Goal: Task Accomplishment & Management: Complete application form

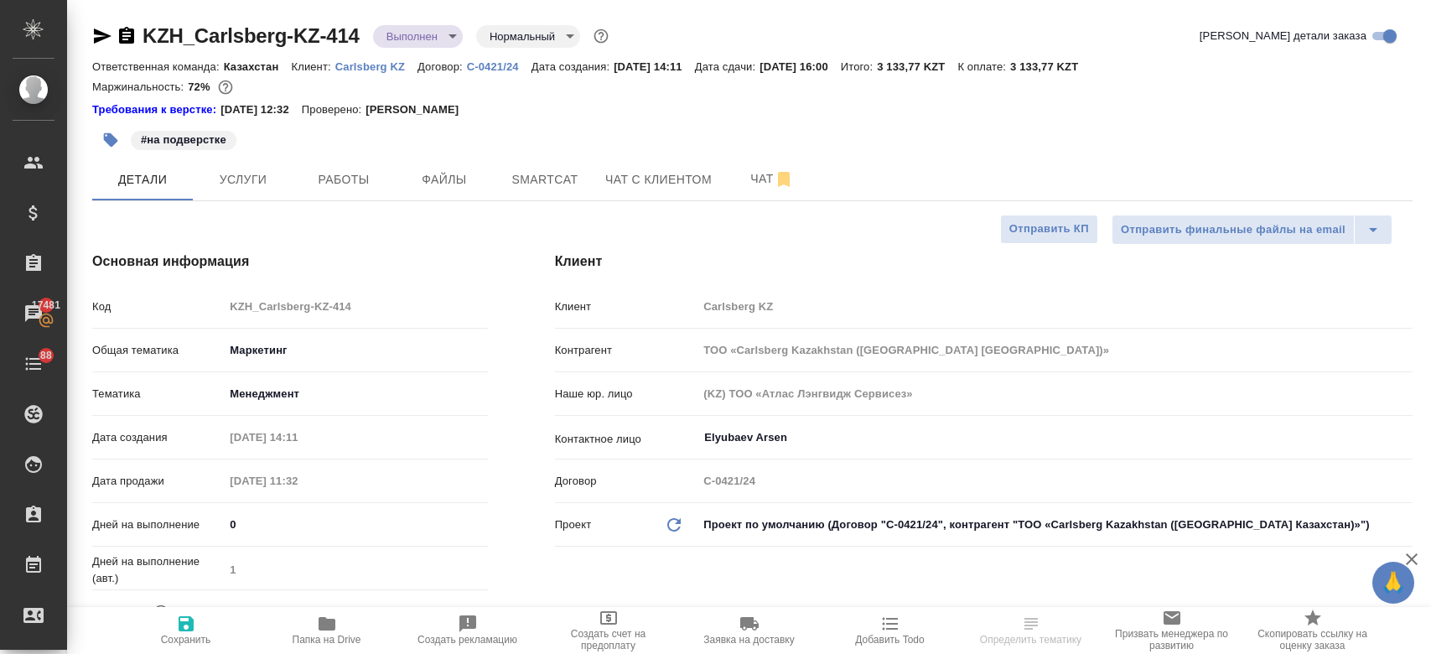
select select "RU"
click at [372, 63] on p "Carlsberg KZ" at bounding box center [376, 66] width 82 height 13
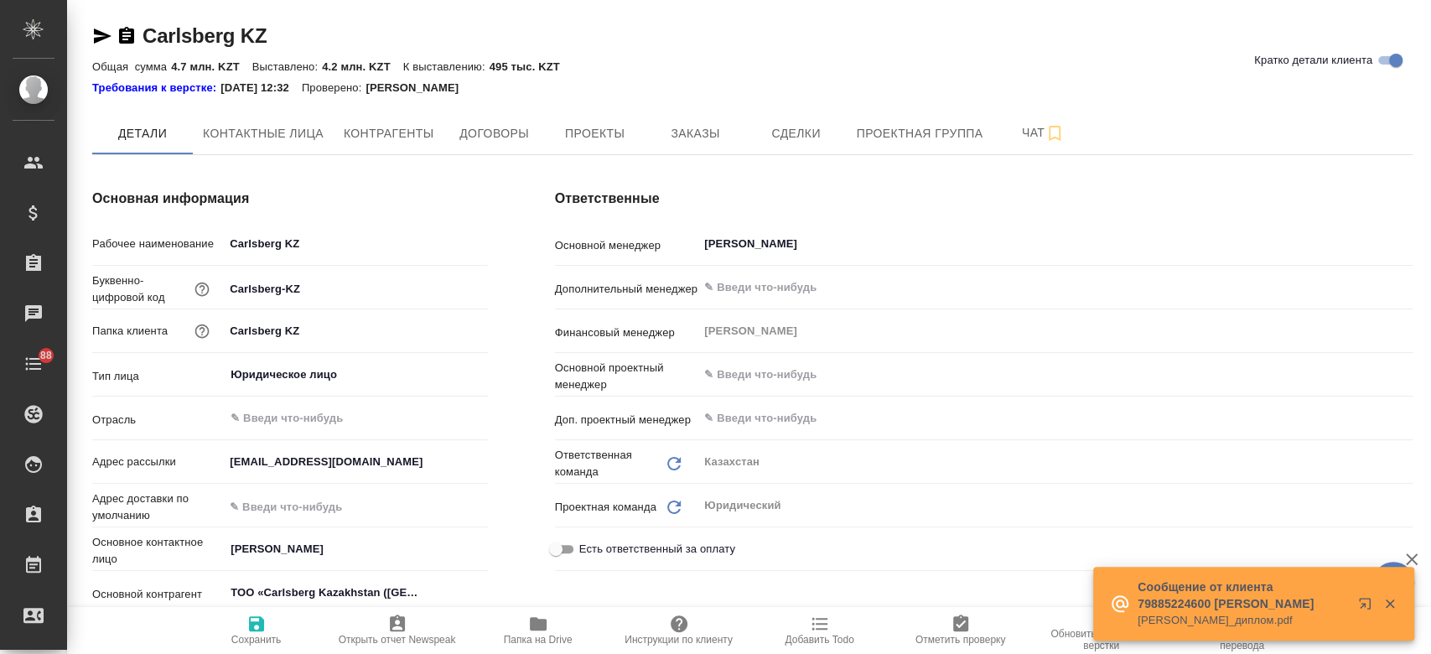
type textarea "x"
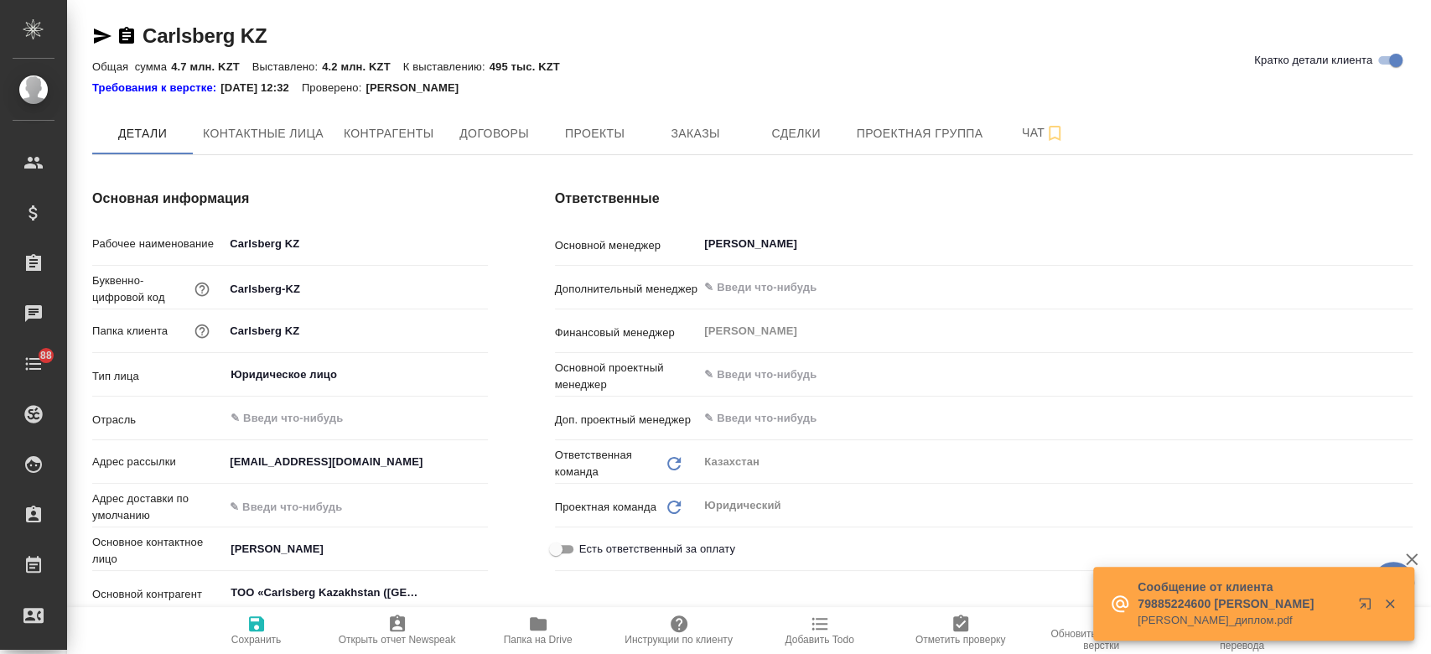
type textarea "x"
click at [709, 143] on span "Заказы" at bounding box center [695, 133] width 80 height 21
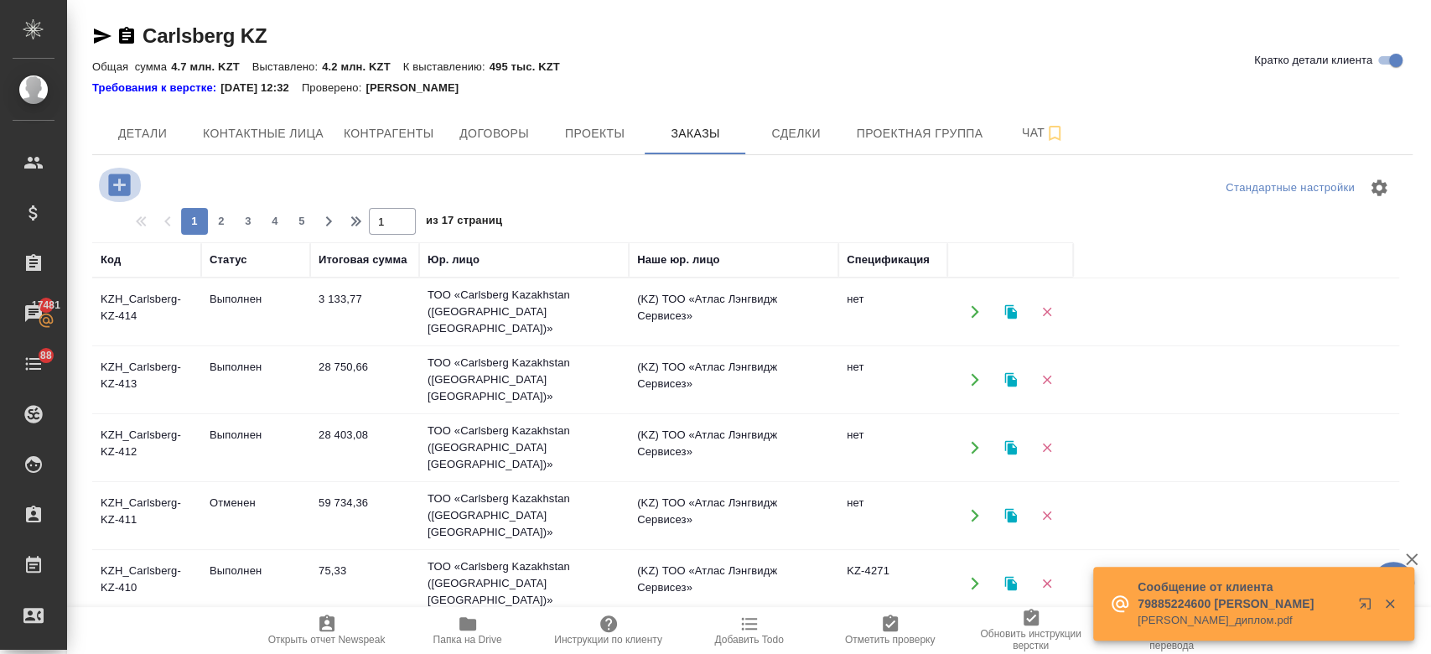
click at [123, 185] on icon "button" at bounding box center [119, 184] width 29 height 29
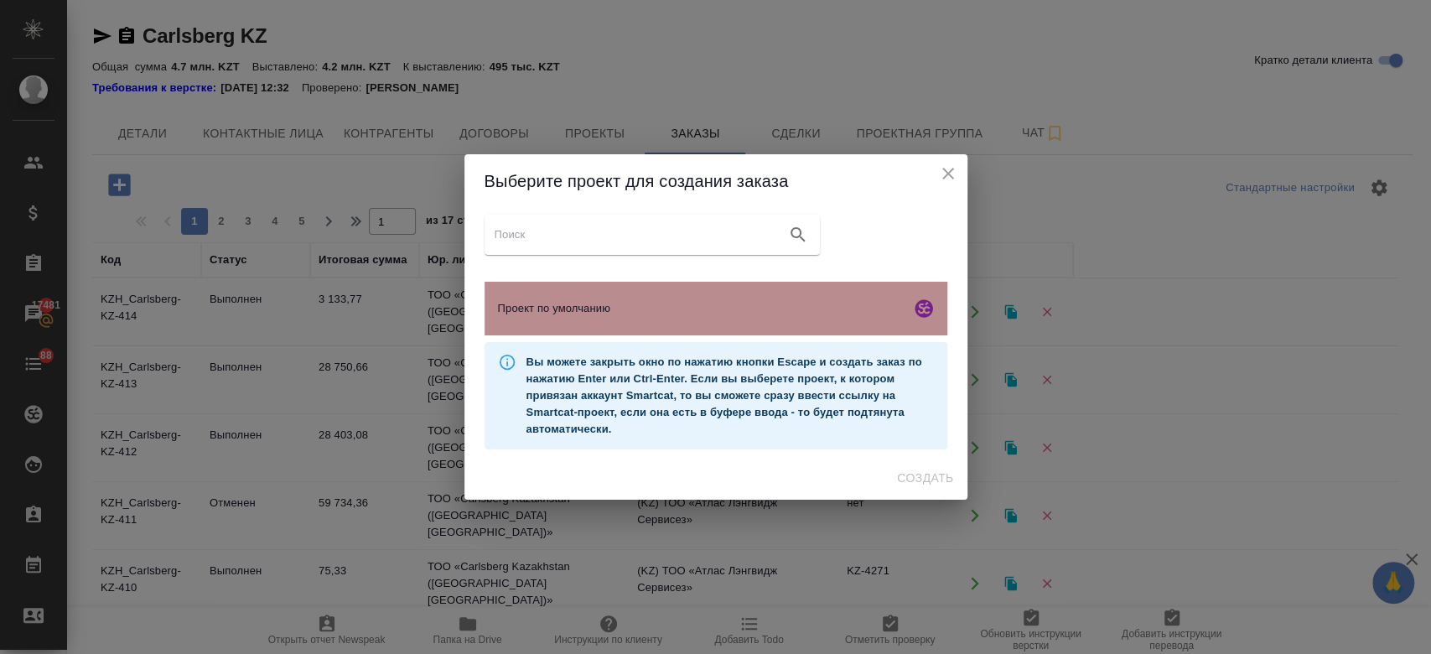
click at [573, 288] on div "Проект по умолчанию" at bounding box center [716, 309] width 463 height 54
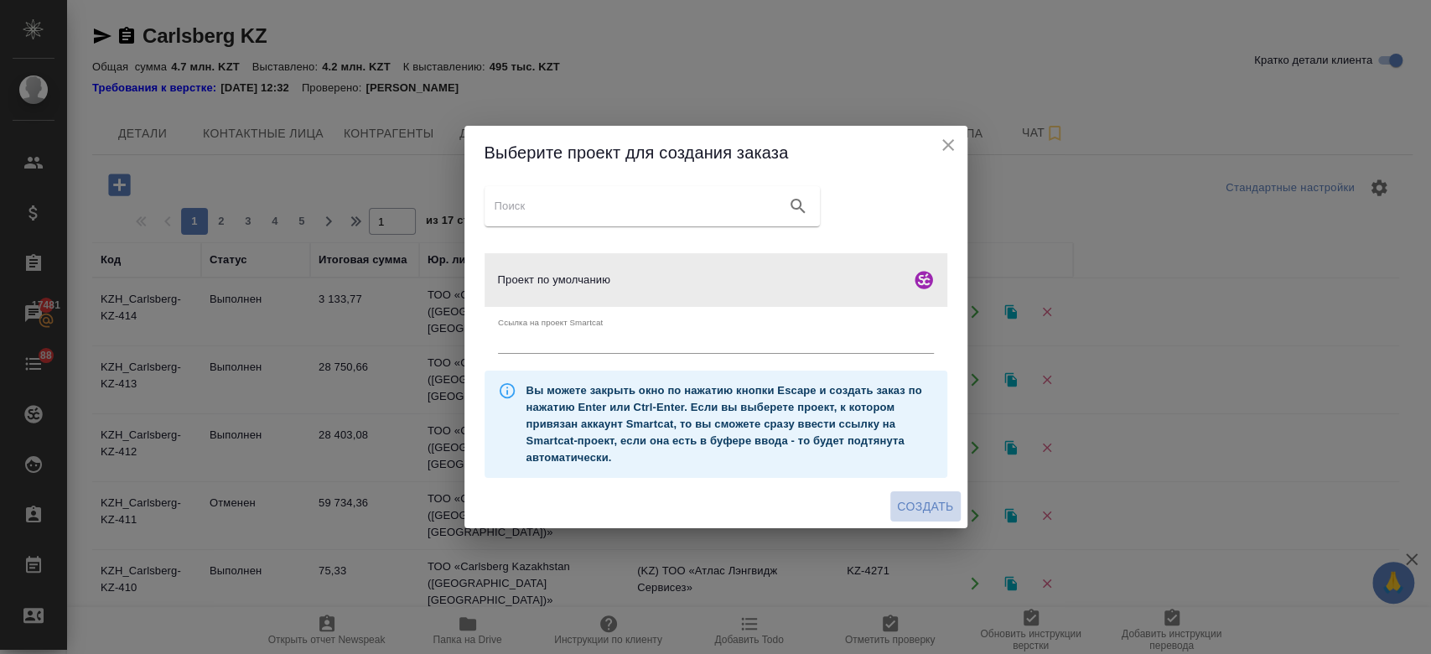
click at [917, 510] on span "Создать" at bounding box center [925, 506] width 56 height 21
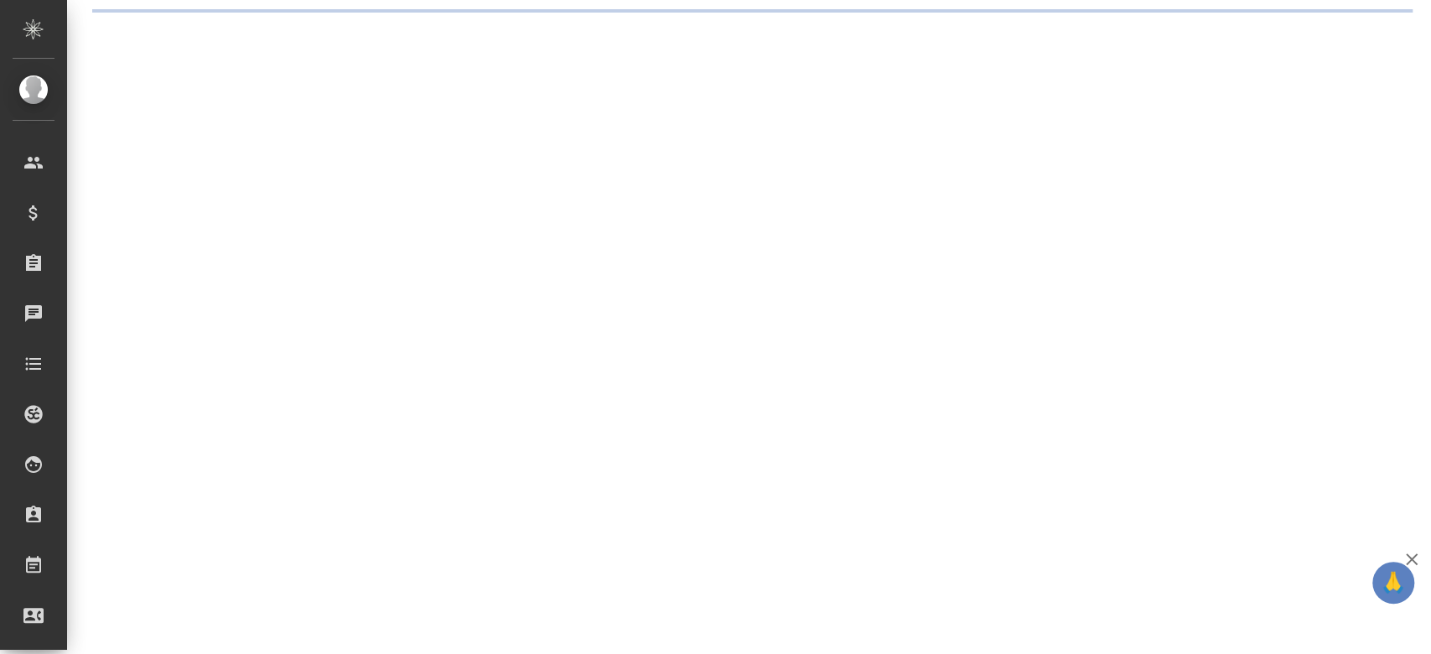
select select "RU"
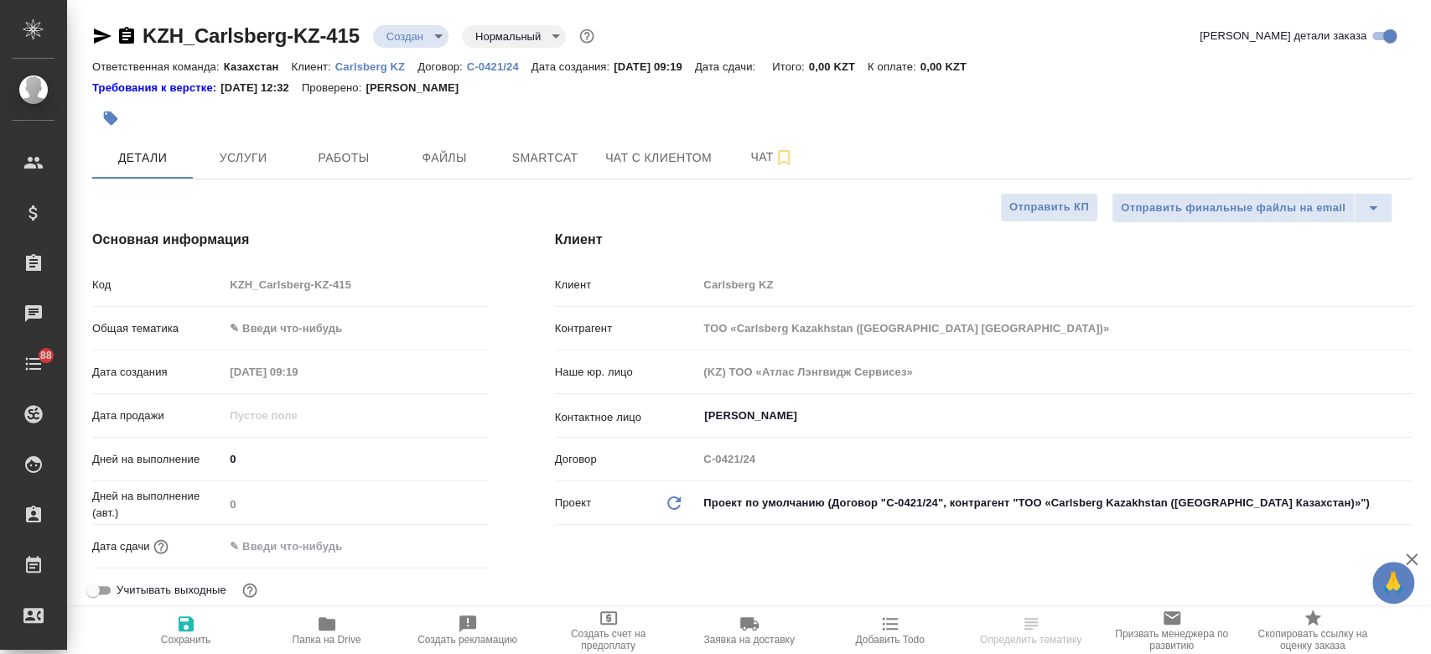
type textarea "x"
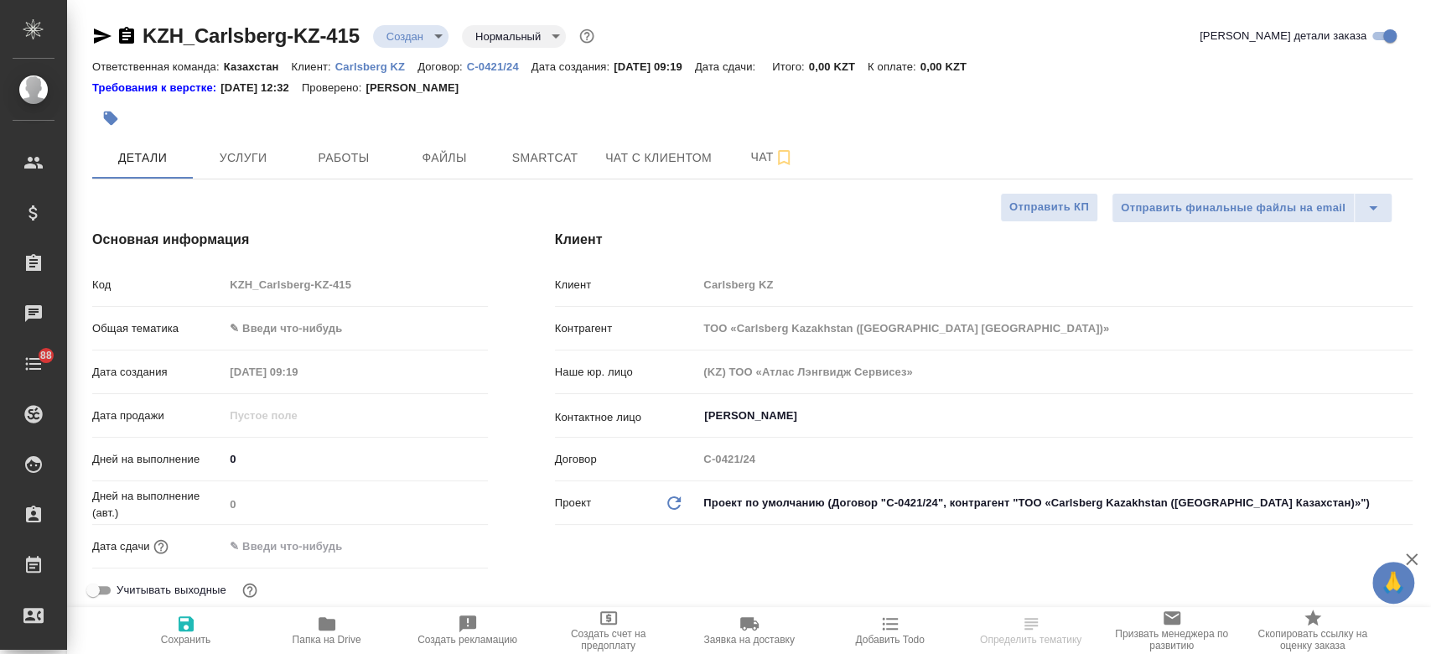
type textarea "x"
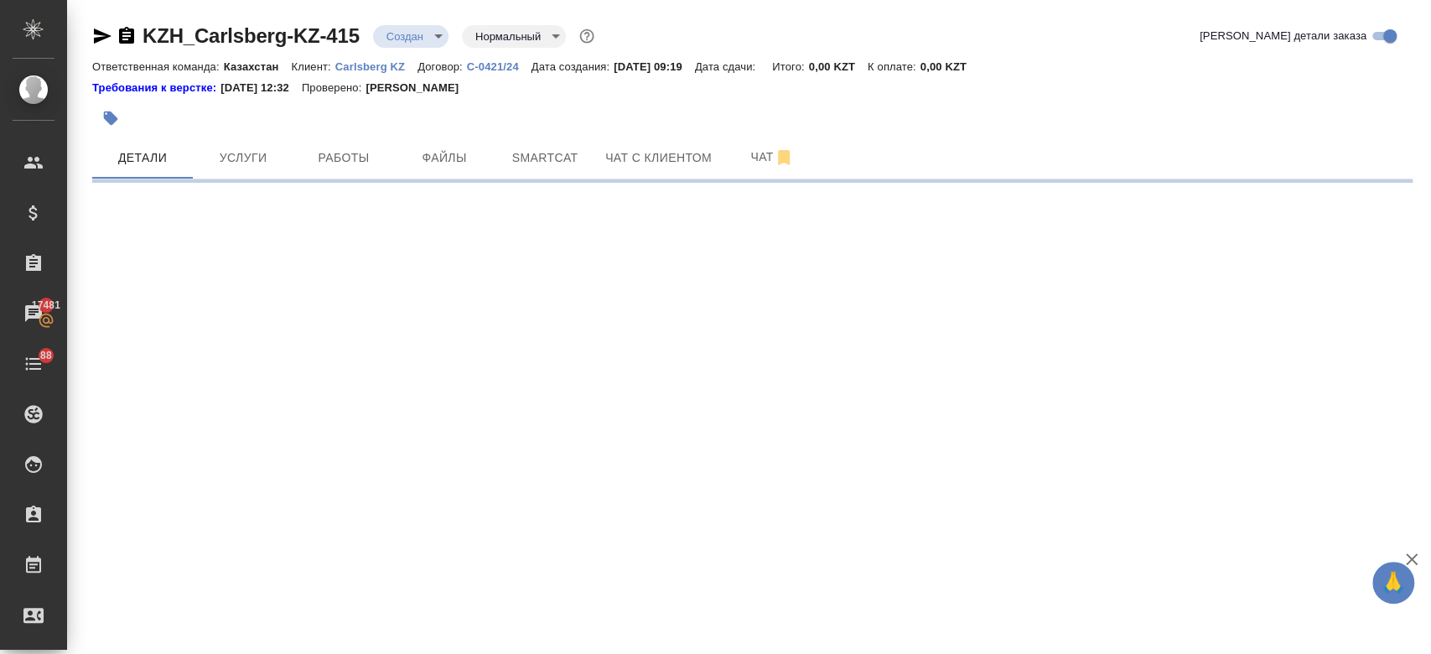
select select "RU"
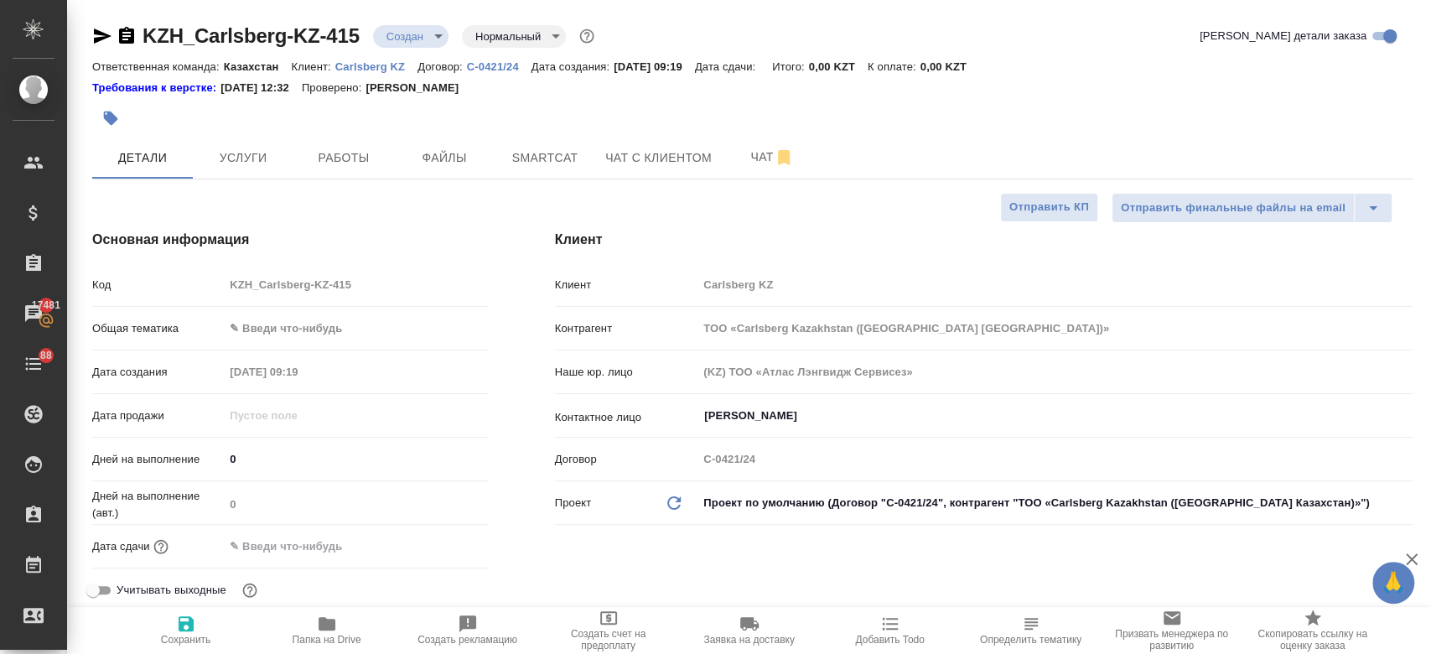
type textarea "x"
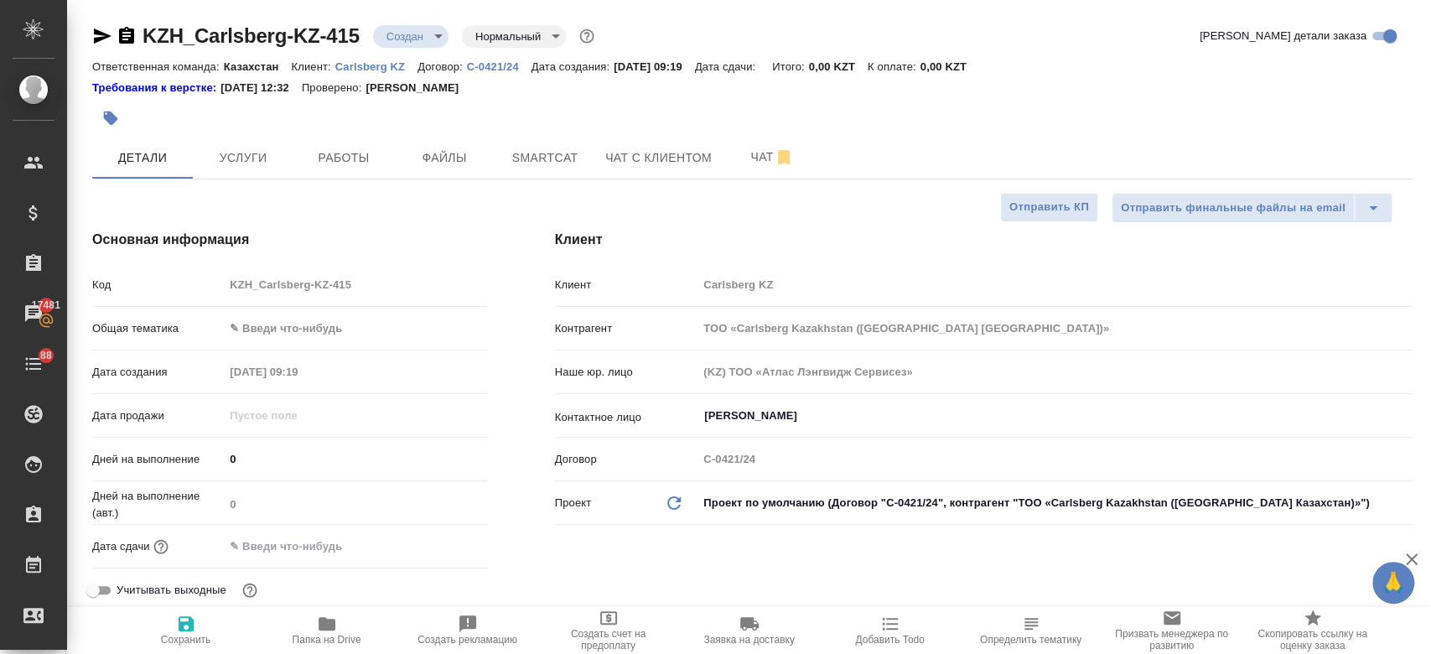
type textarea "x"
click at [455, 138] on button "Файлы" at bounding box center [444, 158] width 101 height 42
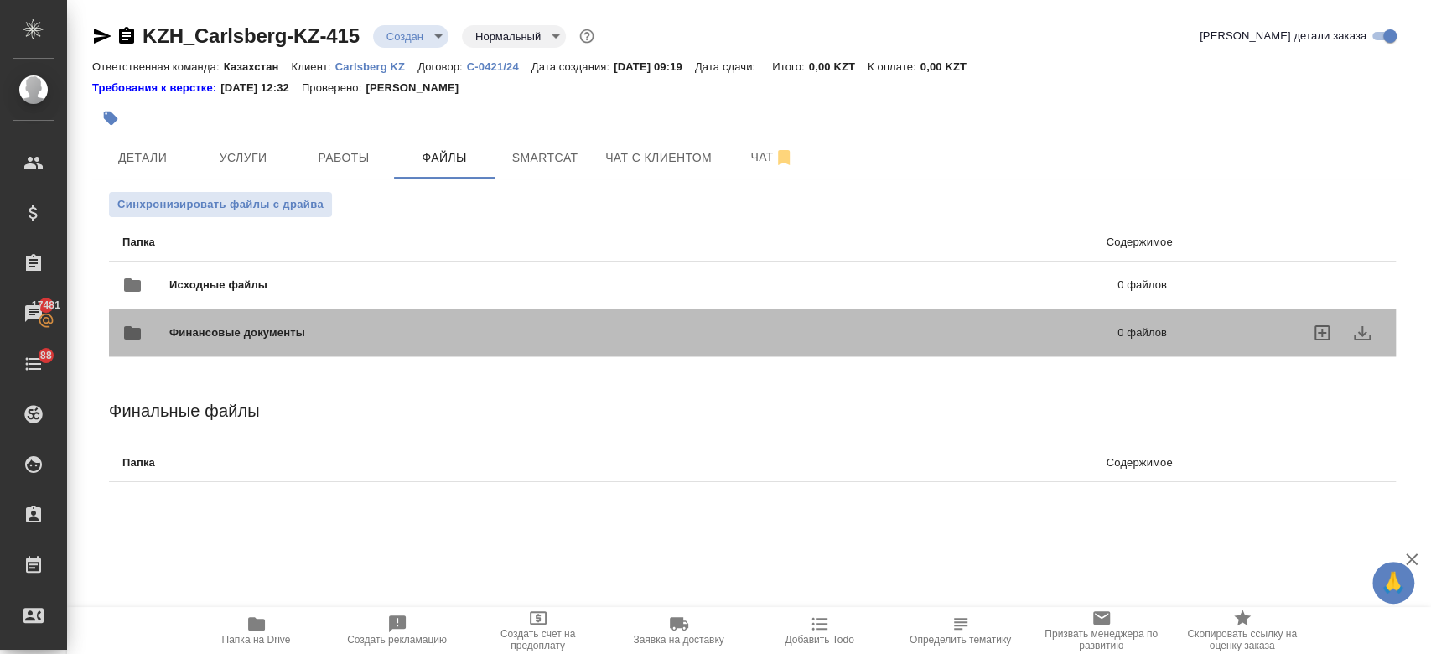
click at [440, 297] on div "Финансовые документы 0 файлов" at bounding box center [645, 333] width 1078 height 74
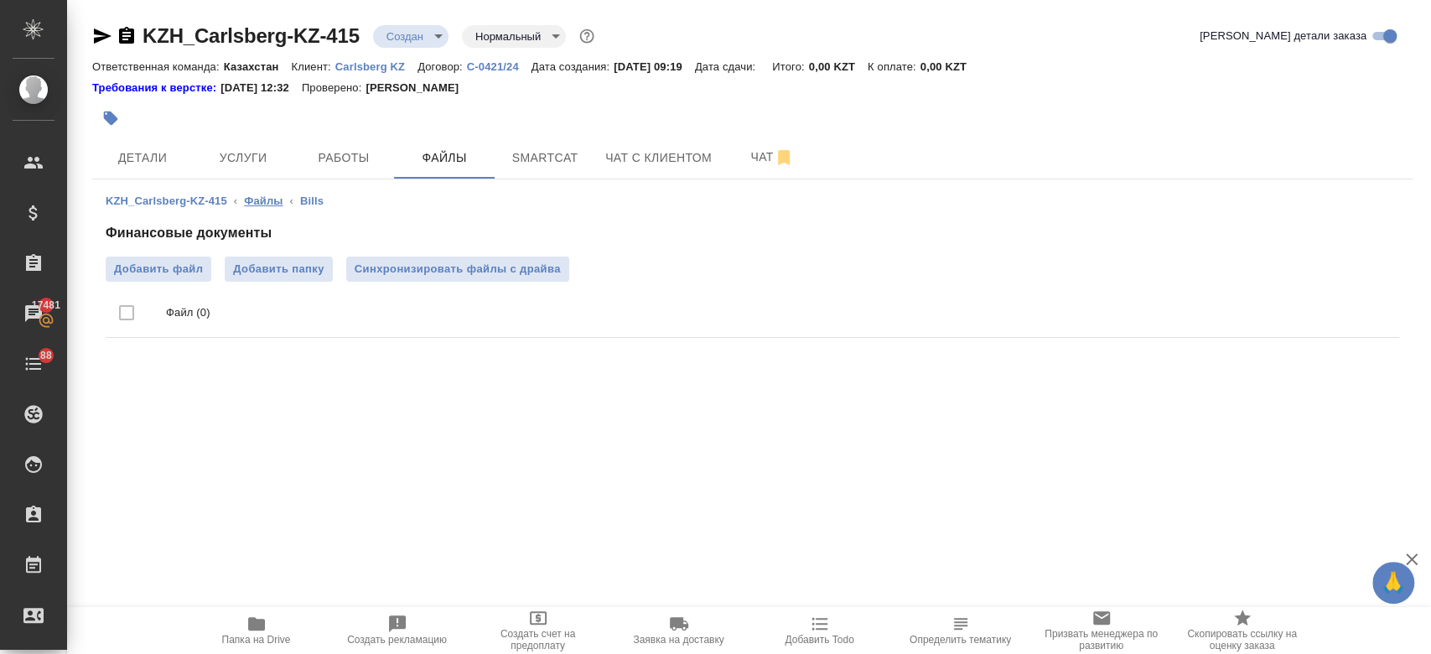
click at [251, 201] on link "Файлы" at bounding box center [263, 200] width 39 height 13
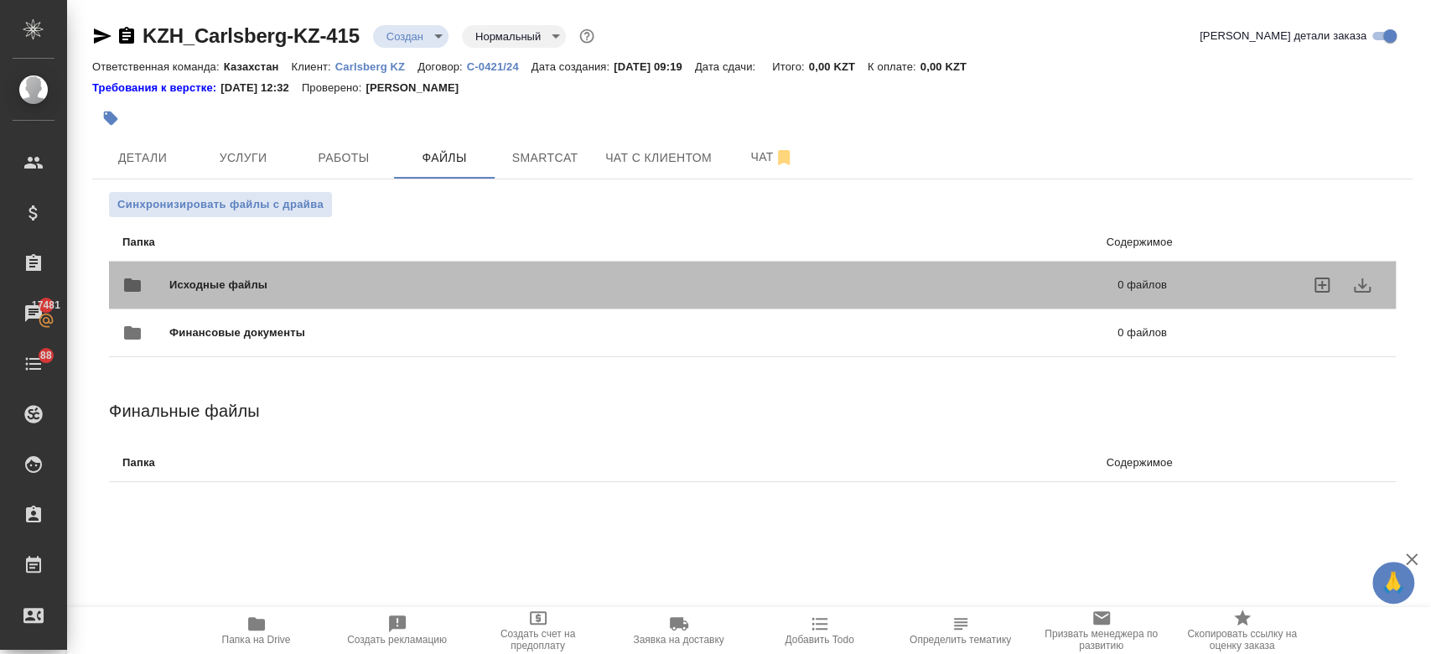
click at [302, 287] on span "Исходные файлы" at bounding box center [430, 285] width 523 height 17
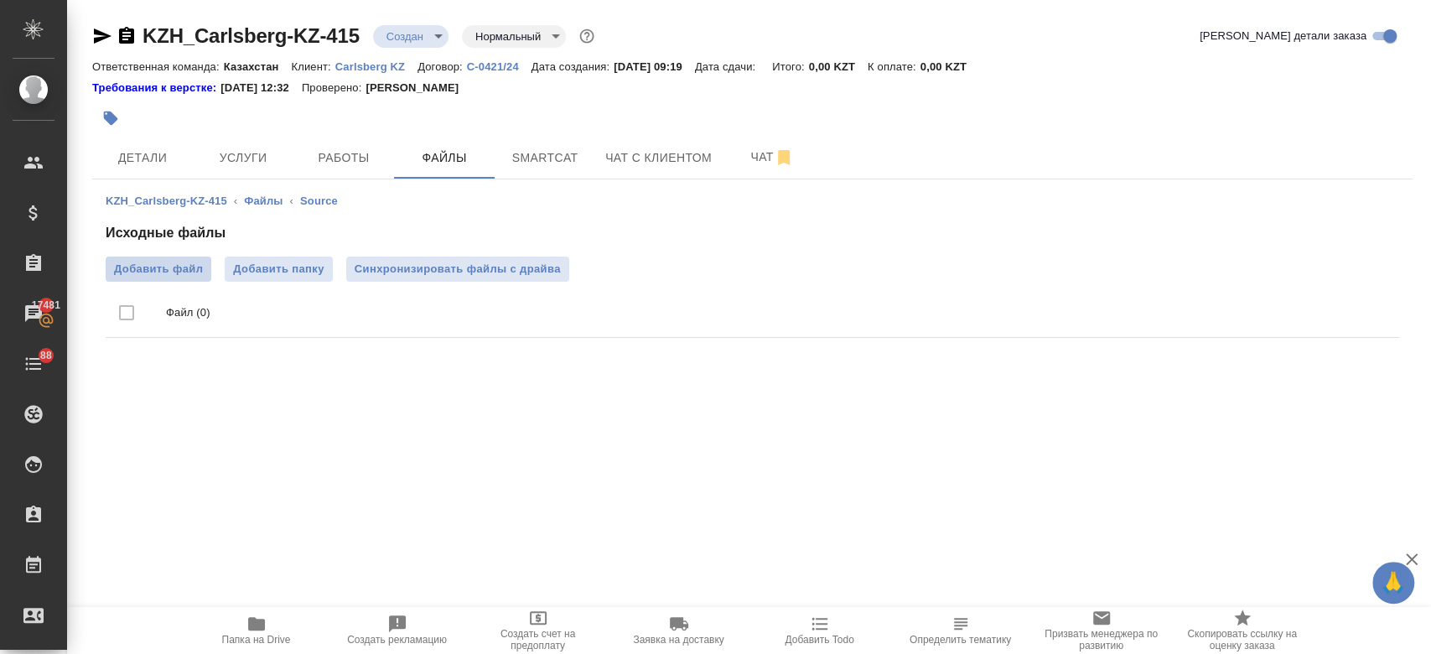
click at [153, 278] on label "Добавить файл" at bounding box center [159, 269] width 106 height 25
click at [0, 0] on input "Добавить файл" at bounding box center [0, 0] width 0 height 0
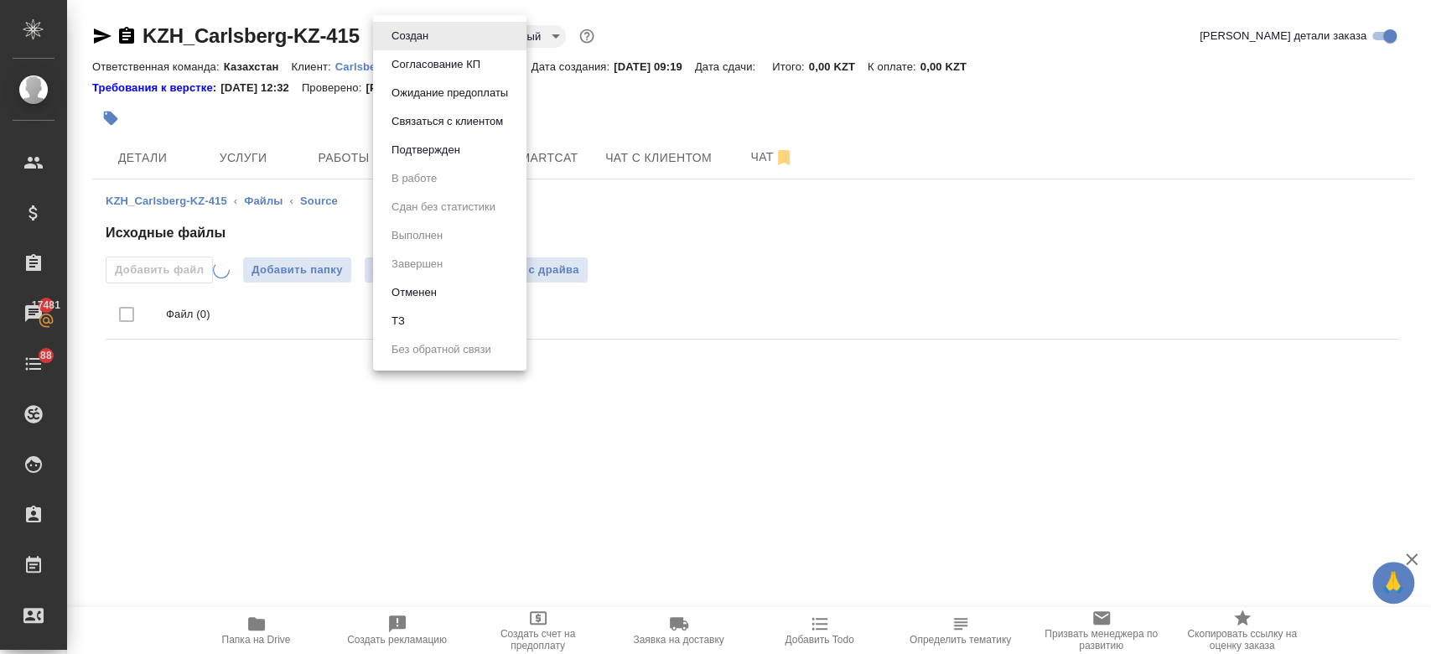
click at [409, 42] on body "🙏 .cls-1 fill:#fff; AWATERA Kosherbayeva Nazerke Клиенты Спецификации Заказы 17…" at bounding box center [715, 327] width 1431 height 654
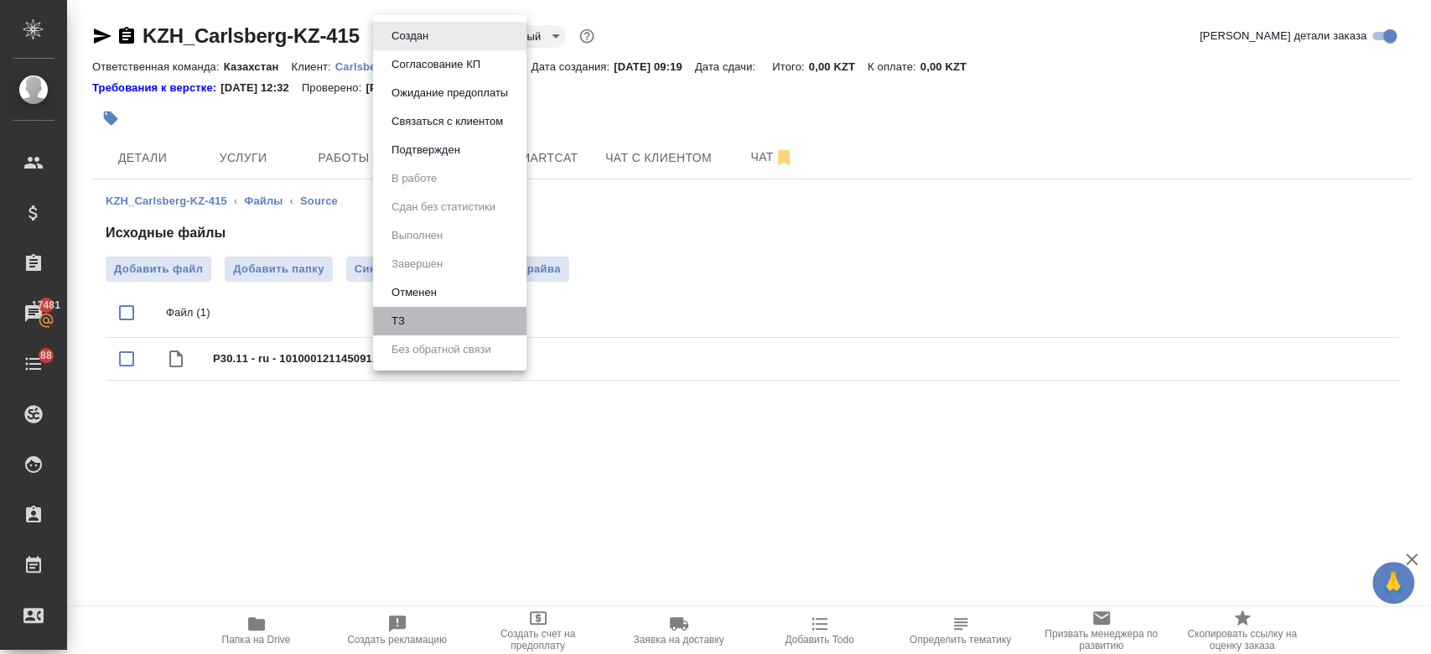
click at [433, 314] on li "ТЗ" at bounding box center [449, 321] width 153 height 29
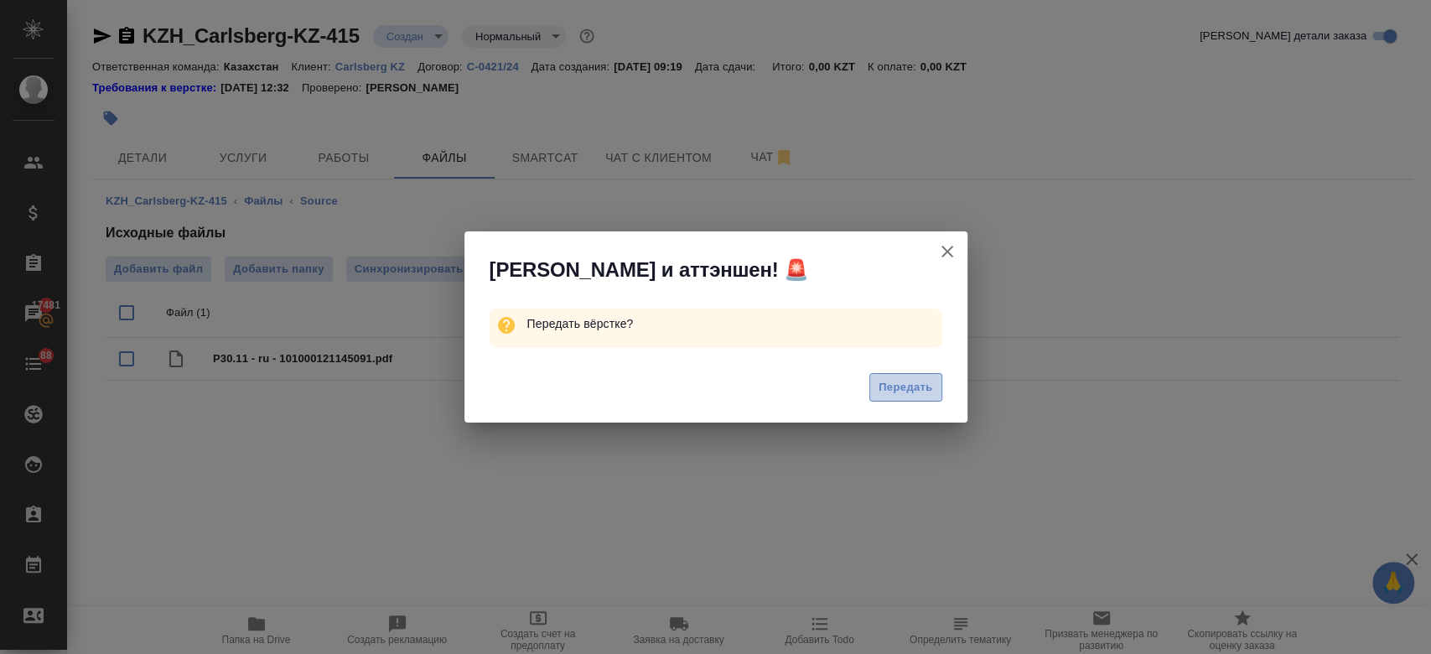
click at [919, 388] on span "Передать" at bounding box center [906, 387] width 54 height 19
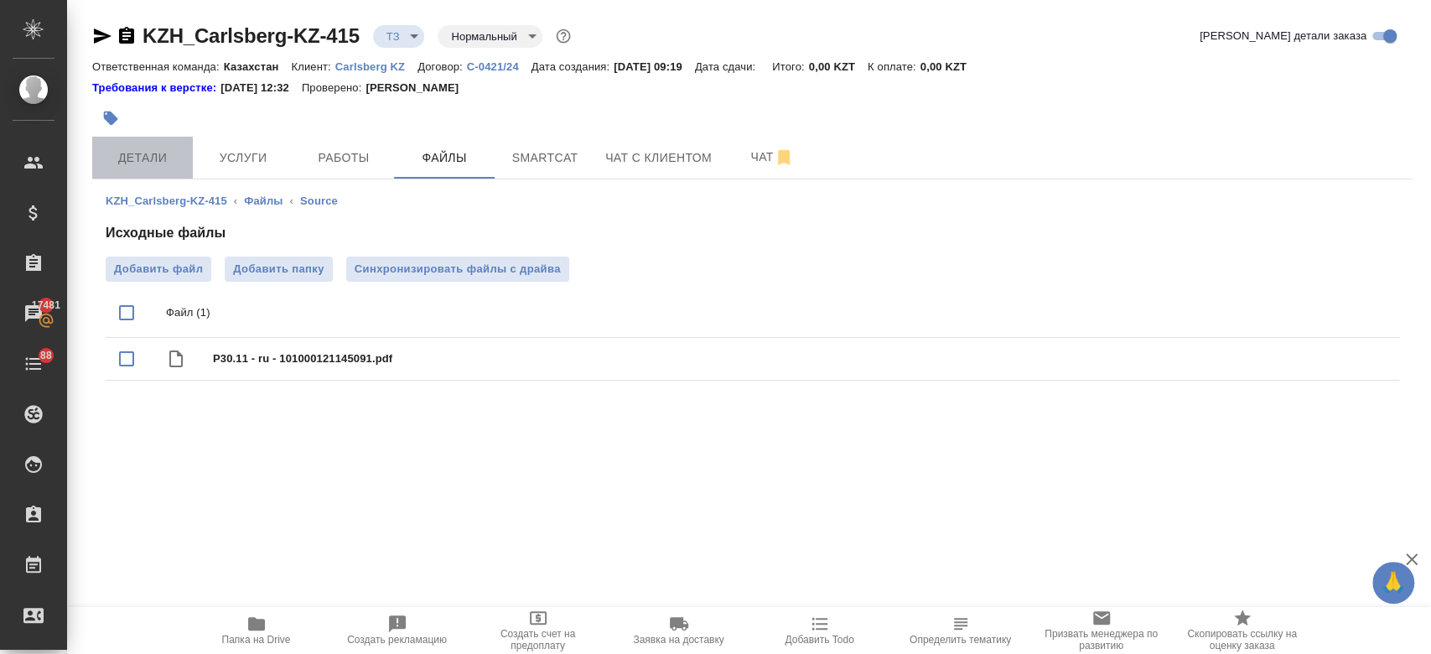
click at [177, 167] on span "Детали" at bounding box center [142, 158] width 80 height 21
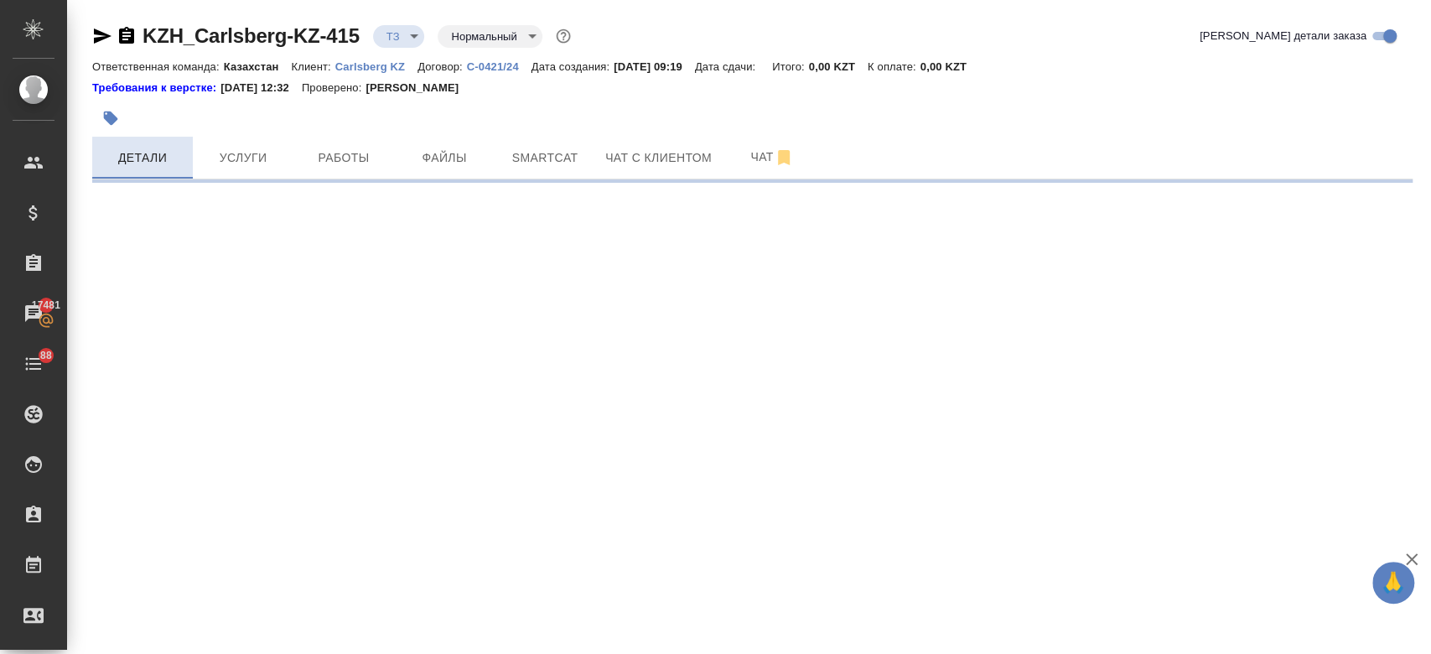
select select "RU"
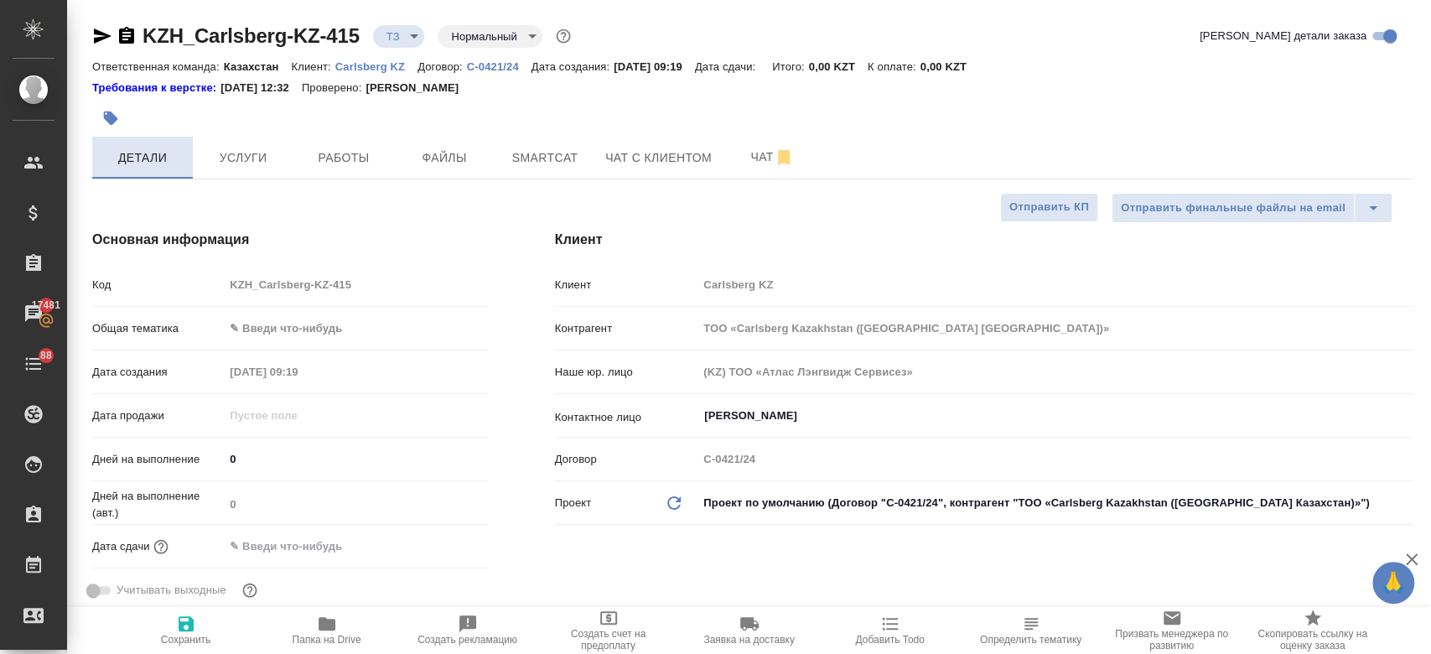
type textarea "x"
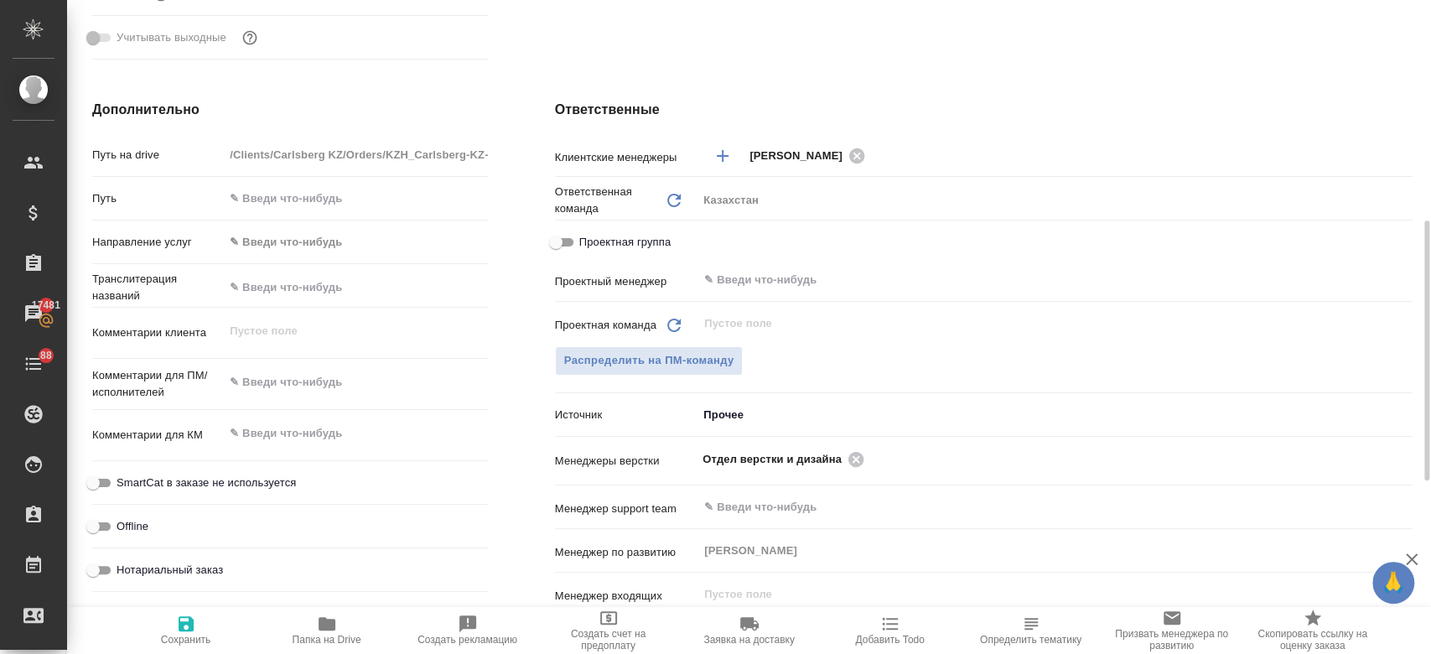
scroll to position [594, 0]
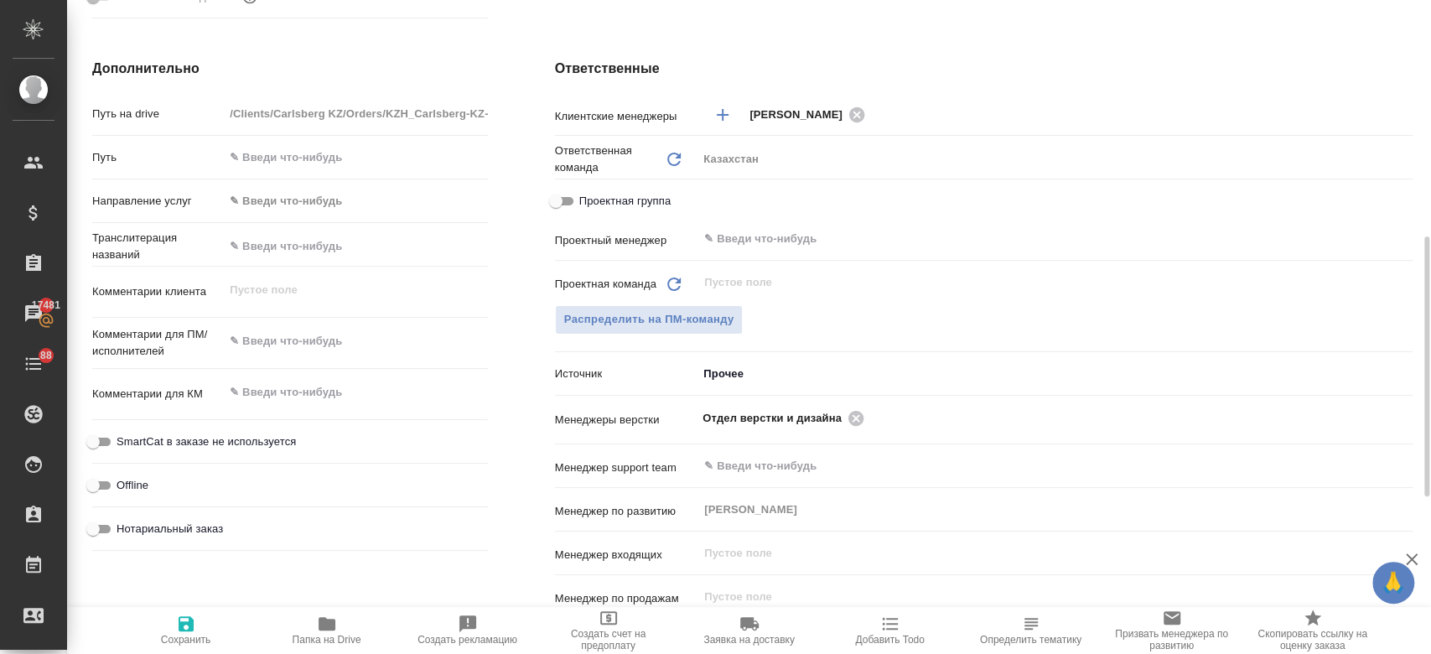
type textarea "x"
click at [334, 339] on textarea at bounding box center [356, 342] width 262 height 29
paste textarea "перевод документа на английский язык."
type textarea "перевод документа на английский язык."
type textarea "x"
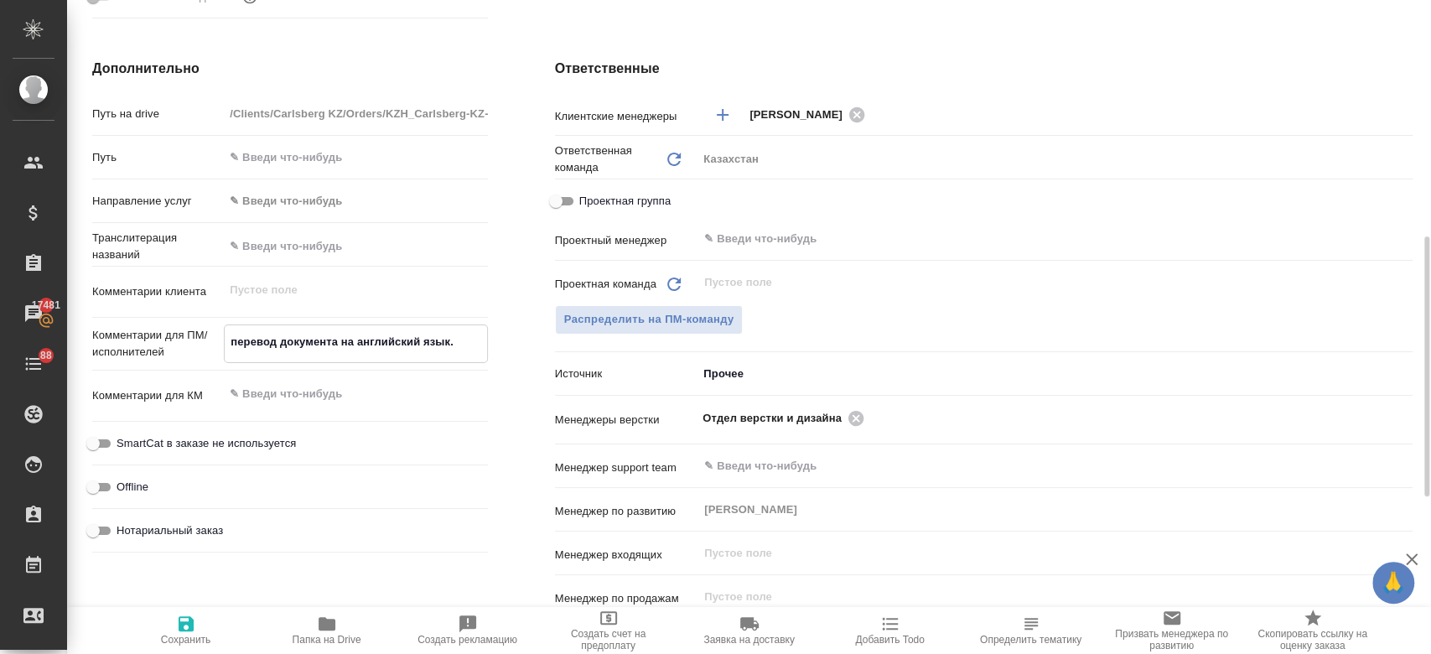
type textarea "x"
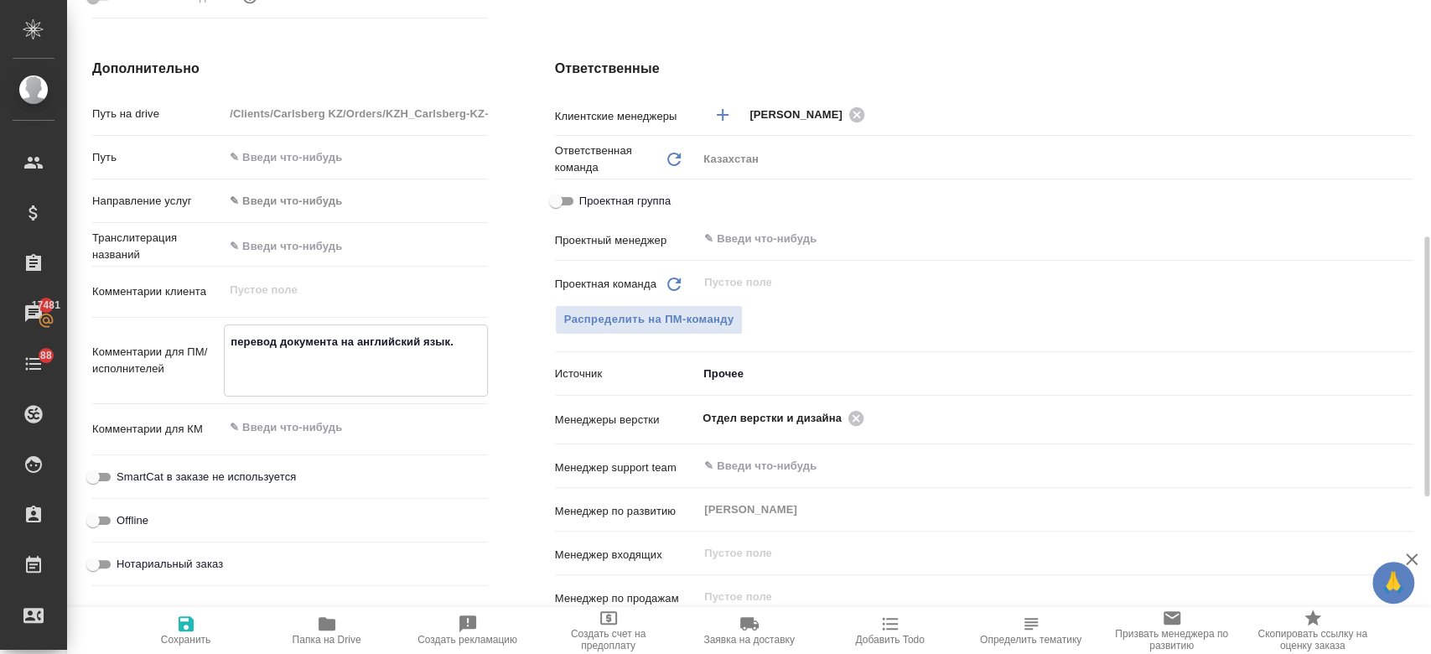
type textarea "x"
type textarea "перевод документа на английский язык."
type textarea "x"
type textarea "перевод документа на английский язык."
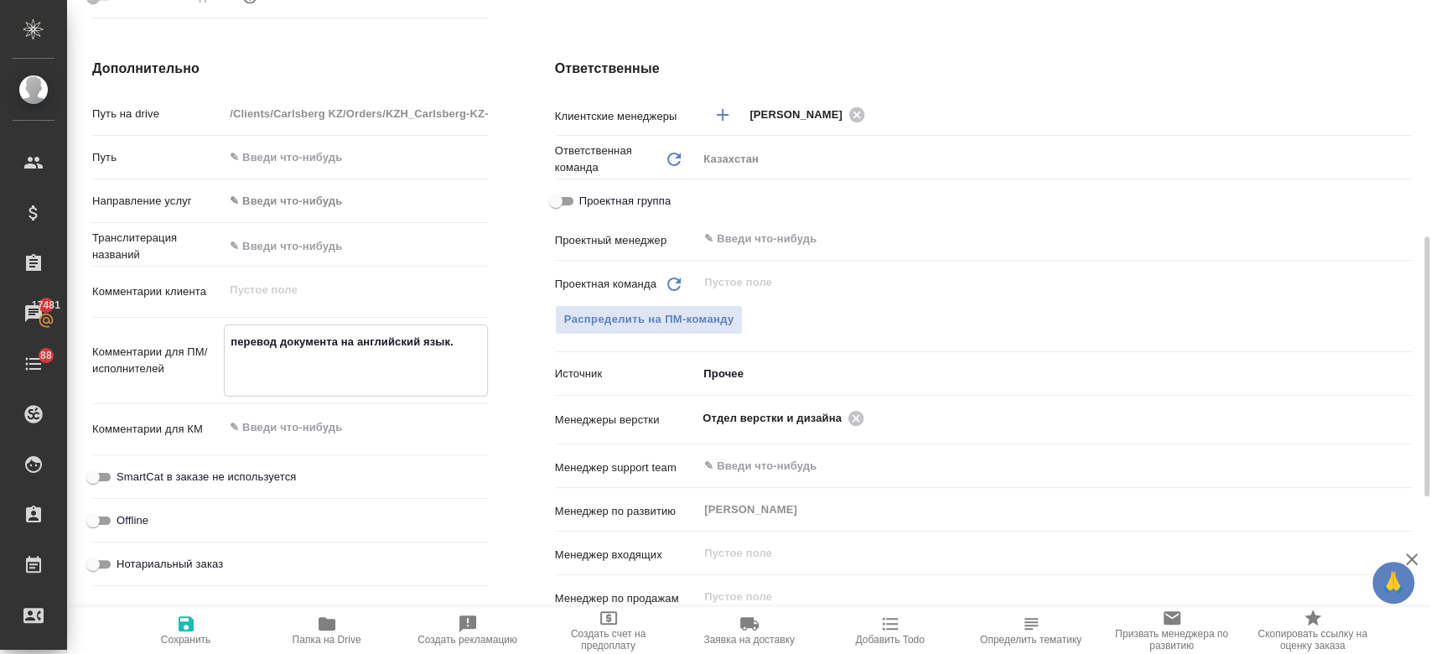
type textarea "x"
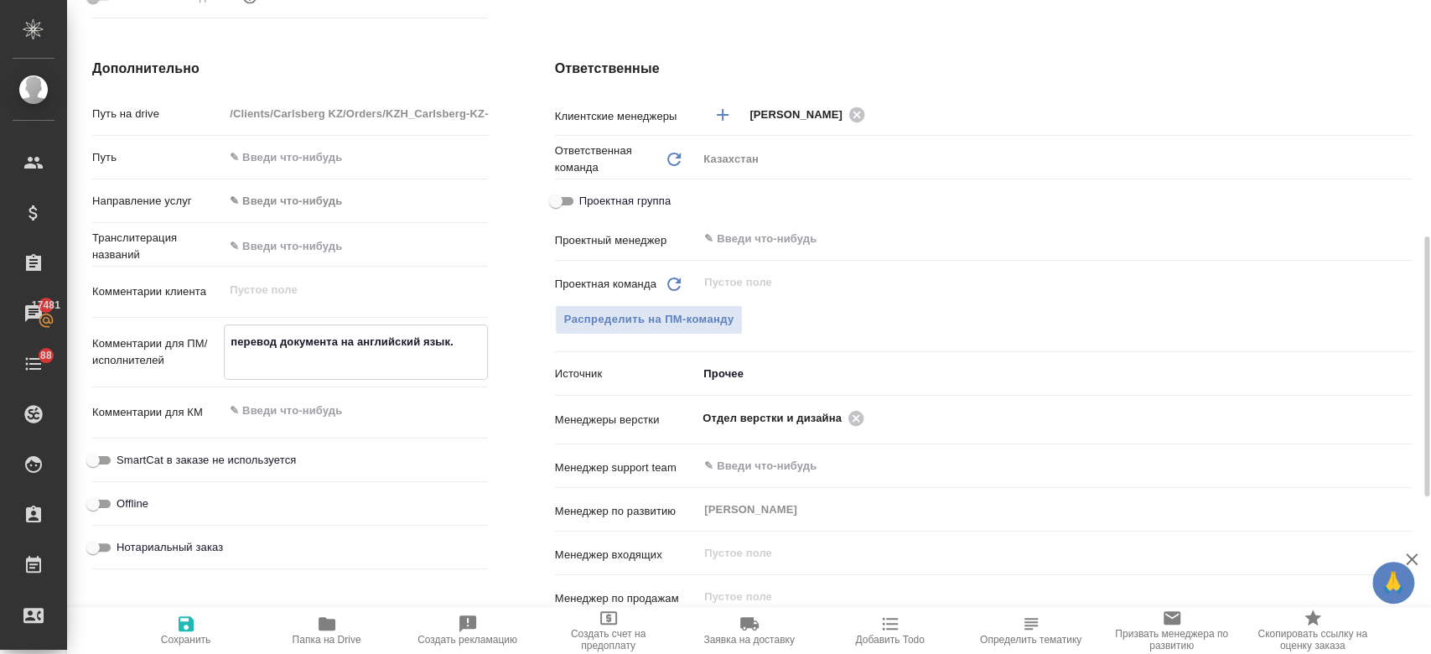
type textarea "перевод документа на английский язык."
type textarea "x"
click at [838, 283] on div "Отправить финальные файлы на email Отправить КП Основная информация Код KZH_Car…" at bounding box center [752, 310] width 1320 height 1422
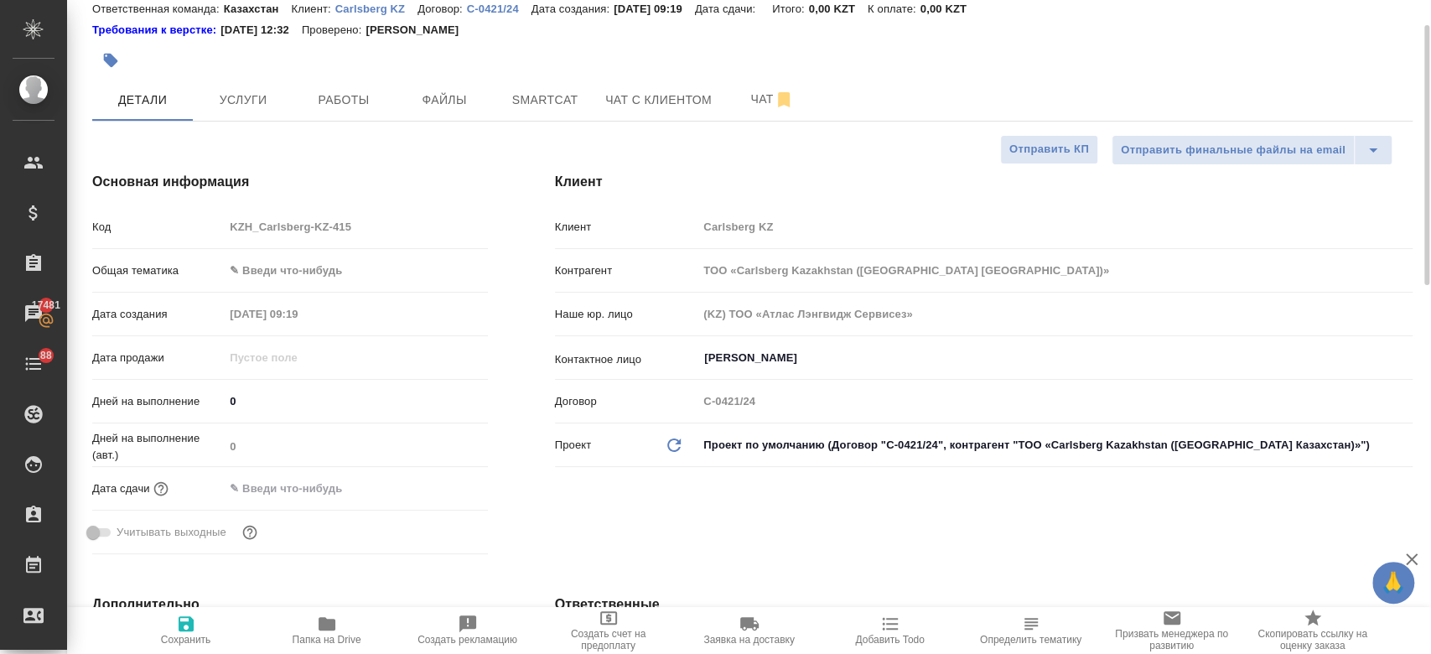
scroll to position [54, 0]
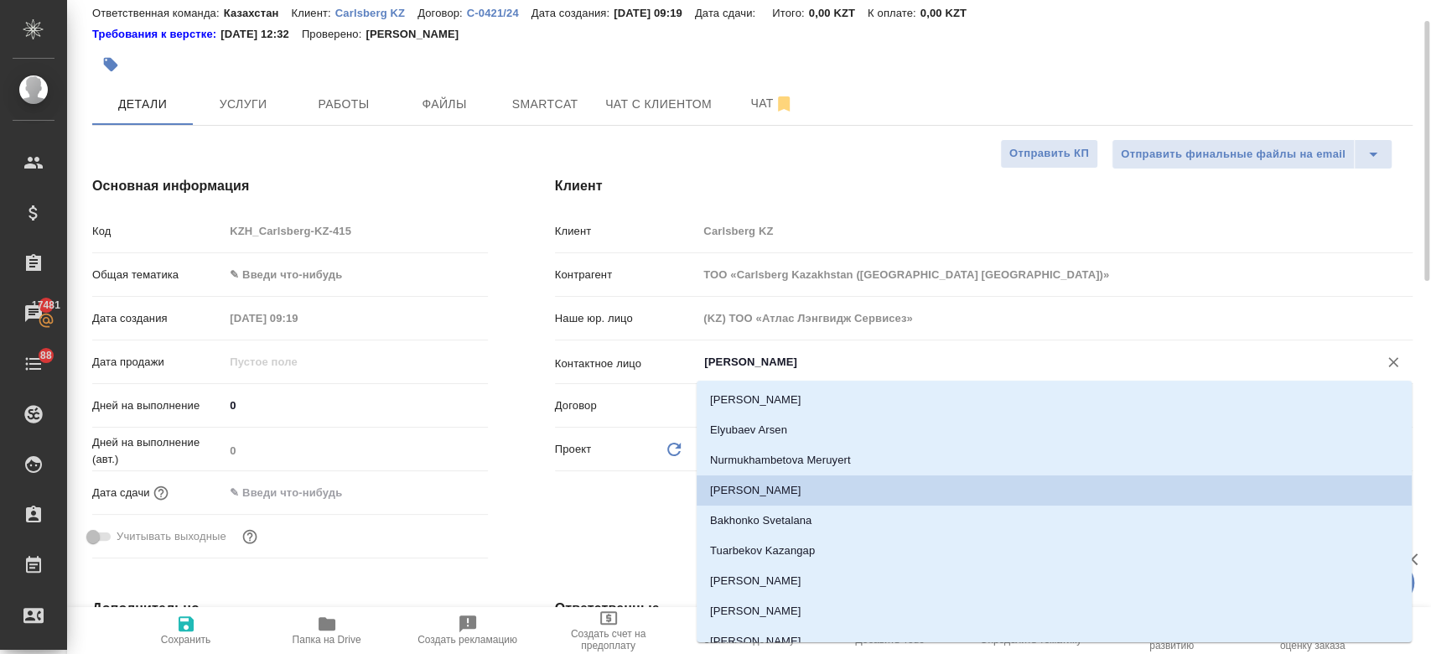
click at [755, 366] on input "Berniyaz Nurlybek" at bounding box center [1027, 362] width 649 height 20
type textarea "x"
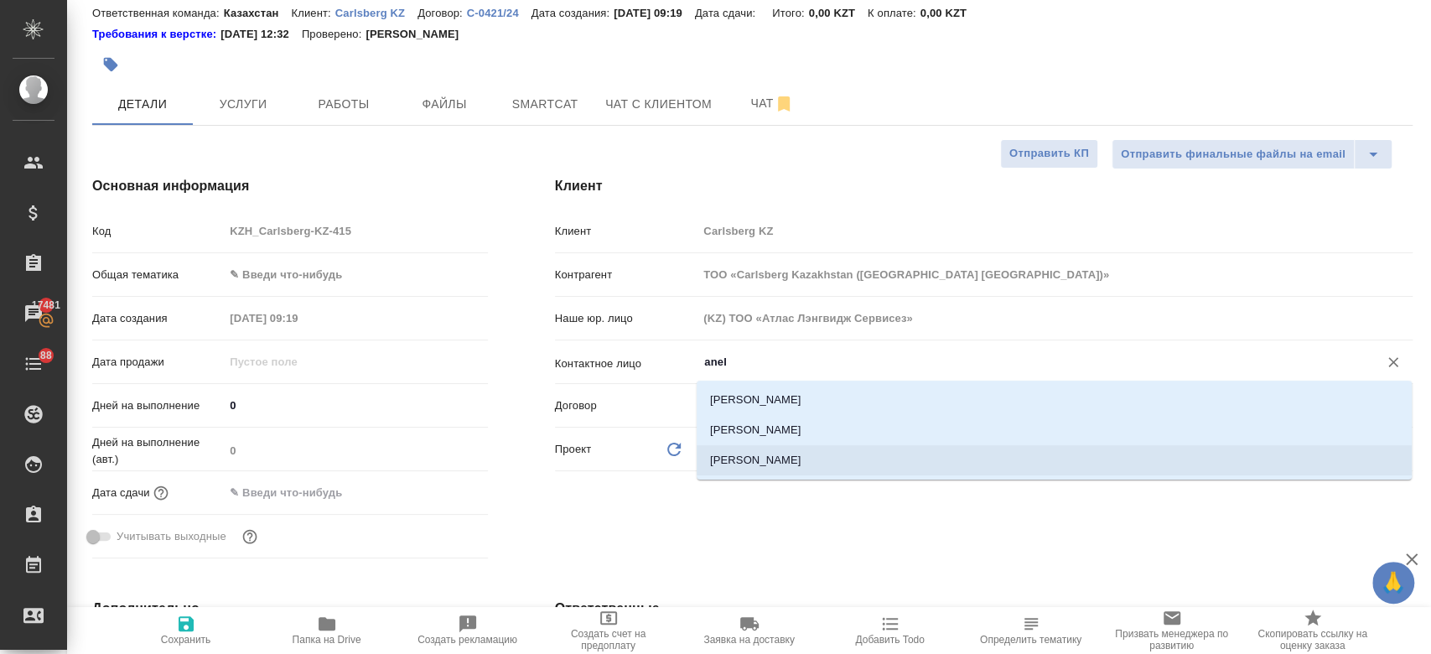
click at [771, 451] on li "Shybyntayeva Anel" at bounding box center [1054, 460] width 715 height 30
type input "Shybyntayeva Anel"
type textarea "x"
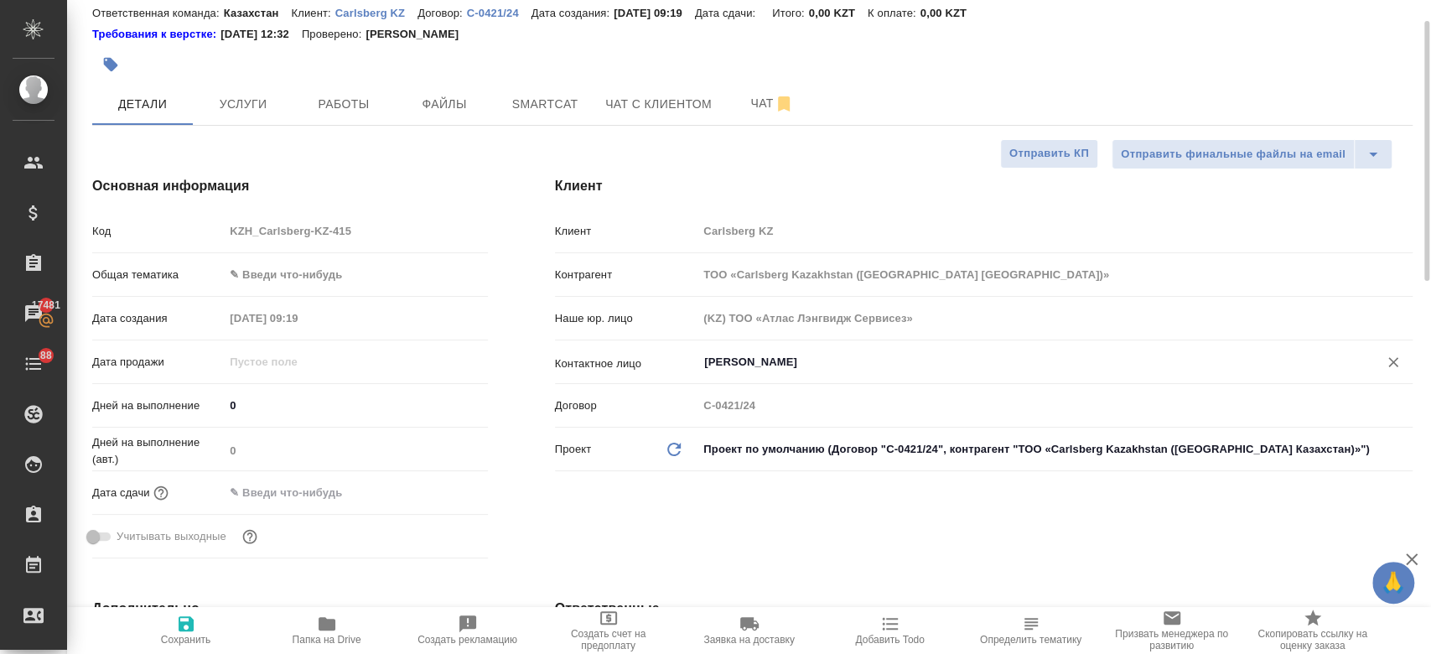
type input "Shybyntayeva Anel"
click at [173, 619] on span "Сохранить" at bounding box center [186, 630] width 121 height 32
type textarea "x"
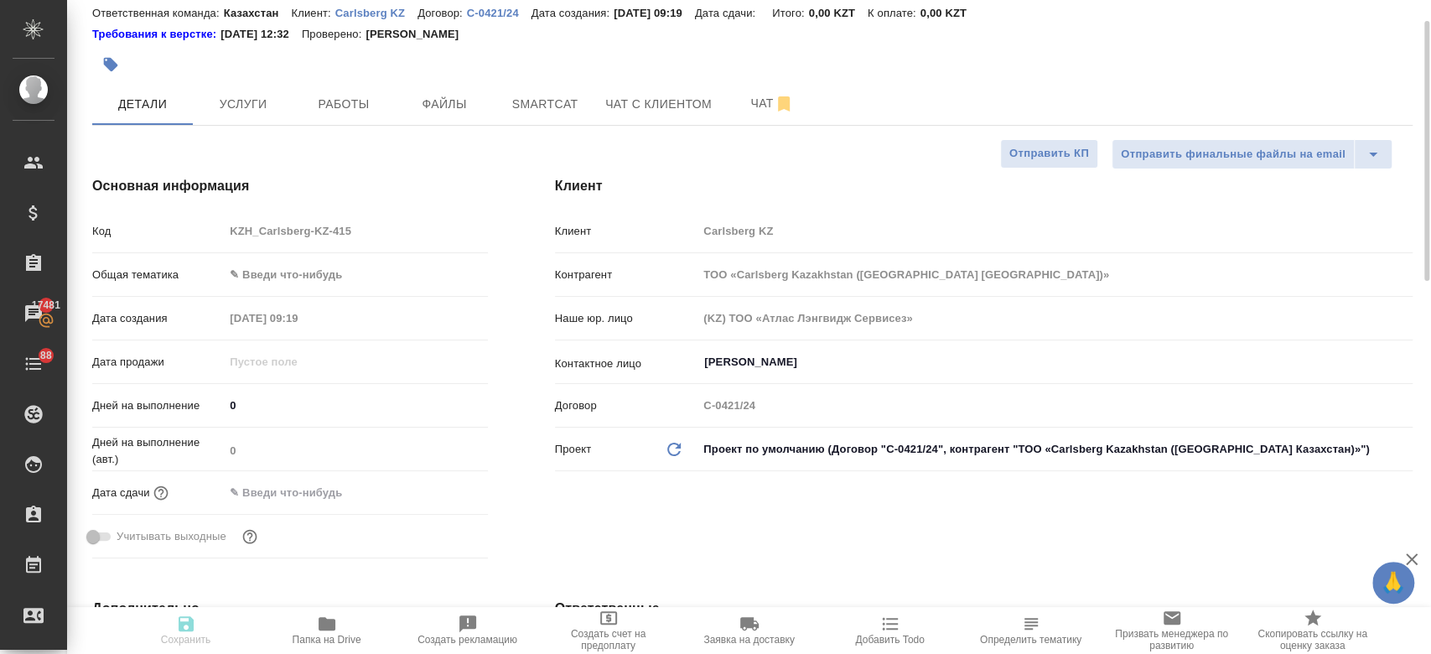
type textarea "x"
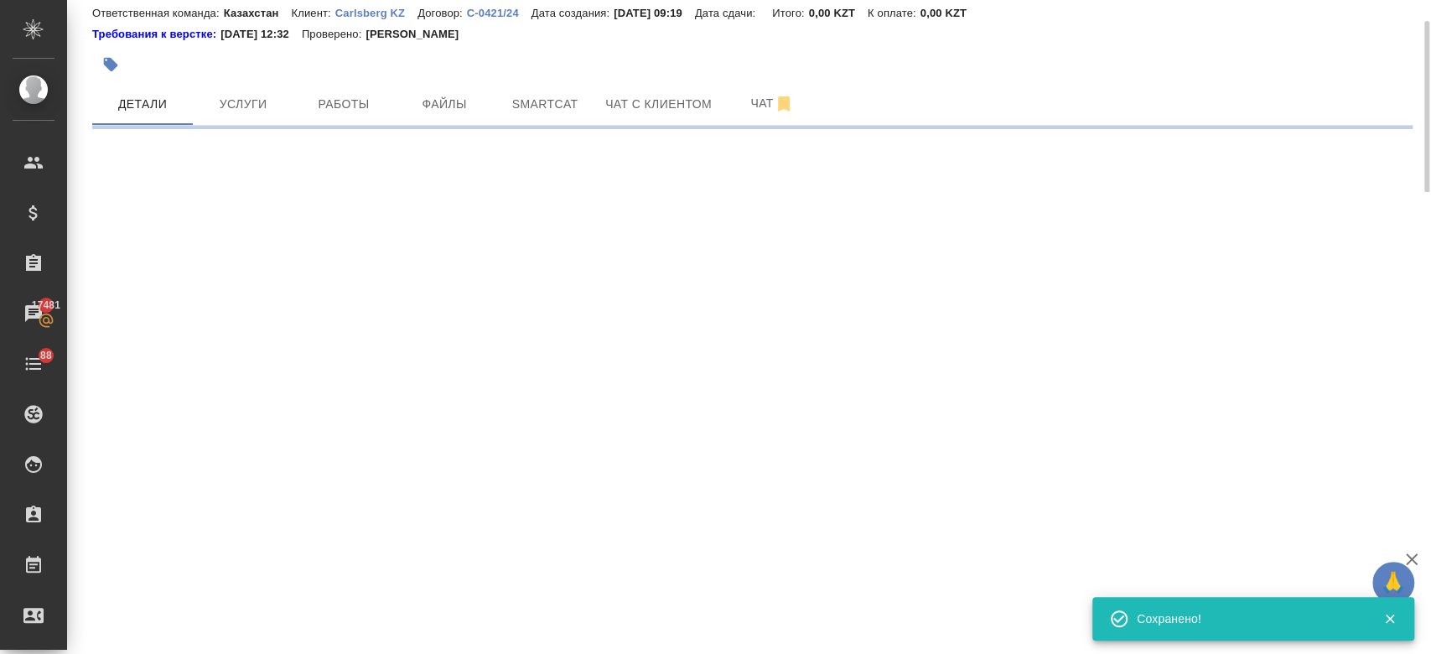
select select "RU"
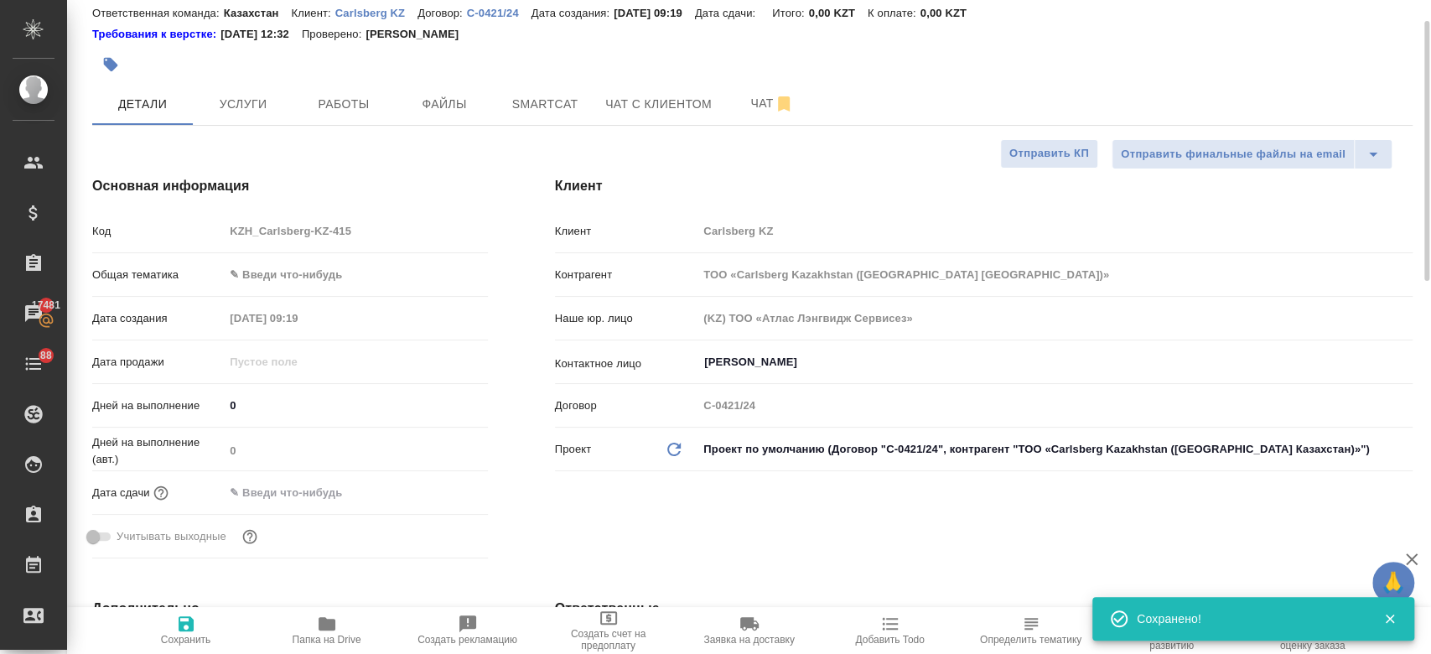
type textarea "x"
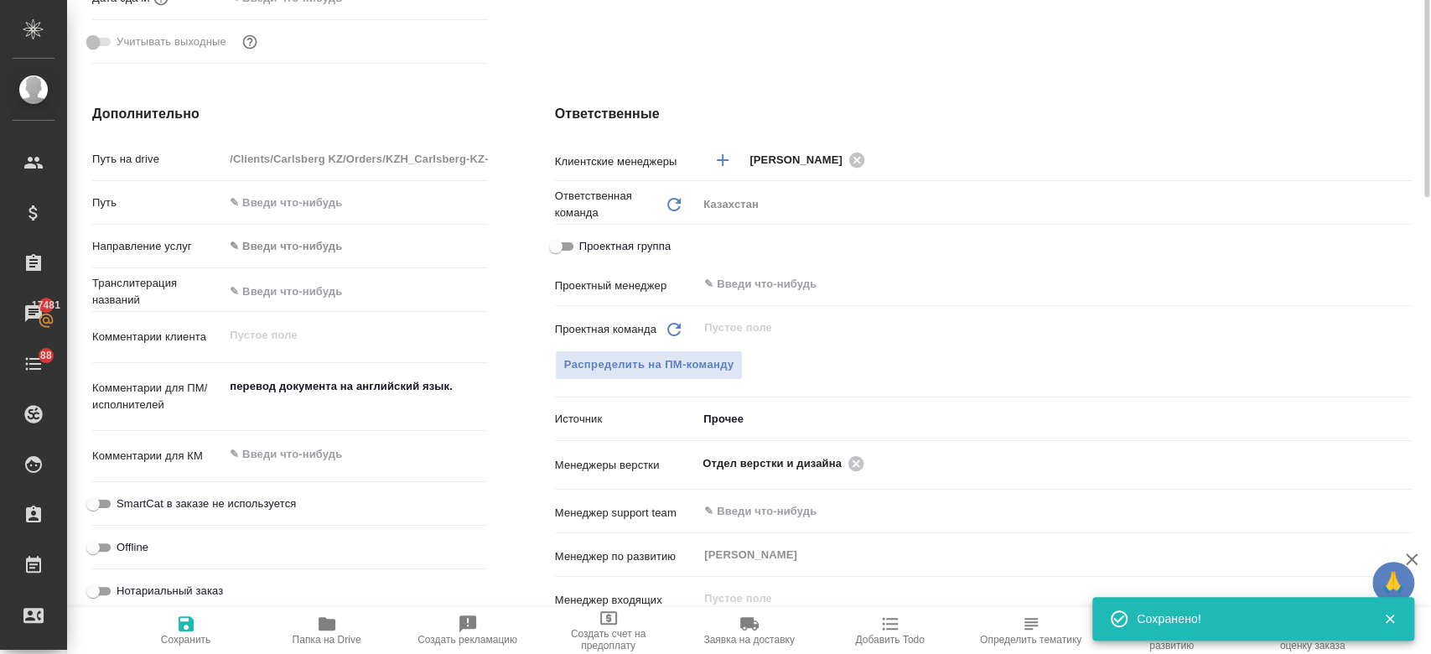
scroll to position [0, 0]
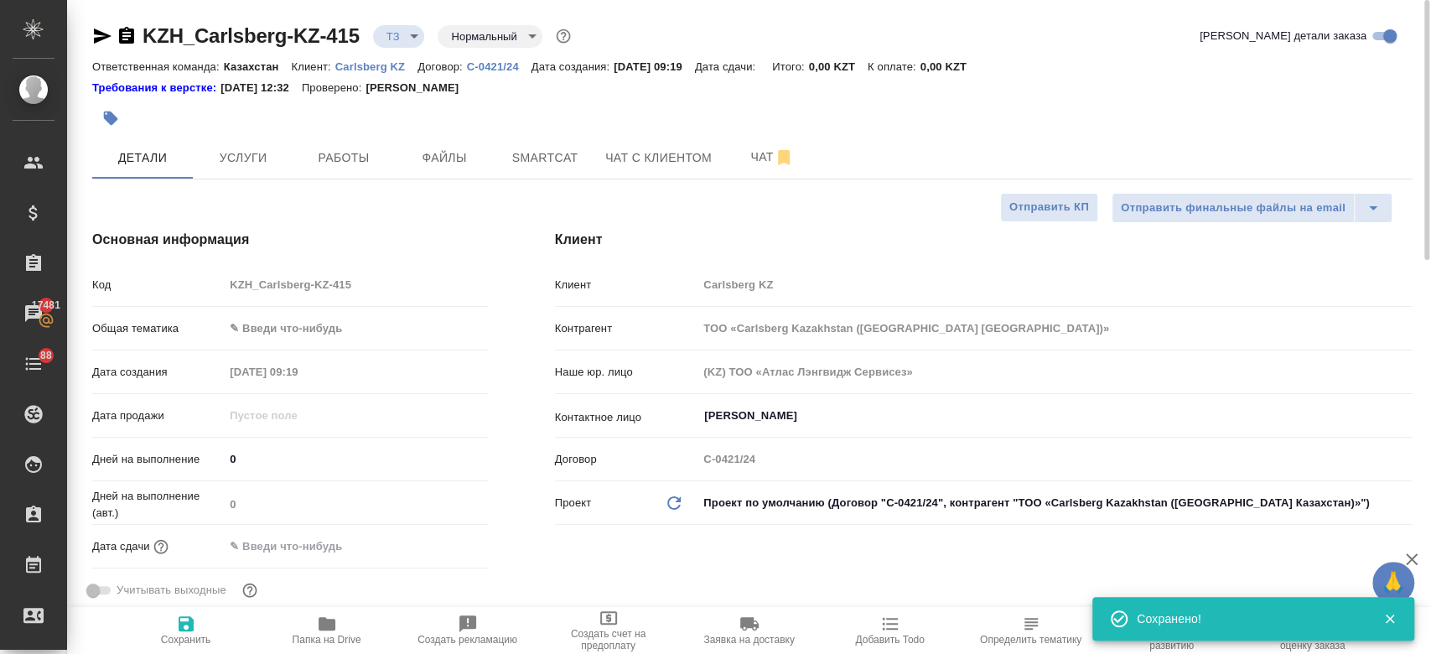
click at [563, 104] on div at bounding box center [532, 118] width 880 height 37
type textarea "x"
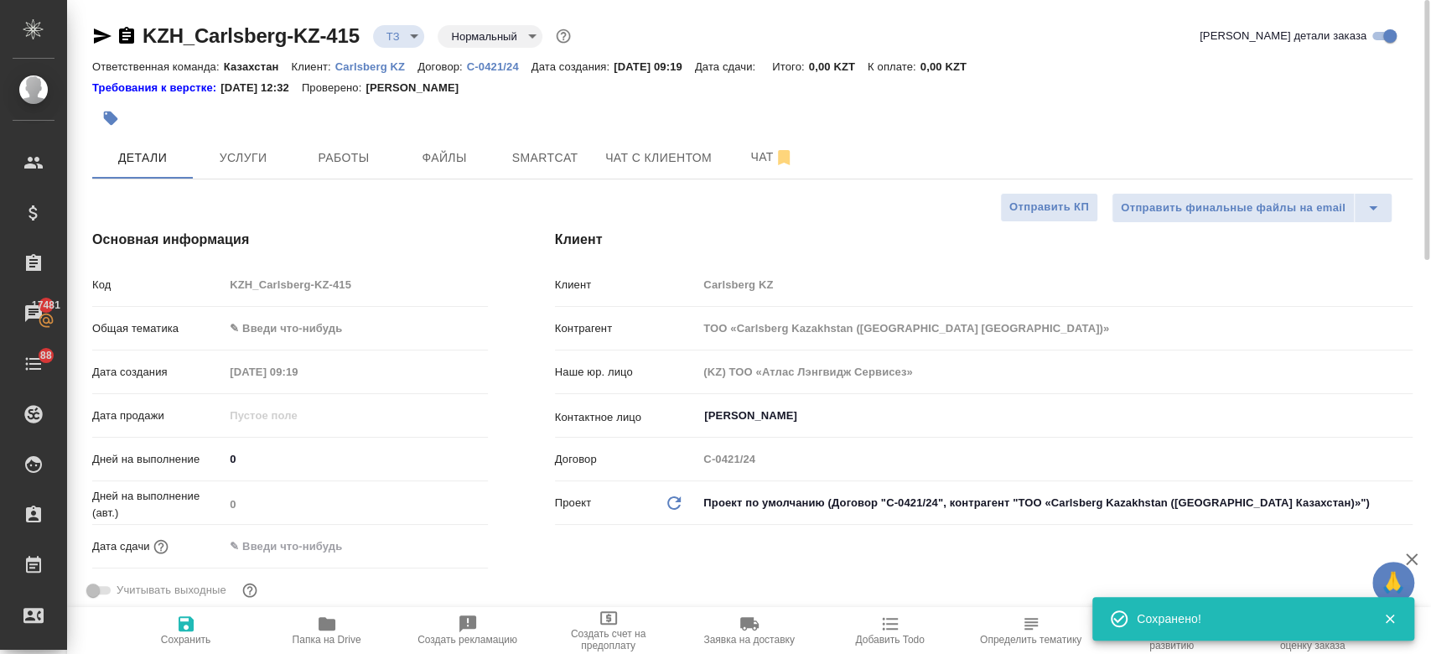
type textarea "x"
click at [230, 164] on span "Услуги" at bounding box center [243, 158] width 80 height 21
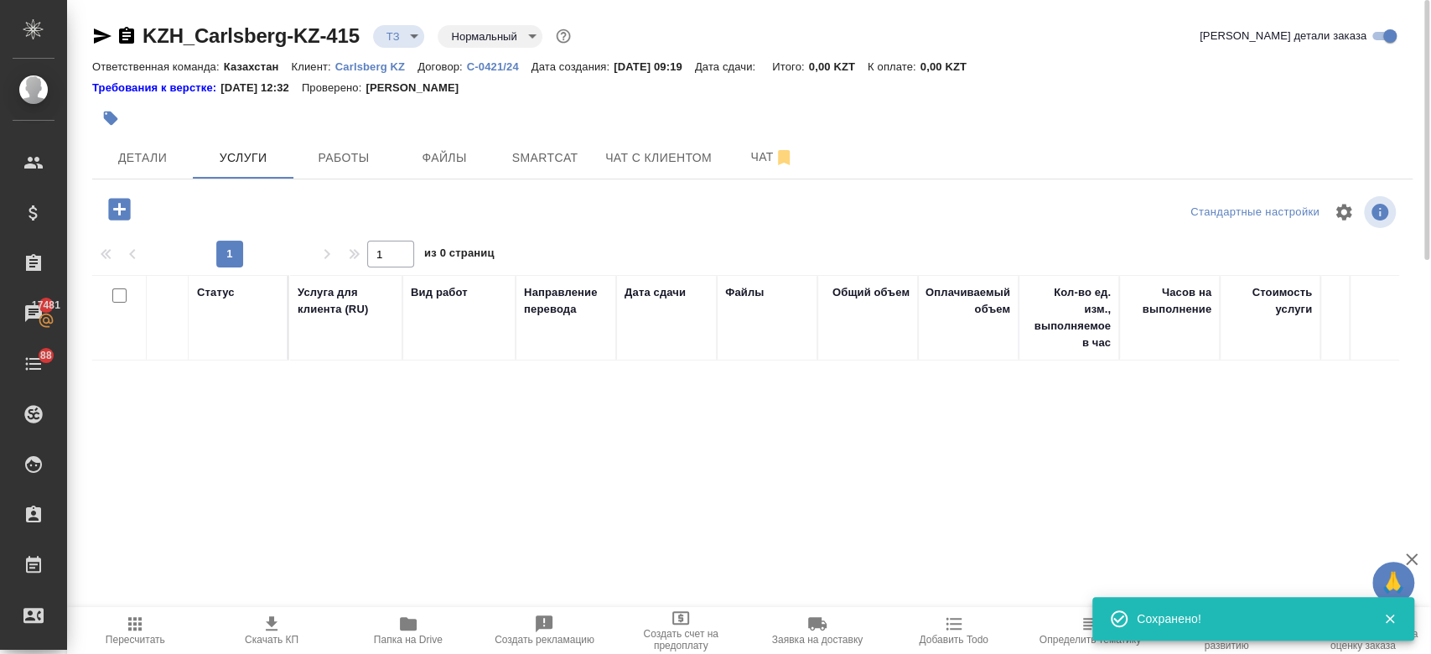
click at [117, 218] on icon "button" at bounding box center [119, 209] width 22 height 22
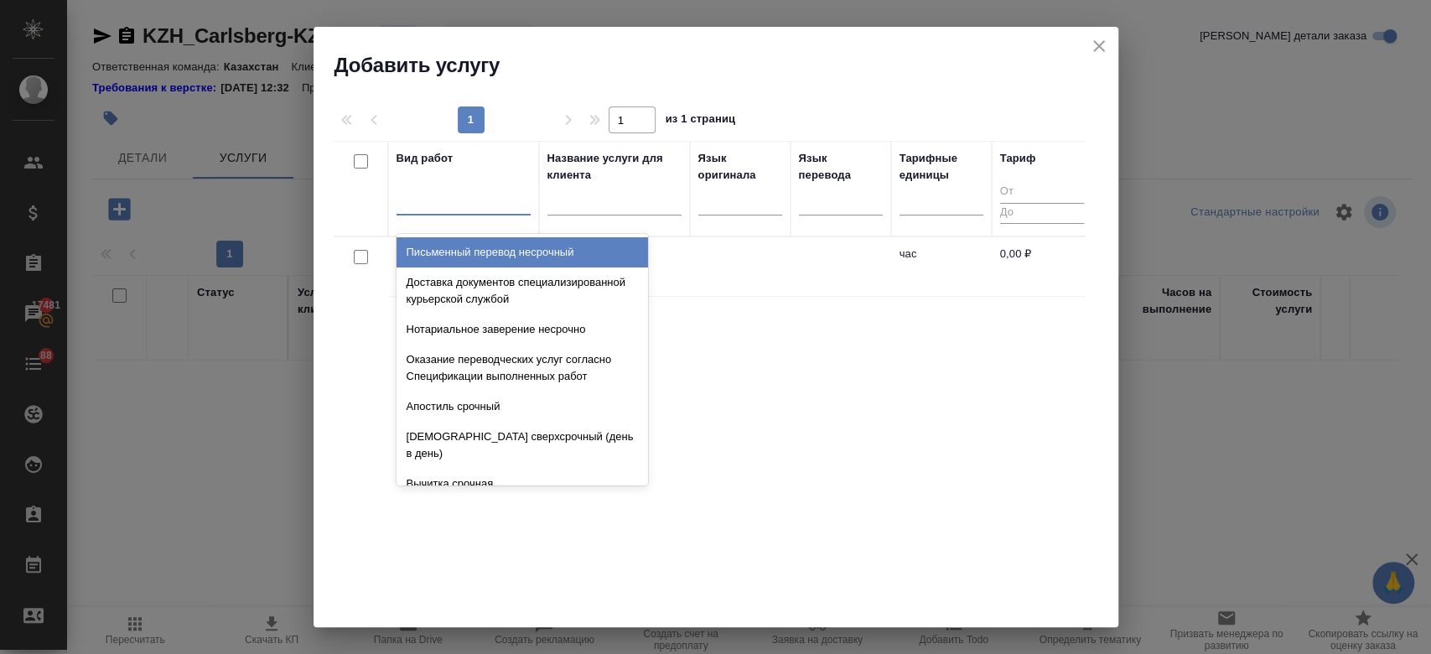
click at [476, 209] on div at bounding box center [464, 198] width 134 height 24
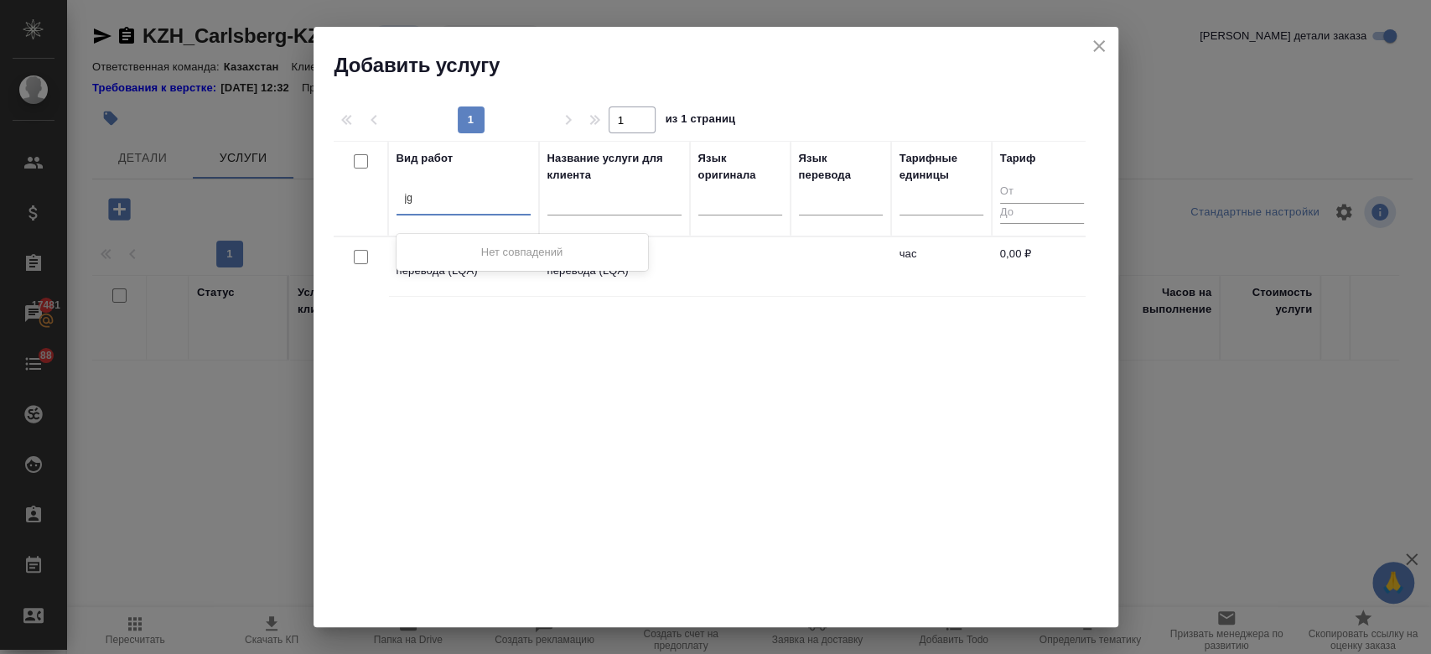
type input "j"
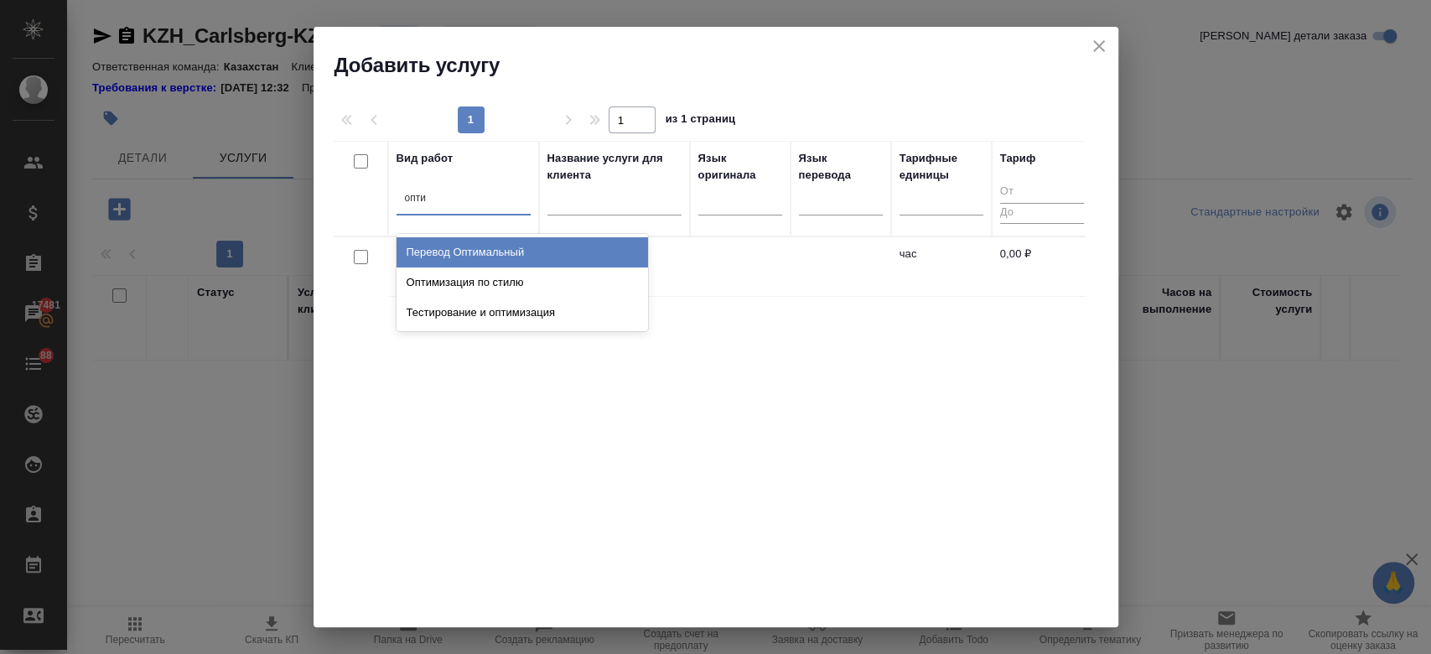
type input "оптим"
click at [496, 251] on div "Перевод Оптимальный" at bounding box center [522, 252] width 251 height 30
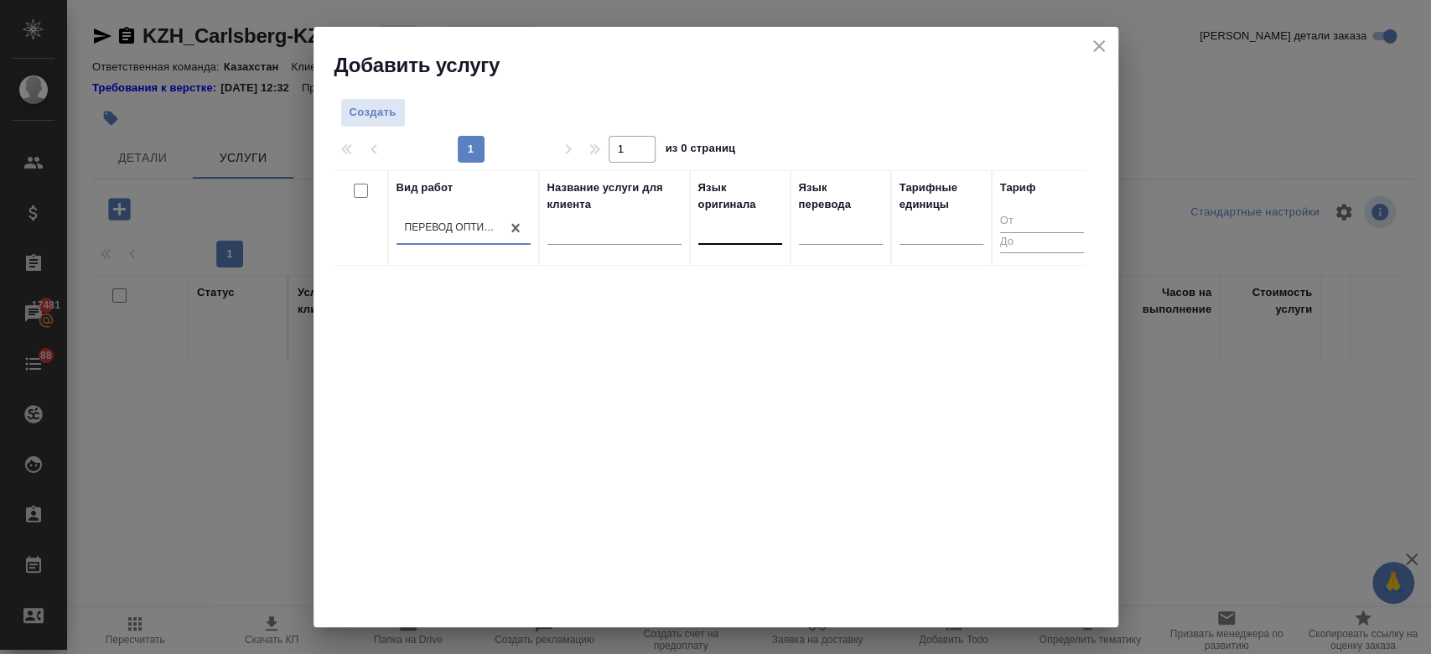
click at [734, 236] on div at bounding box center [740, 227] width 84 height 24
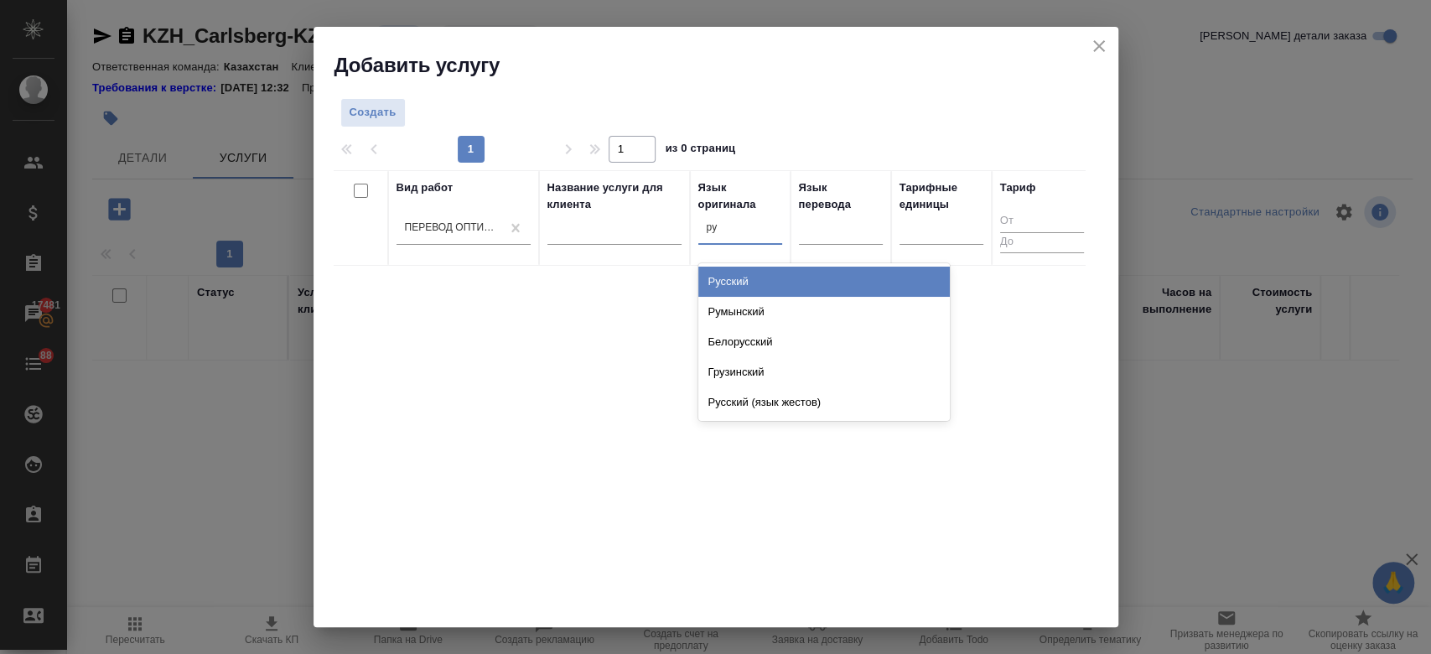
type input "рус"
click at [753, 272] on div "Русский" at bounding box center [823, 282] width 251 height 30
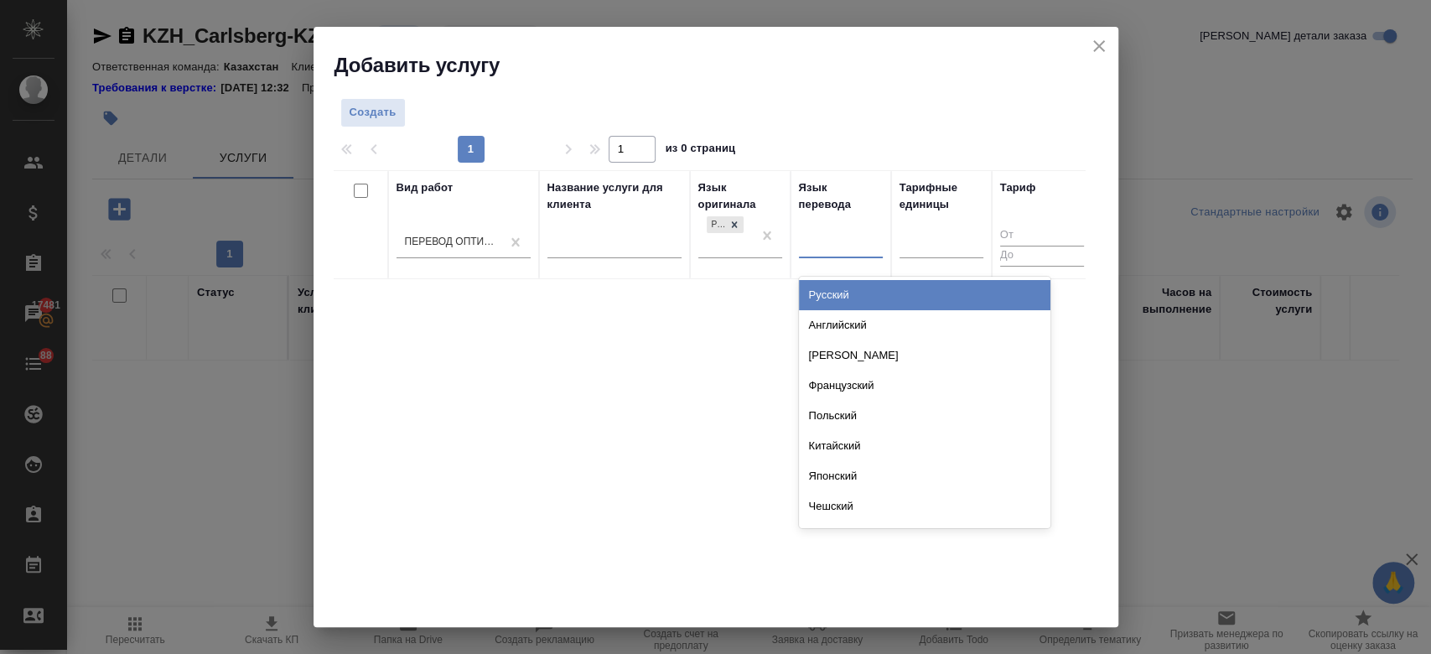
click at [848, 237] on div at bounding box center [841, 242] width 84 height 24
type input "анг"
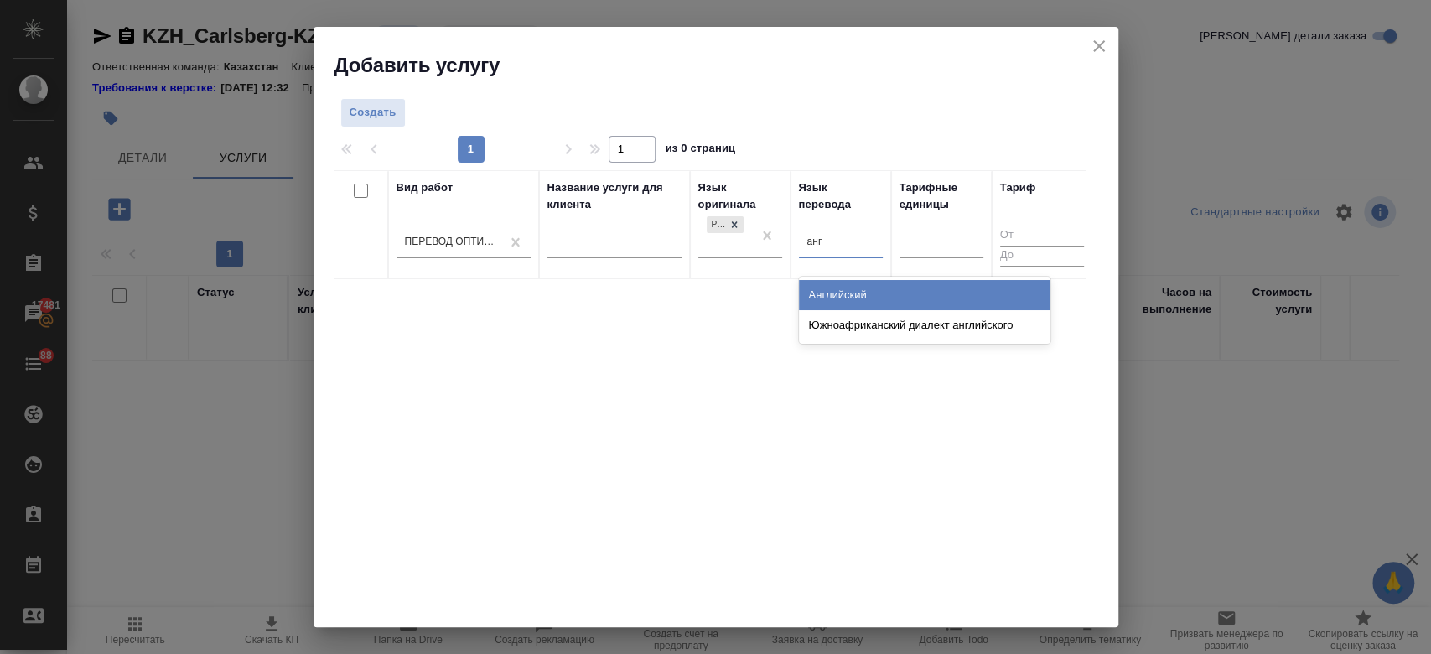
click at [835, 285] on div "Английский" at bounding box center [924, 295] width 251 height 30
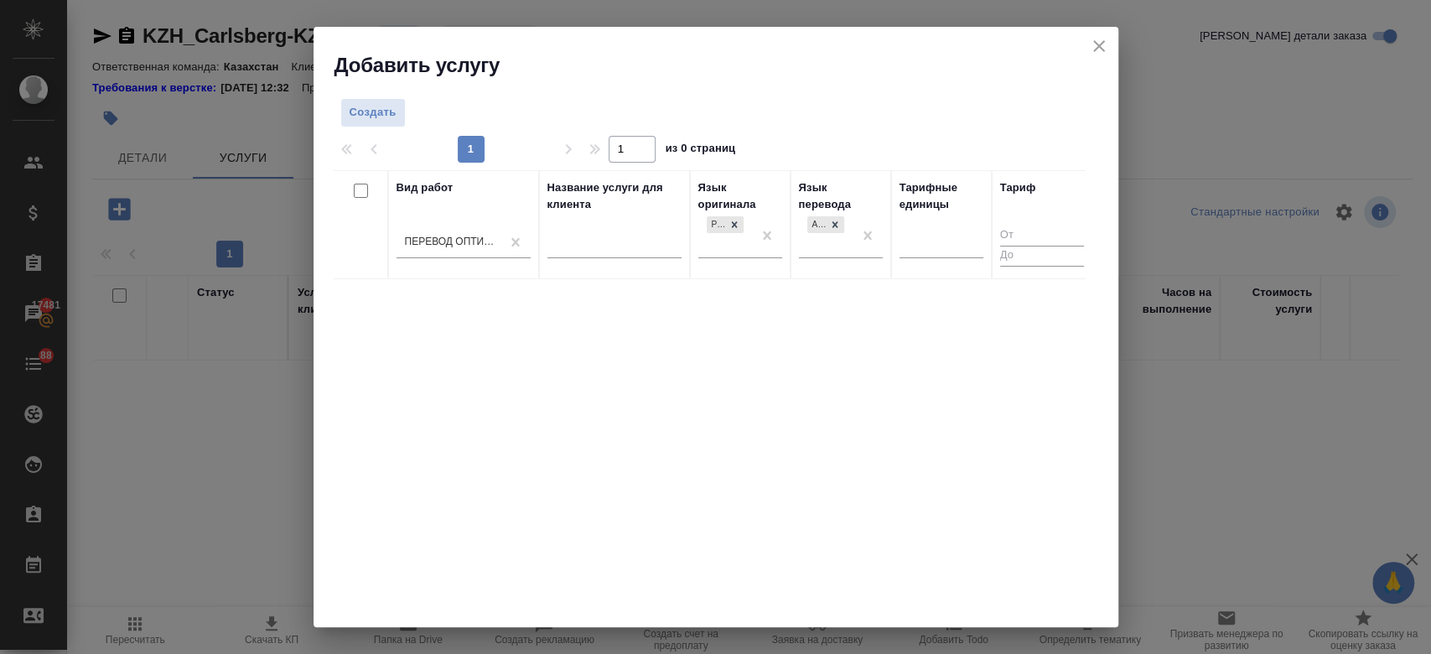
click at [406, 111] on div "Создать" at bounding box center [461, 112] width 255 height 29
click at [380, 112] on span "Создать" at bounding box center [373, 112] width 47 height 19
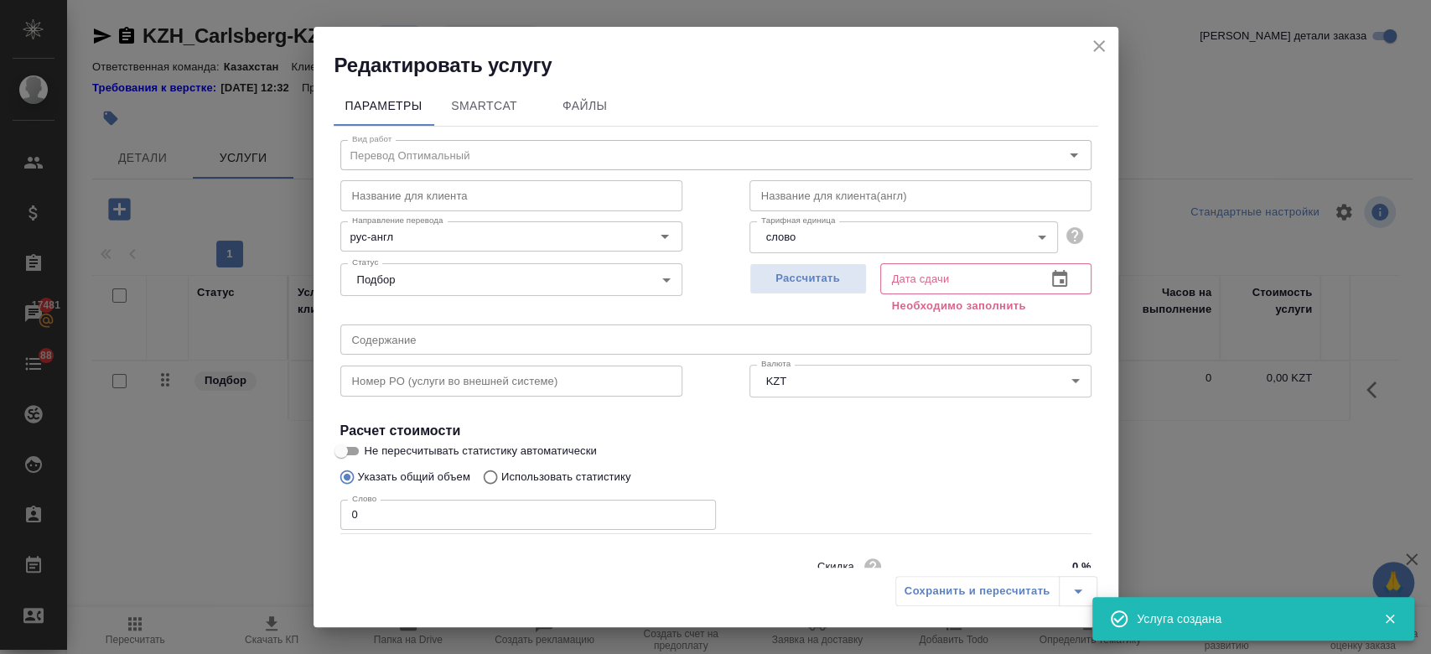
scroll to position [72, 0]
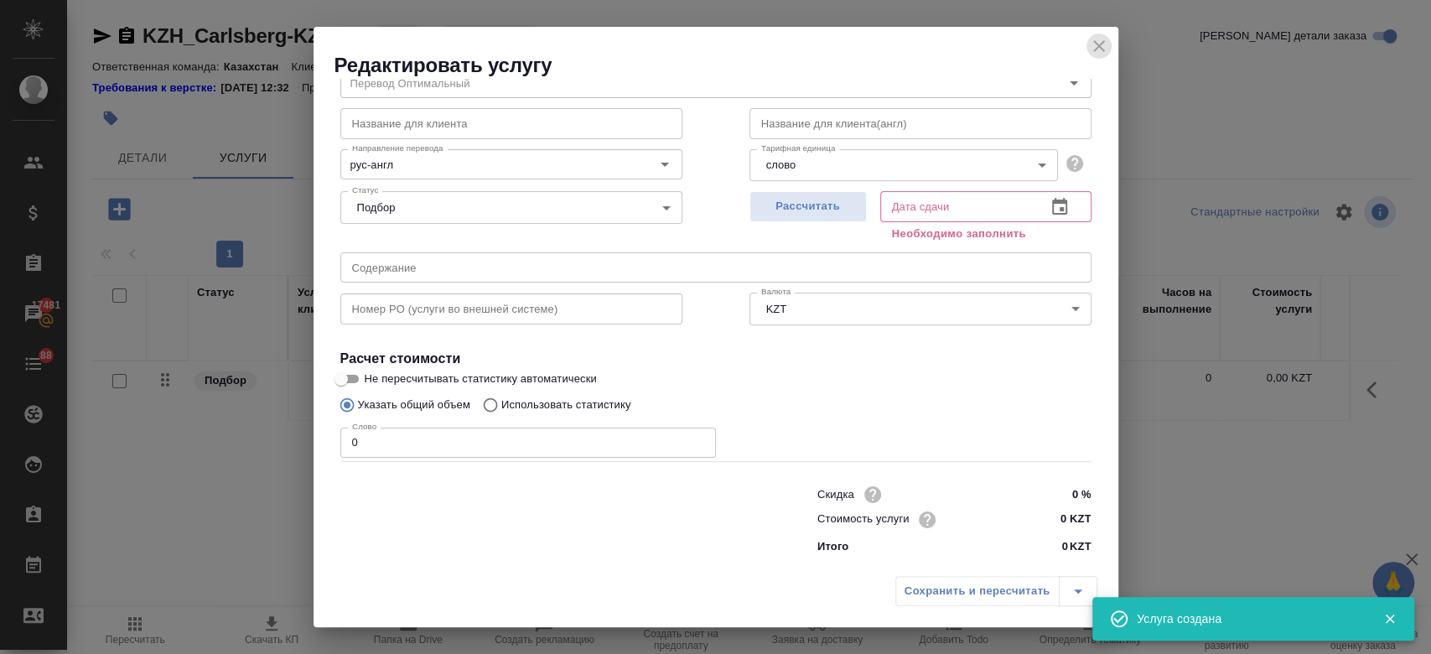
click at [1101, 43] on icon "close" at bounding box center [1099, 46] width 12 height 12
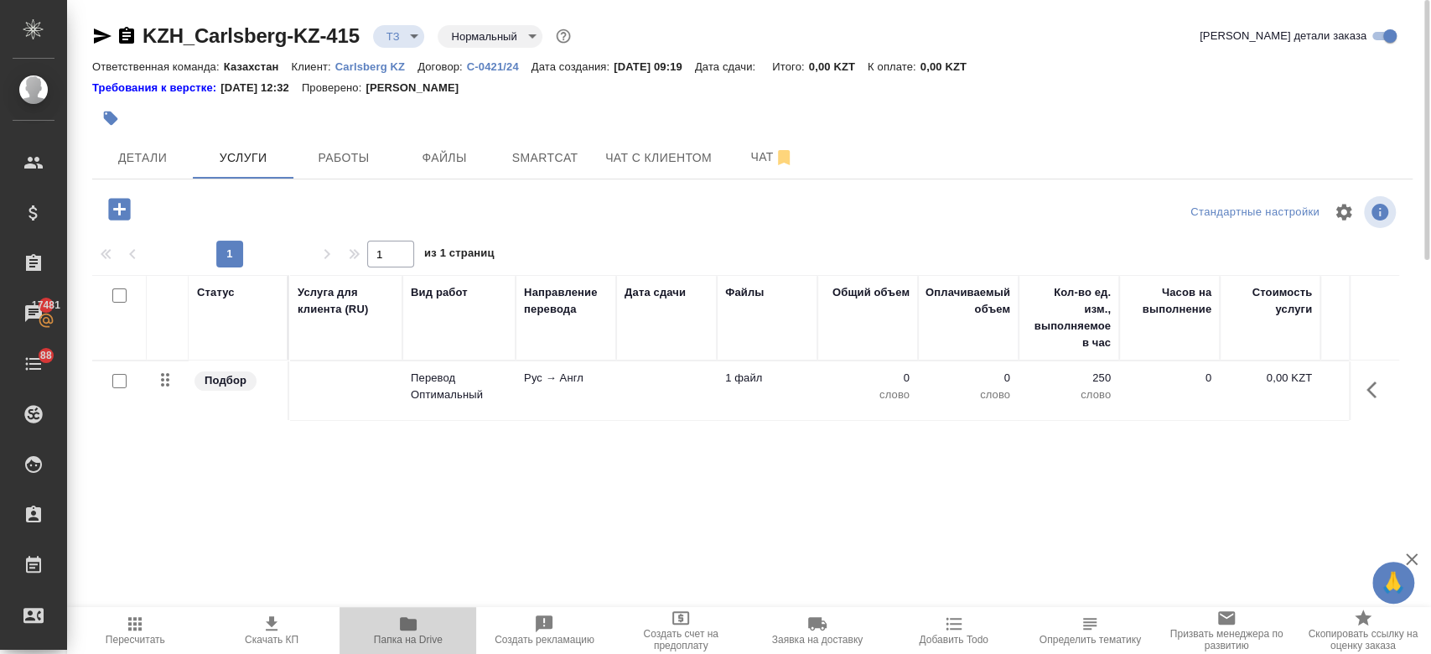
click at [400, 634] on span "Папка на Drive" at bounding box center [408, 640] width 69 height 12
click at [112, 381] on input "checkbox" at bounding box center [119, 381] width 14 height 14
checkbox input "true"
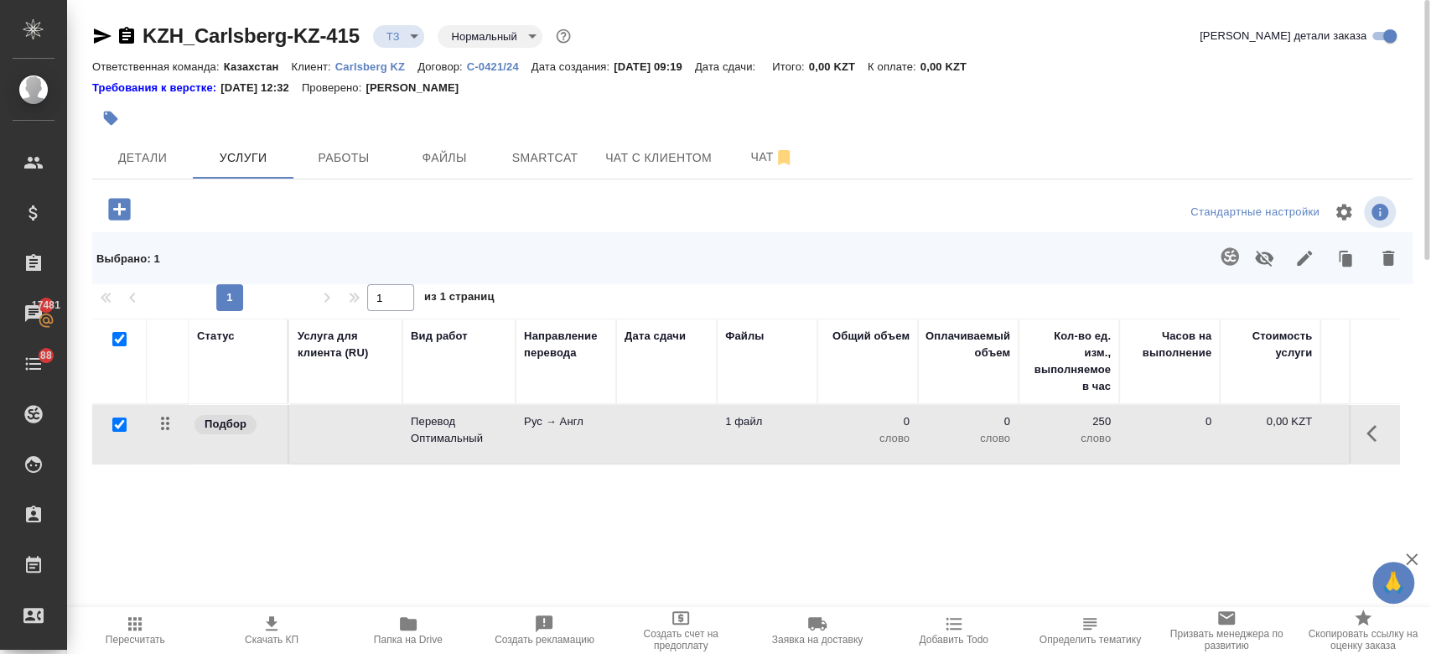
checkbox input "true"
click at [1237, 261] on icon "button" at bounding box center [1230, 256] width 18 height 18
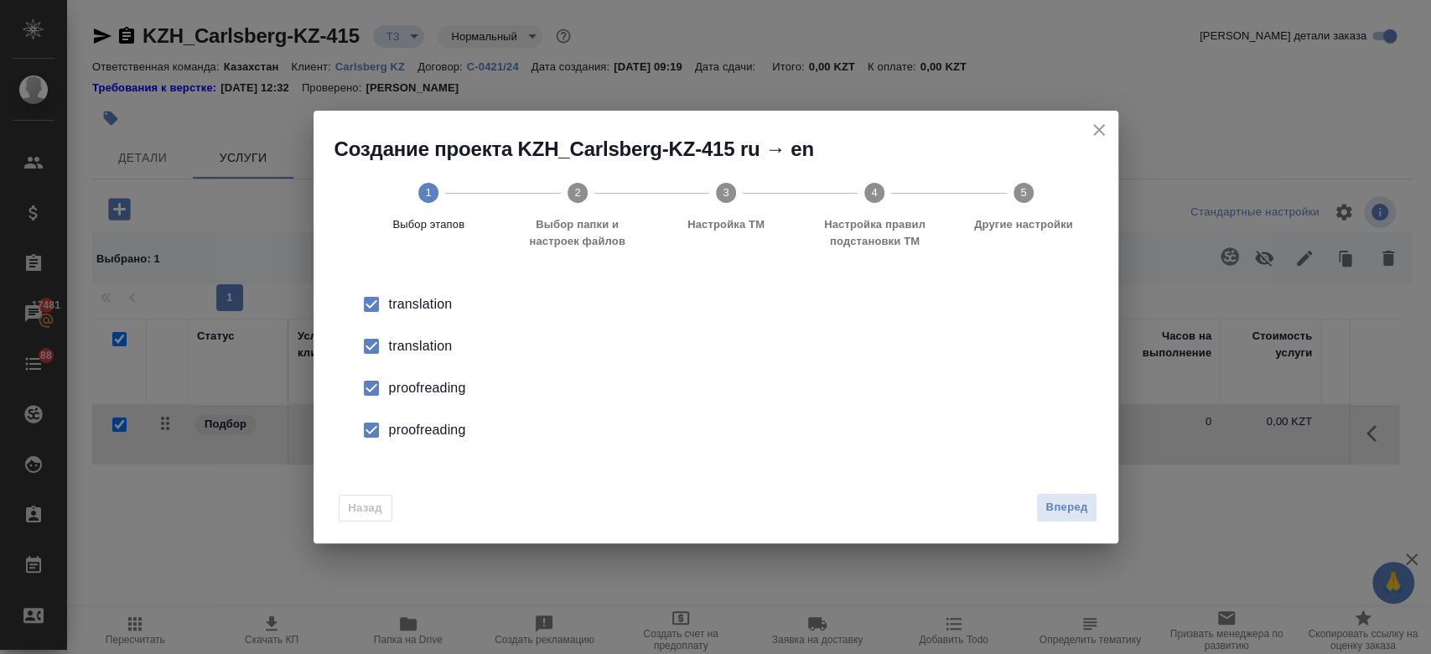
click at [407, 350] on div "translation" at bounding box center [733, 346] width 689 height 20
click at [417, 380] on div "proofreading" at bounding box center [733, 388] width 689 height 20
click at [428, 445] on li "proofreading" at bounding box center [715, 430] width 751 height 42
click at [1053, 513] on span "Вперед" at bounding box center [1066, 507] width 42 height 19
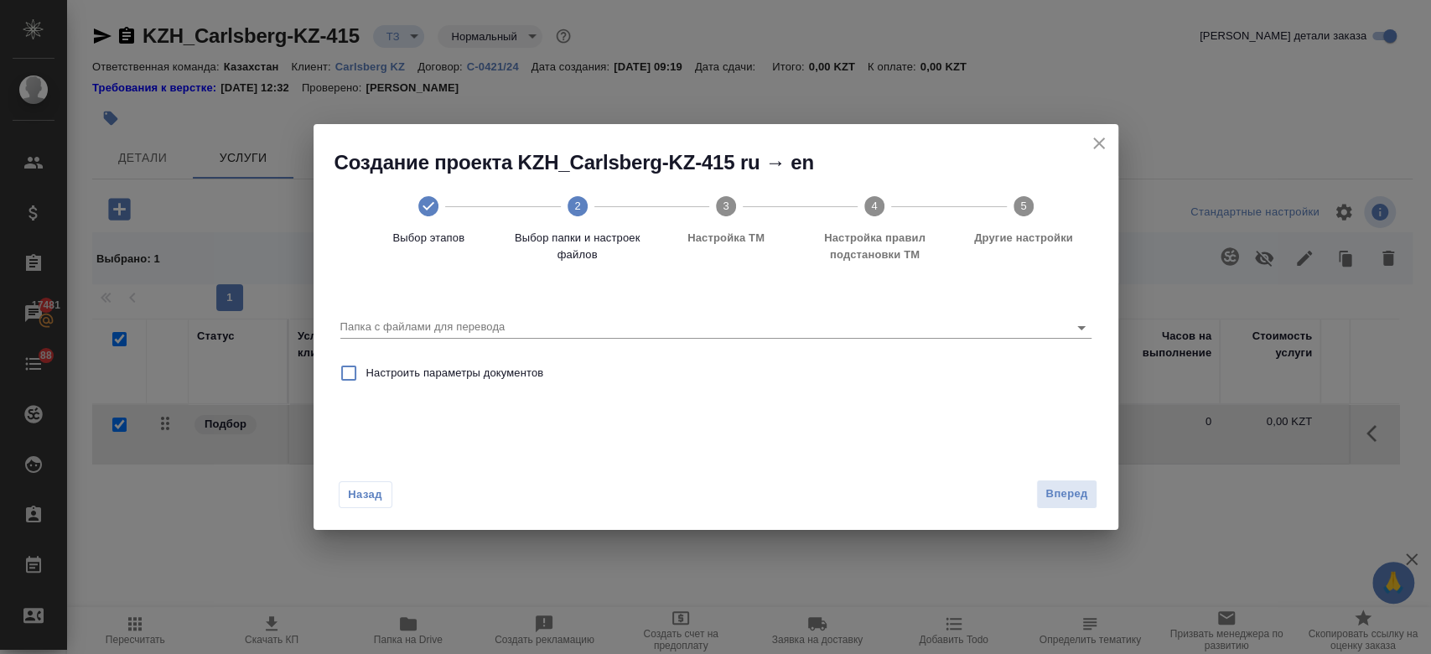
drag, startPoint x: 1082, startPoint y: 324, endPoint x: 718, endPoint y: 405, distance: 373.4
click at [718, 405] on div "Папка с файлами для перевода Настроить параметры документов" at bounding box center [716, 367] width 805 height 168
click at [1087, 327] on icon "Open" at bounding box center [1081, 328] width 20 height 20
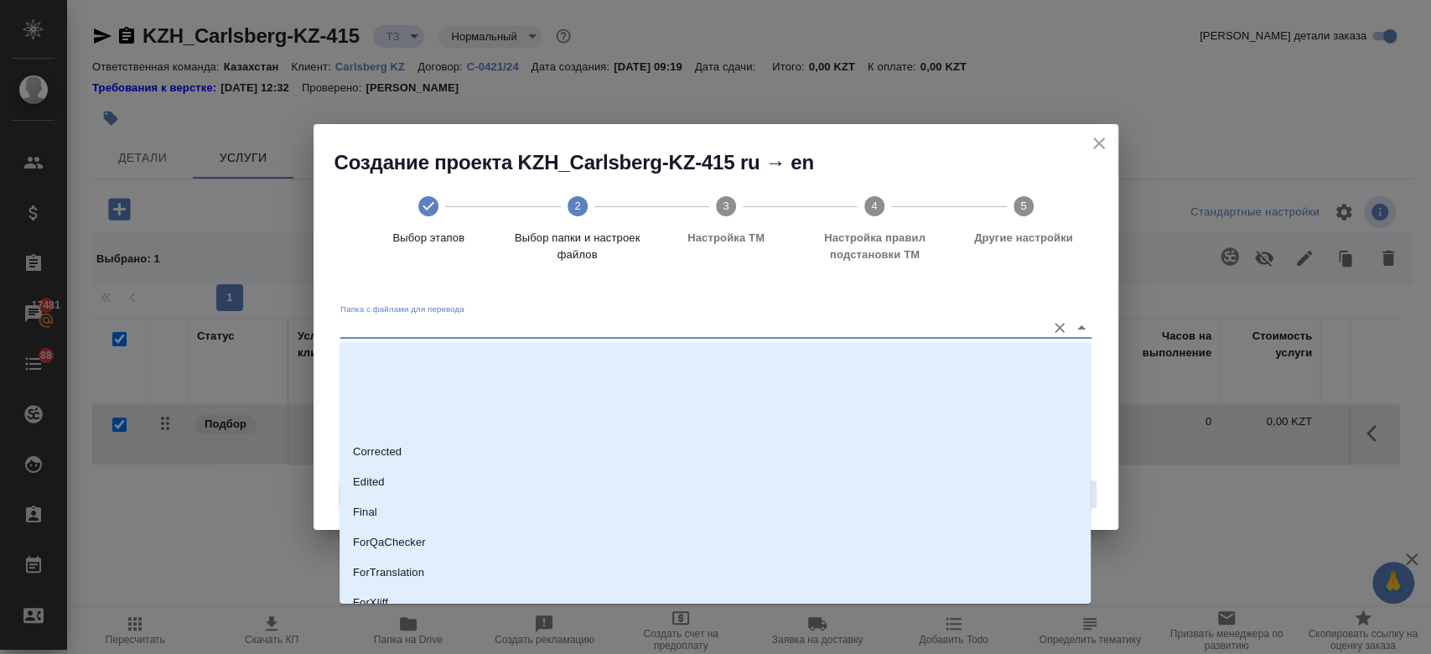
scroll to position [135, 0]
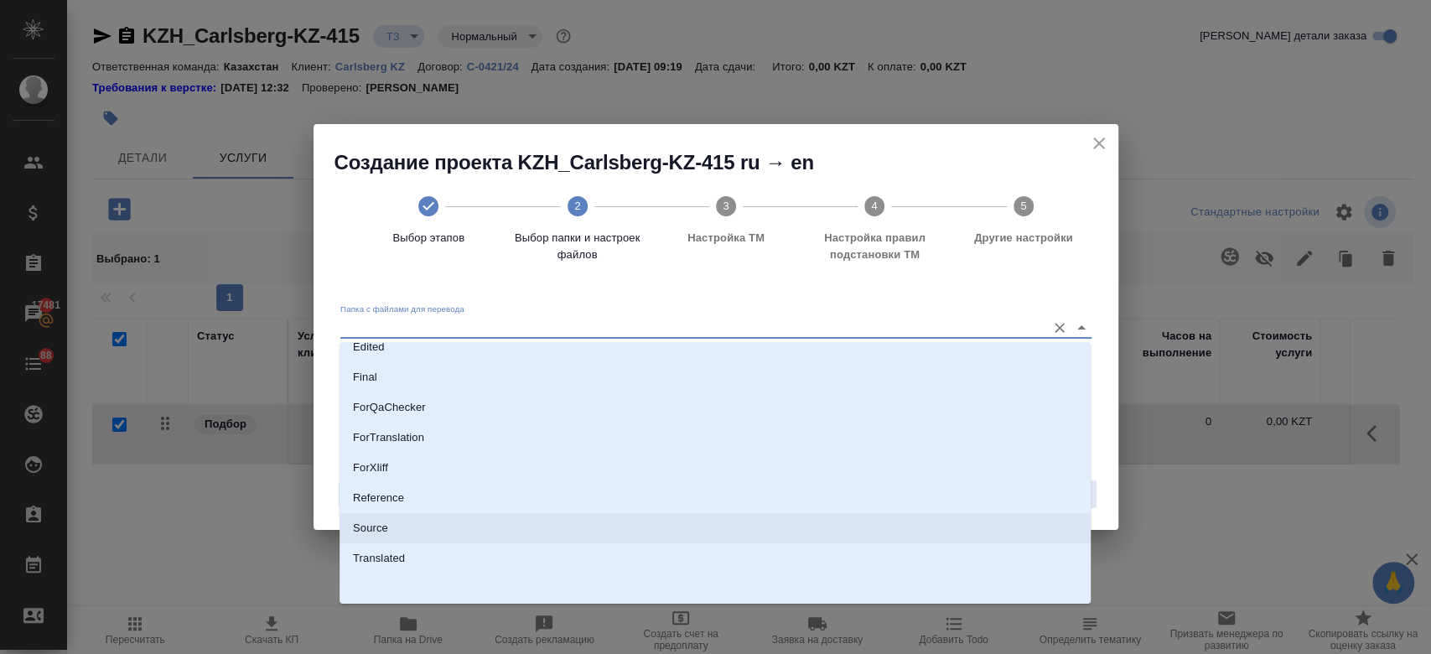
click at [573, 521] on li "Source" at bounding box center [715, 528] width 751 height 30
type input "Source"
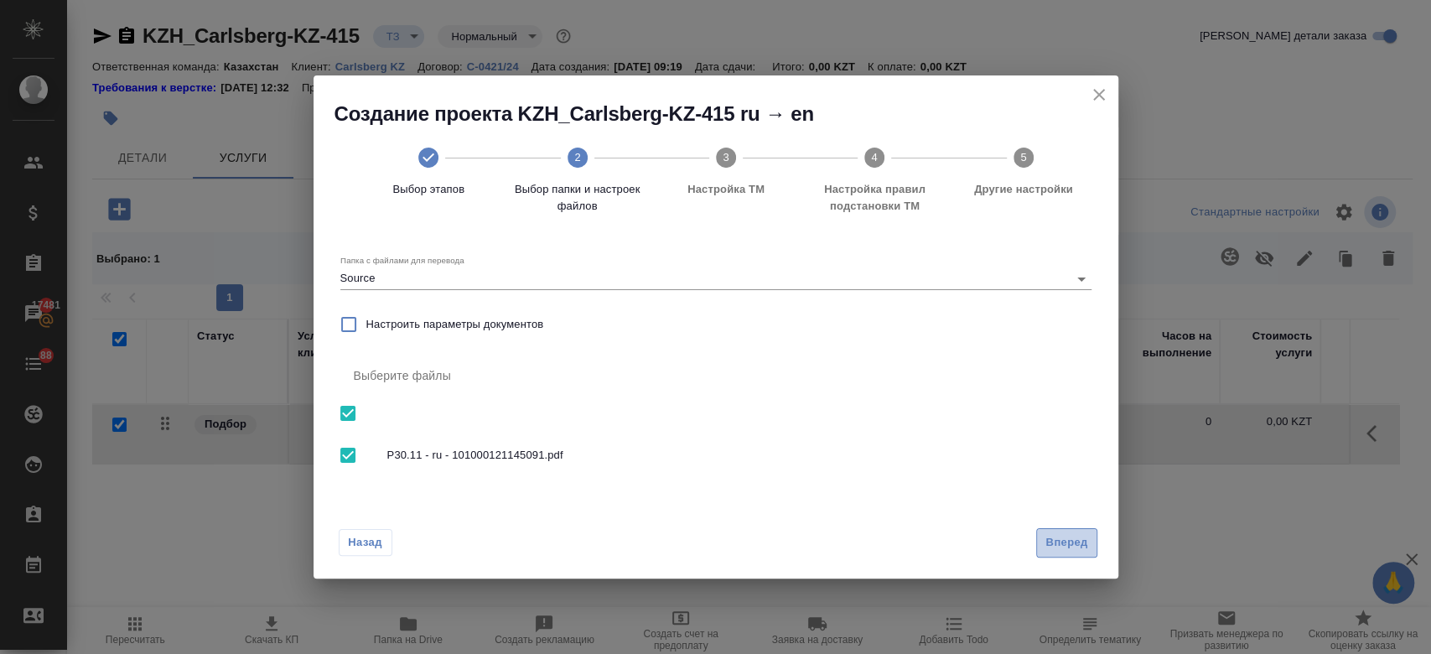
click at [1048, 541] on span "Вперед" at bounding box center [1066, 542] width 42 height 19
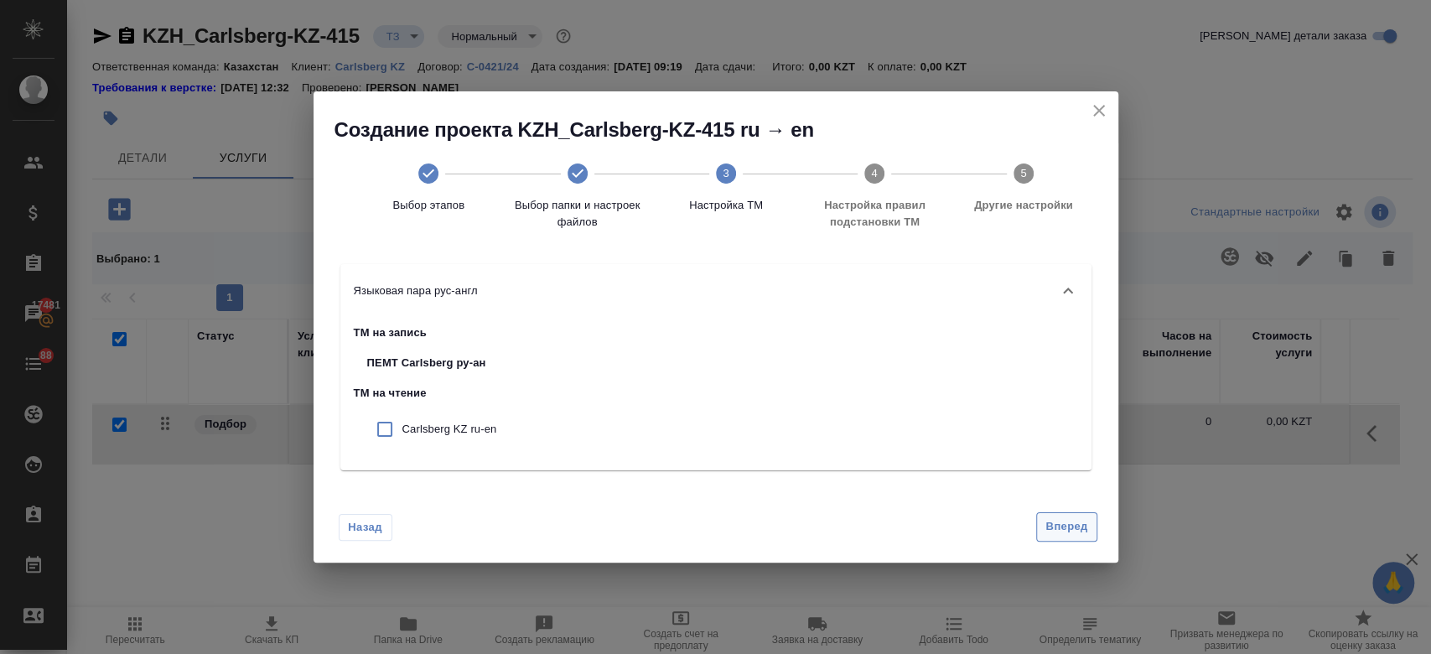
click at [1061, 524] on span "Вперед" at bounding box center [1066, 526] width 42 height 19
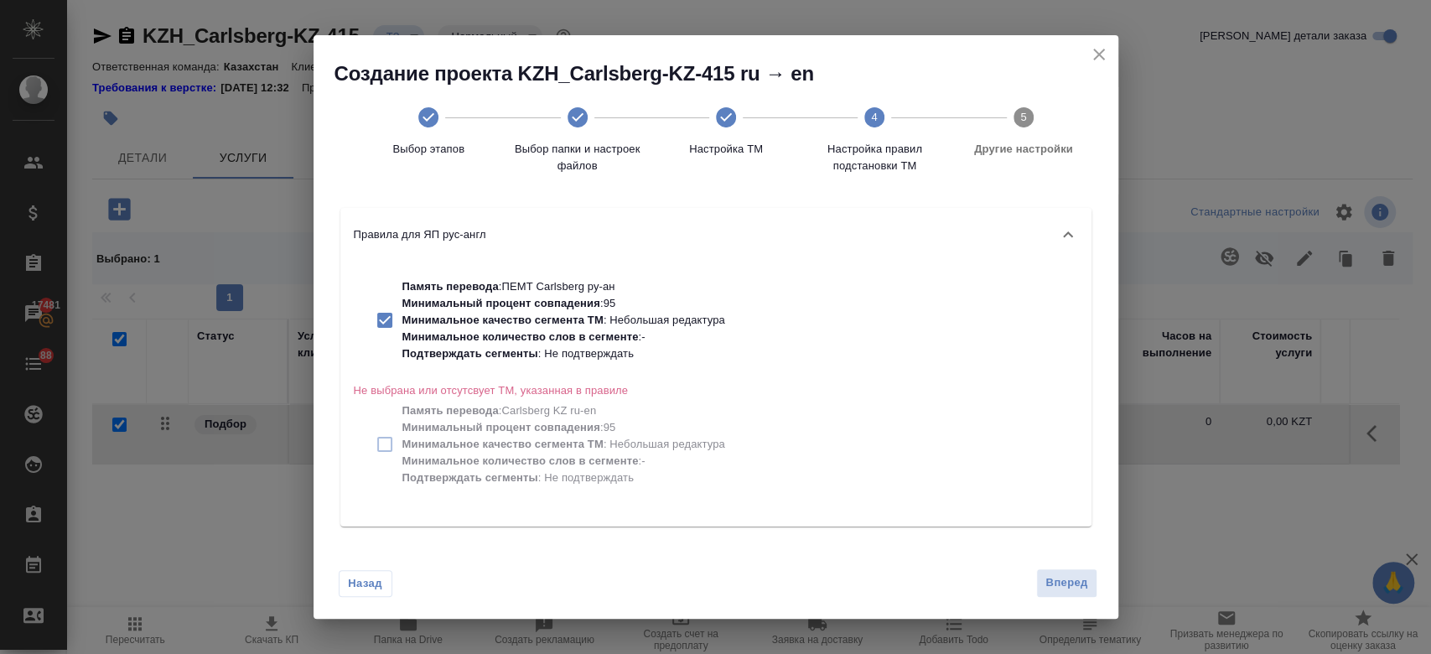
click at [578, 338] on p "Минимальное количество слов в сегменте" at bounding box center [520, 336] width 236 height 13
checkbox input "false"
click at [1053, 580] on span "Вперед" at bounding box center [1066, 582] width 42 height 19
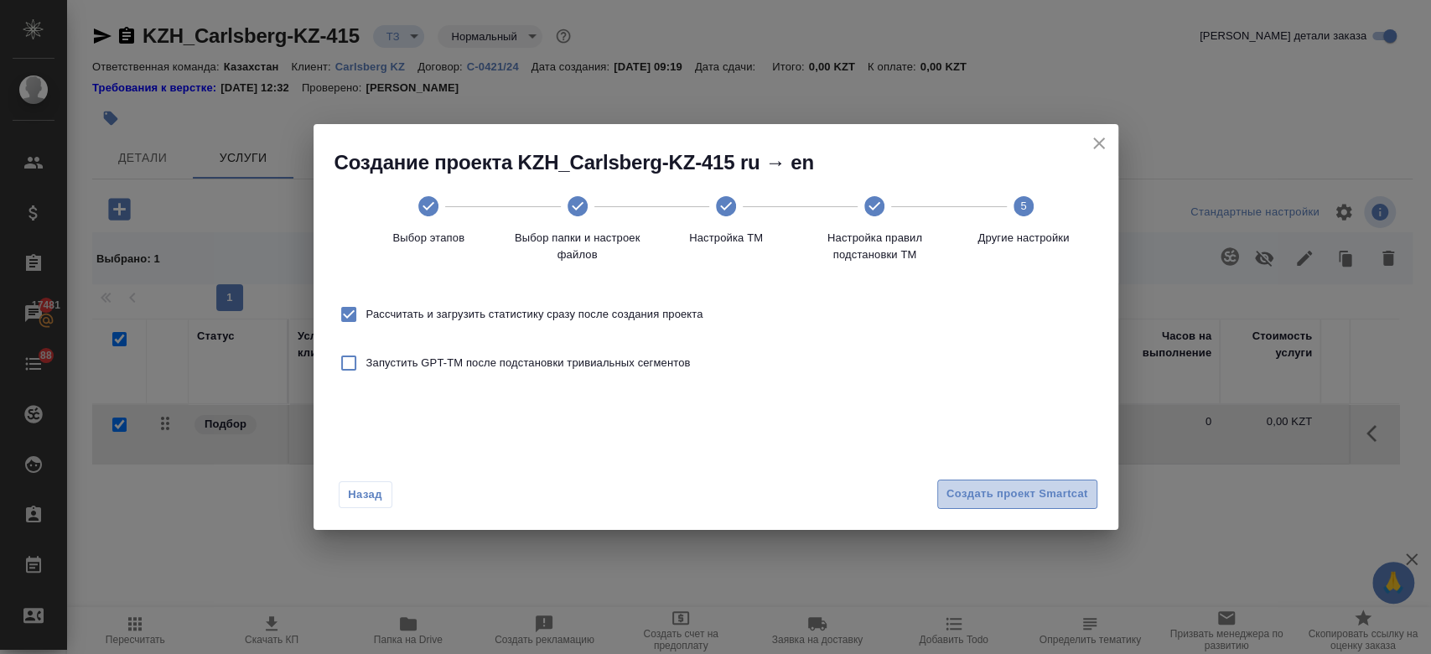
click at [1064, 500] on span "Создать проект Smartcat" at bounding box center [1017, 494] width 142 height 19
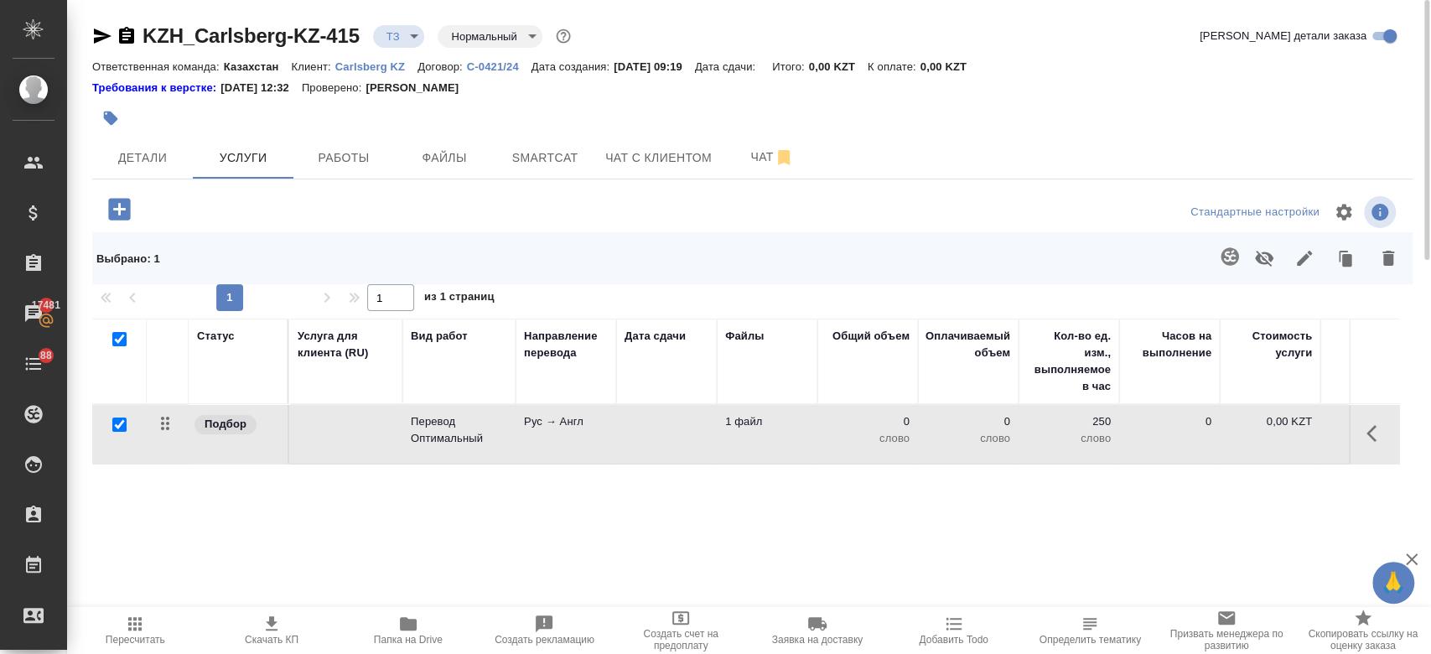
click at [507, 419] on td "Перевод Оптимальный" at bounding box center [458, 434] width 113 height 59
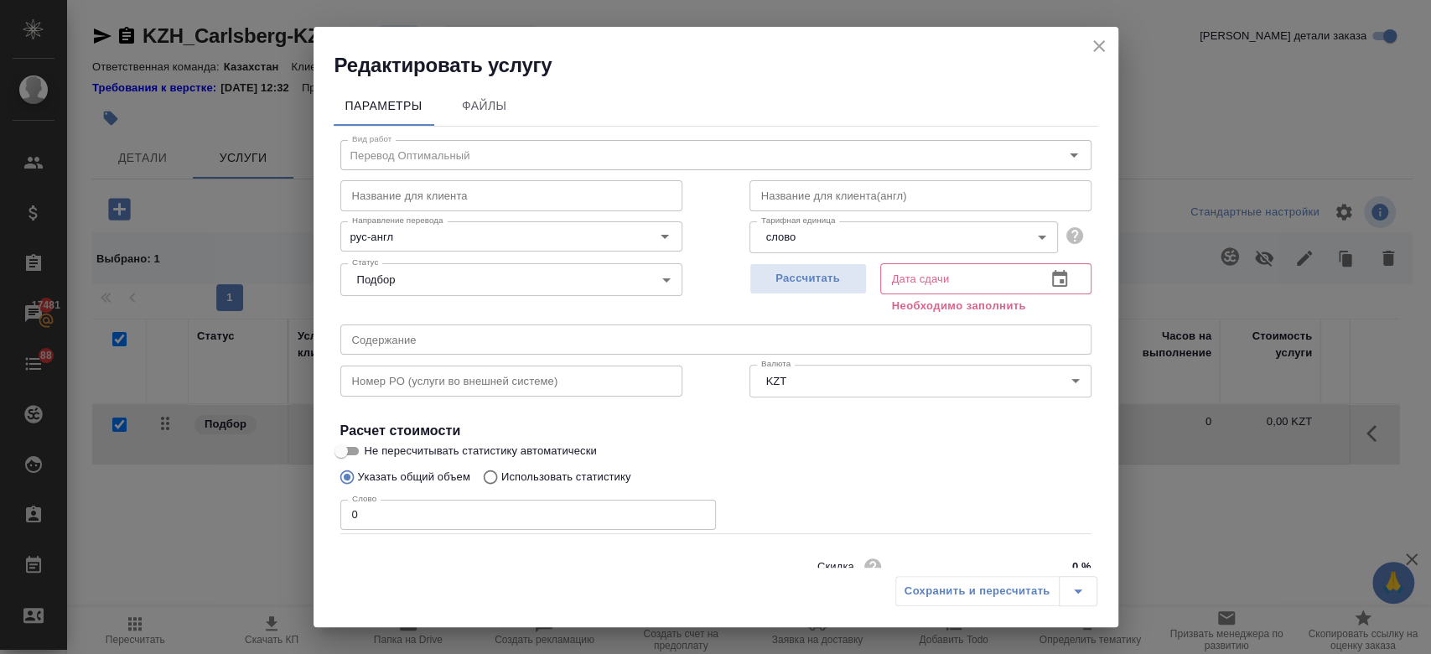
scroll to position [72, 0]
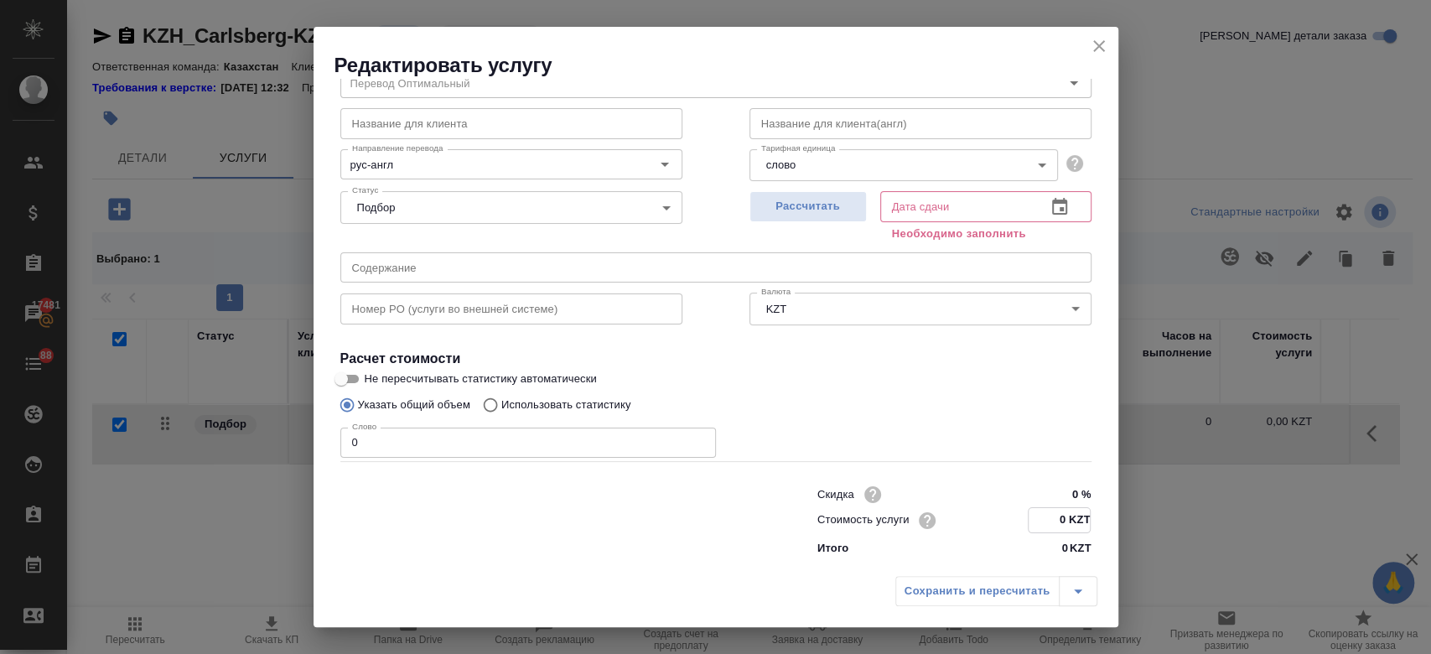
click at [1056, 521] on input "0 KZT" at bounding box center [1059, 520] width 61 height 24
type input "11.20 KZT"
click at [769, 375] on label "Не пересчитывать статистику автоматически" at bounding box center [705, 379] width 748 height 20
click at [371, 375] on input "Не пересчитывать статистику автоматически" at bounding box center [341, 379] width 60 height 20
checkbox input "true"
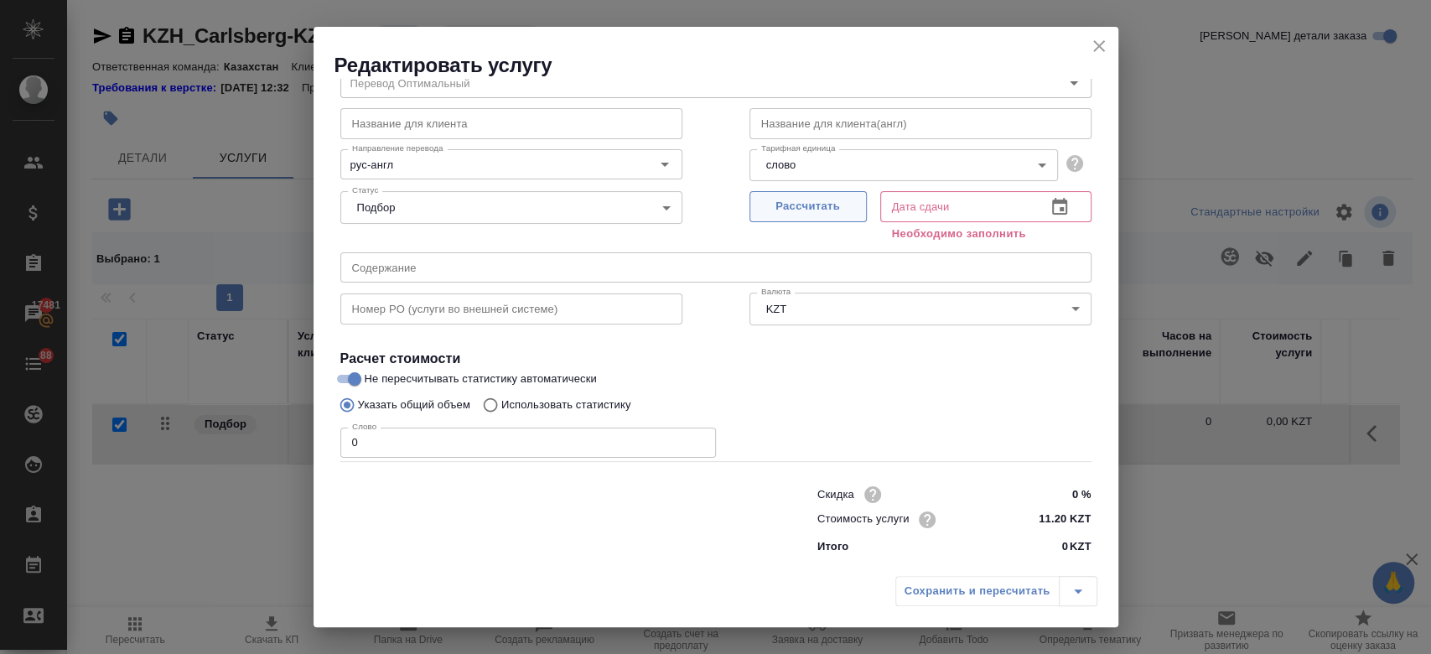
click at [816, 212] on span "Рассчитать" at bounding box center [808, 206] width 99 height 19
type input "16.09.2025 09:21"
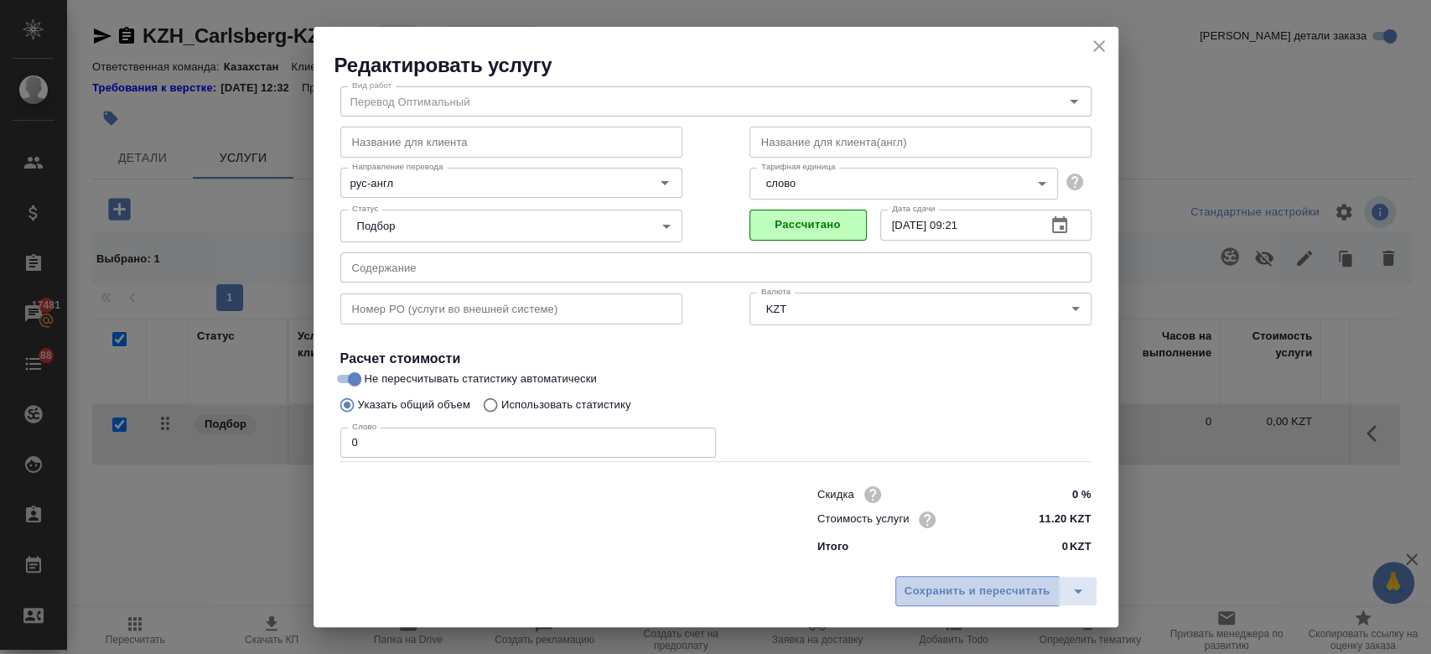
click at [935, 589] on span "Сохранить и пересчитать" at bounding box center [978, 591] width 146 height 19
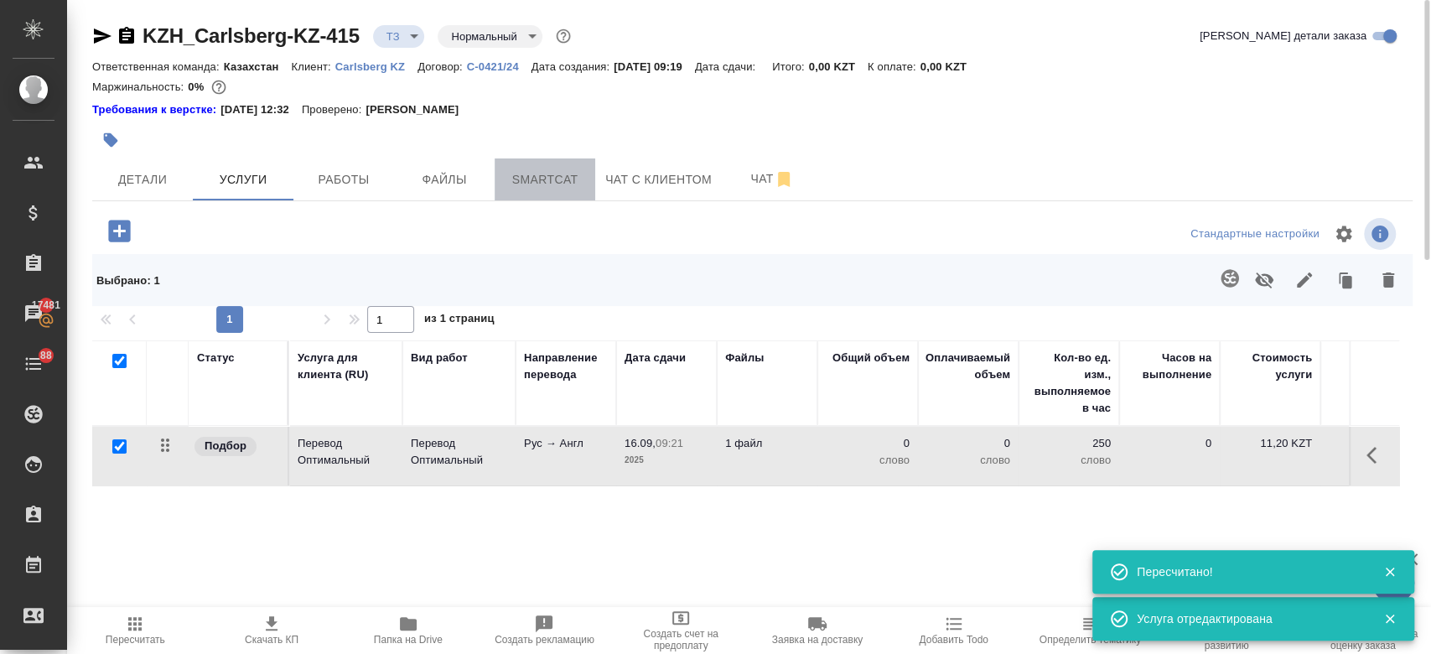
click at [545, 175] on span "Smartcat" at bounding box center [545, 179] width 80 height 21
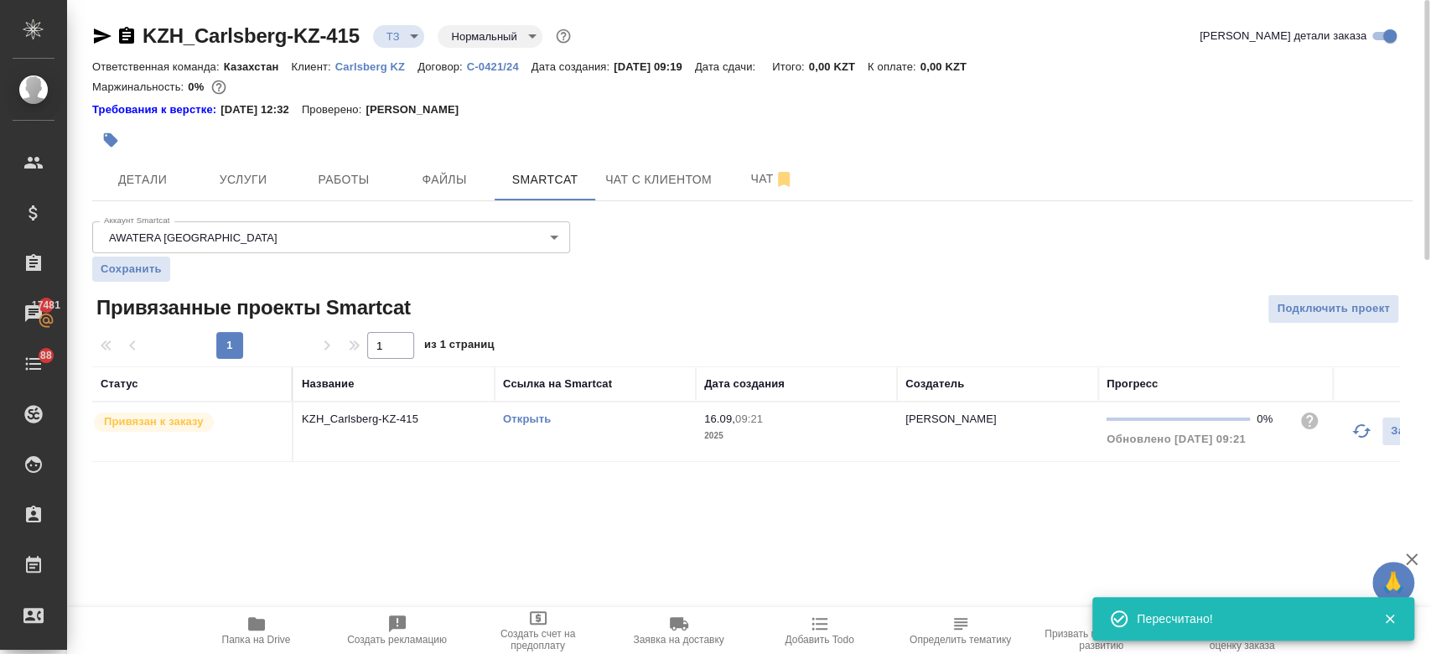
click at [524, 419] on link "Открыть" at bounding box center [527, 418] width 48 height 13
click at [257, 171] on span "Услуги" at bounding box center [243, 179] width 80 height 21
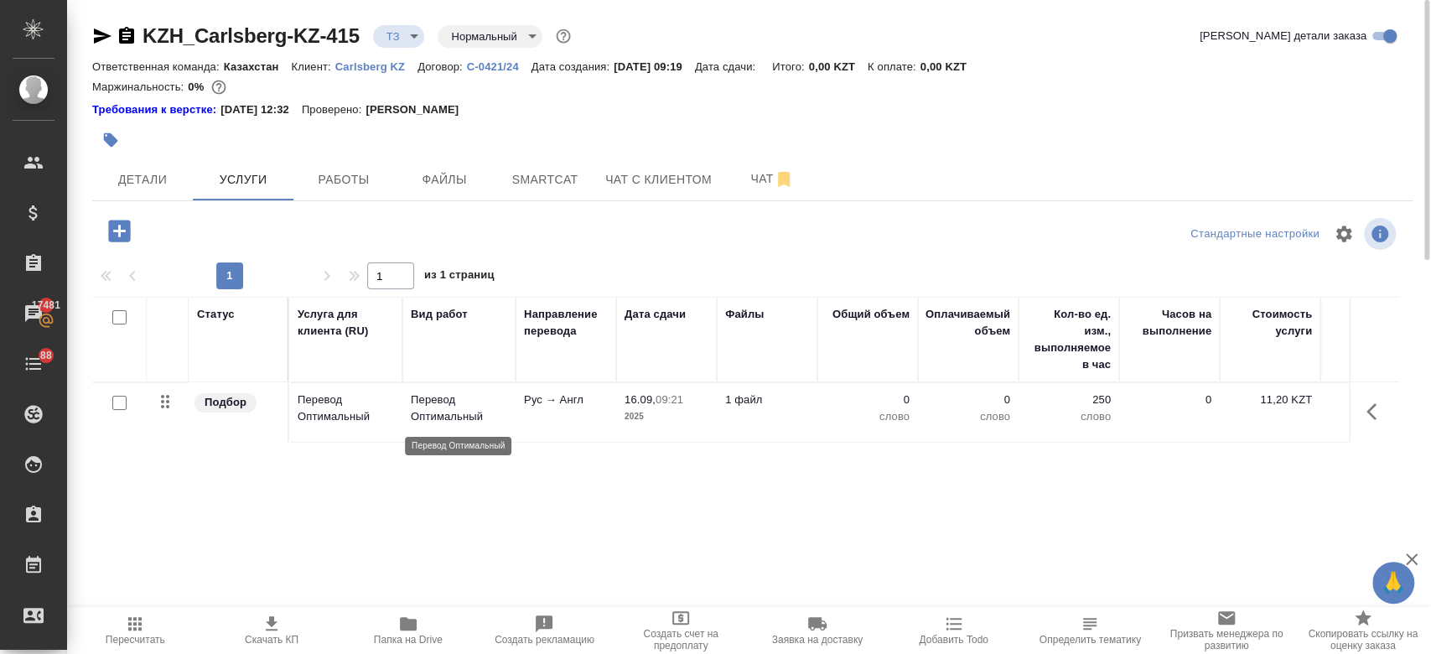
click at [506, 412] on p "Перевод Оптимальный" at bounding box center [459, 408] width 96 height 34
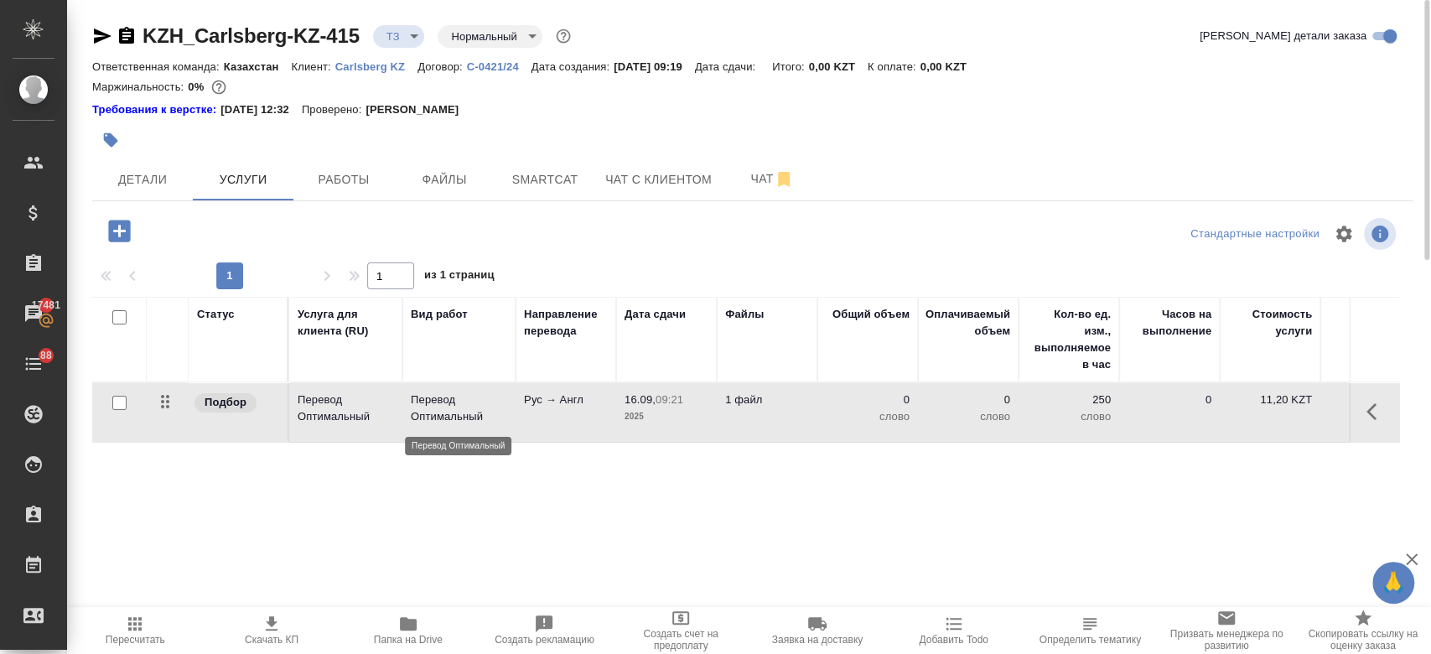
click at [506, 412] on p "Перевод Оптимальный" at bounding box center [459, 408] width 96 height 34
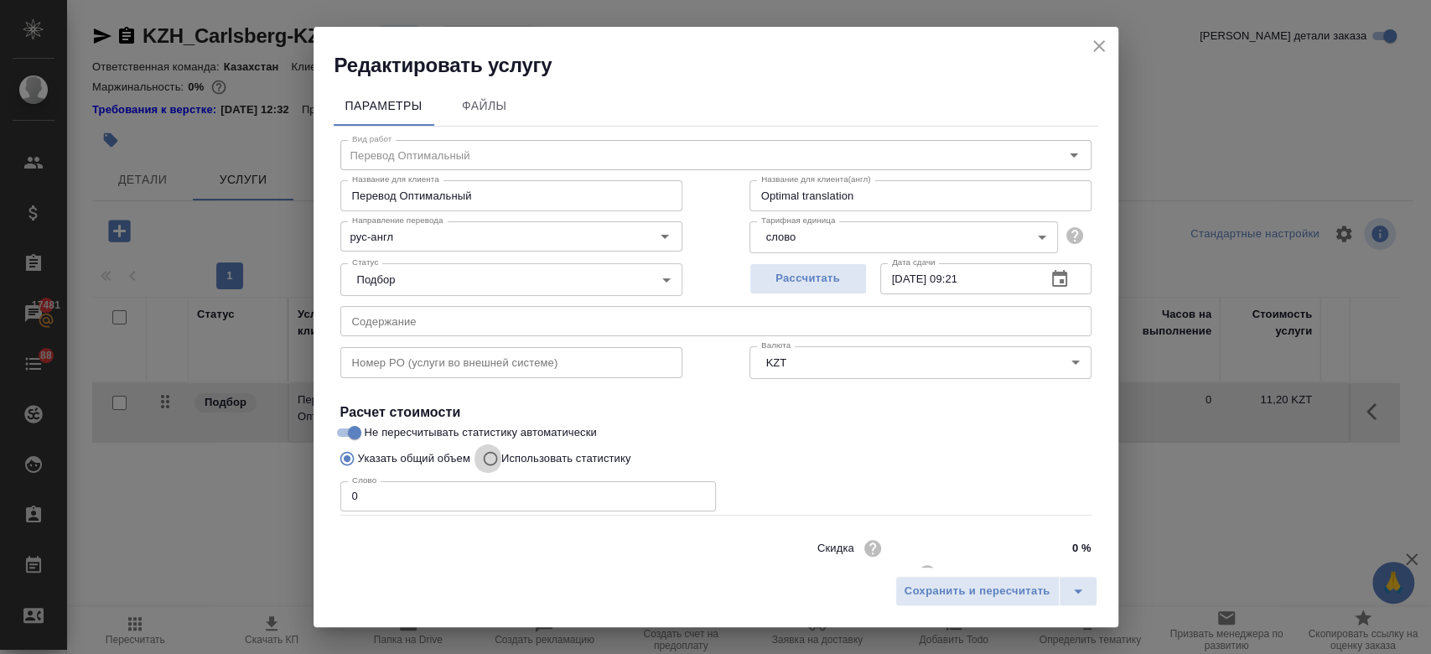
click at [490, 460] on input "Использовать статистику" at bounding box center [487, 459] width 27 height 32
radio input "true"
radio input "false"
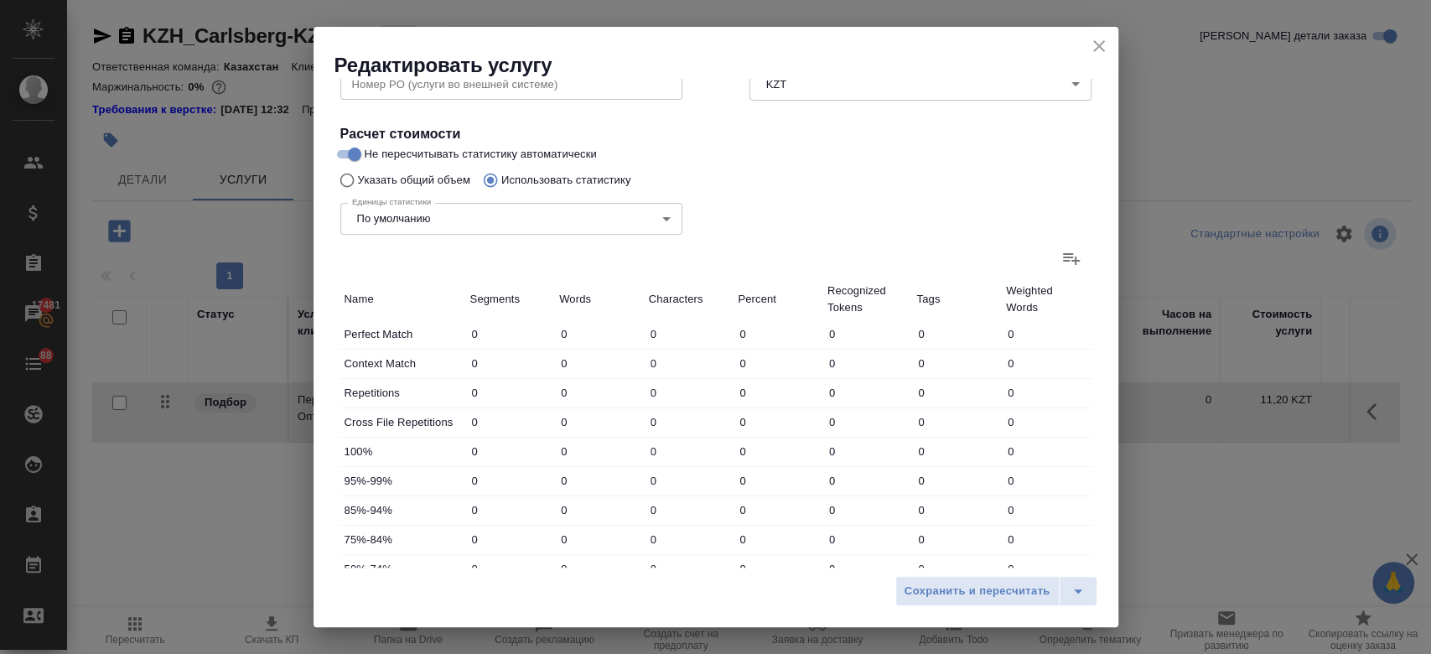
scroll to position [279, 0]
click at [1063, 252] on icon at bounding box center [1071, 258] width 17 height 12
click at [0, 0] on input "file" at bounding box center [0, 0] width 0 height 0
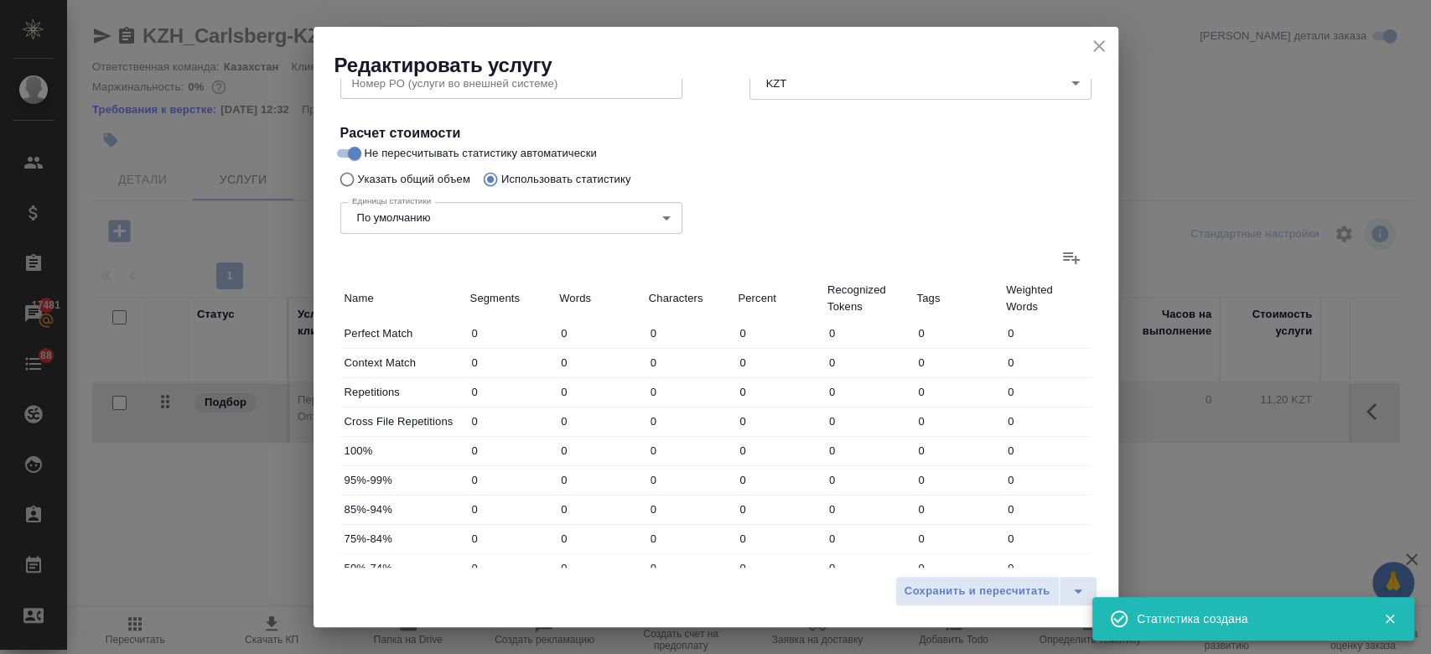
type input "12"
type input "123"
type input "1027"
type input "2"
type input "6"
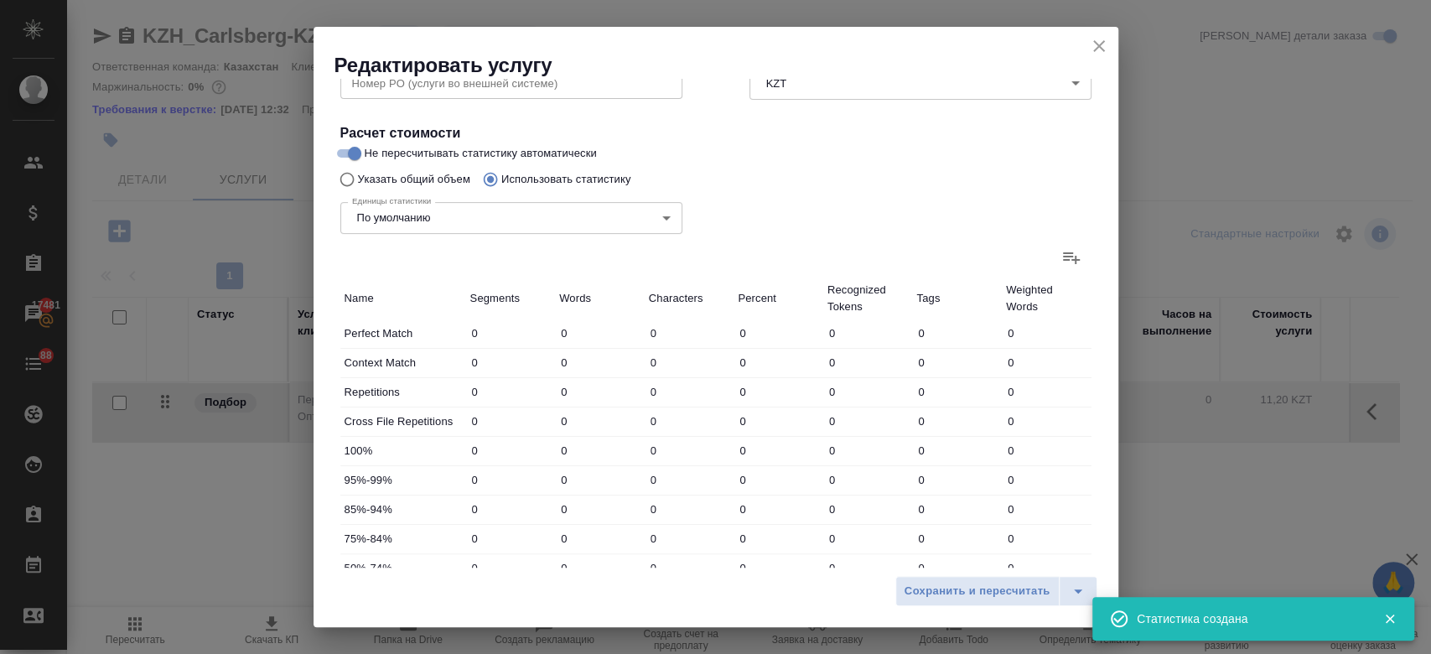
type input "53"
type input "2"
type input "6"
type input "61"
type input "34"
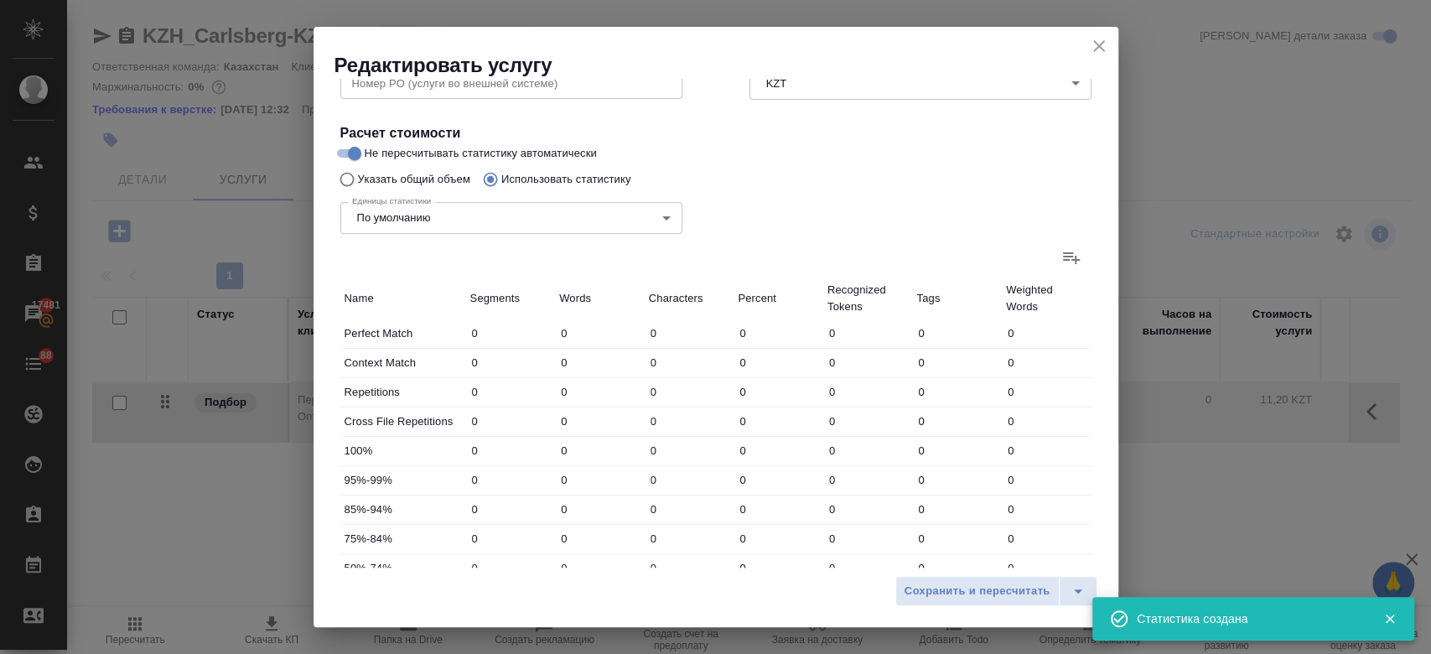
type input "249"
type input "2174"
type input "38"
type input "261"
type input "2288"
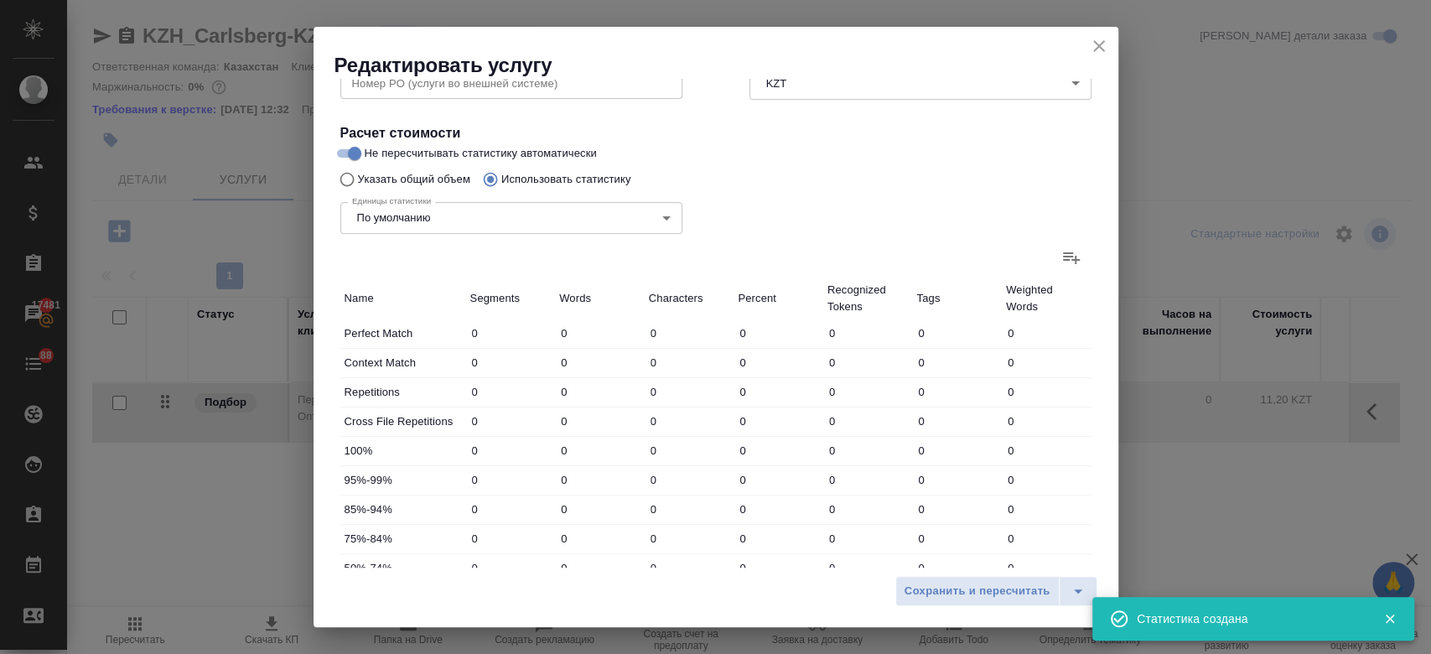
type input "50"
type input "384"
type input "3315"
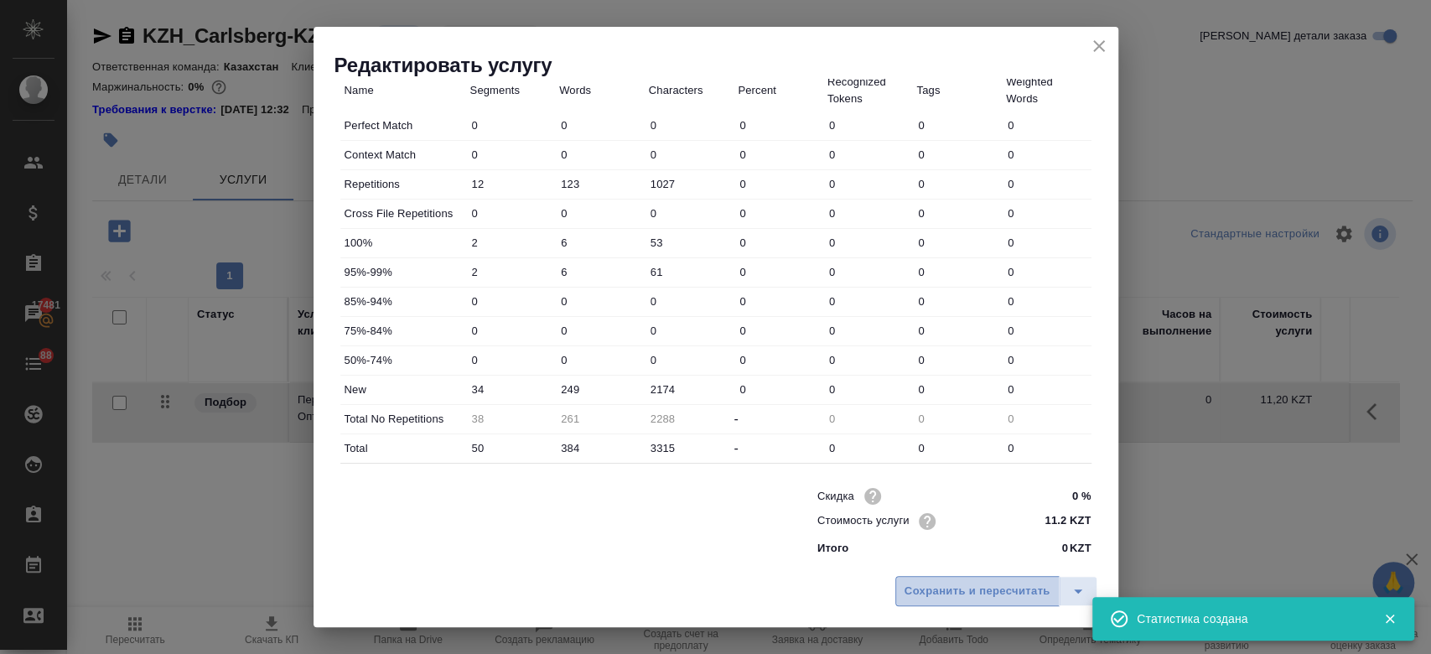
click at [950, 578] on button "Сохранить и пересчитать" at bounding box center [977, 591] width 164 height 30
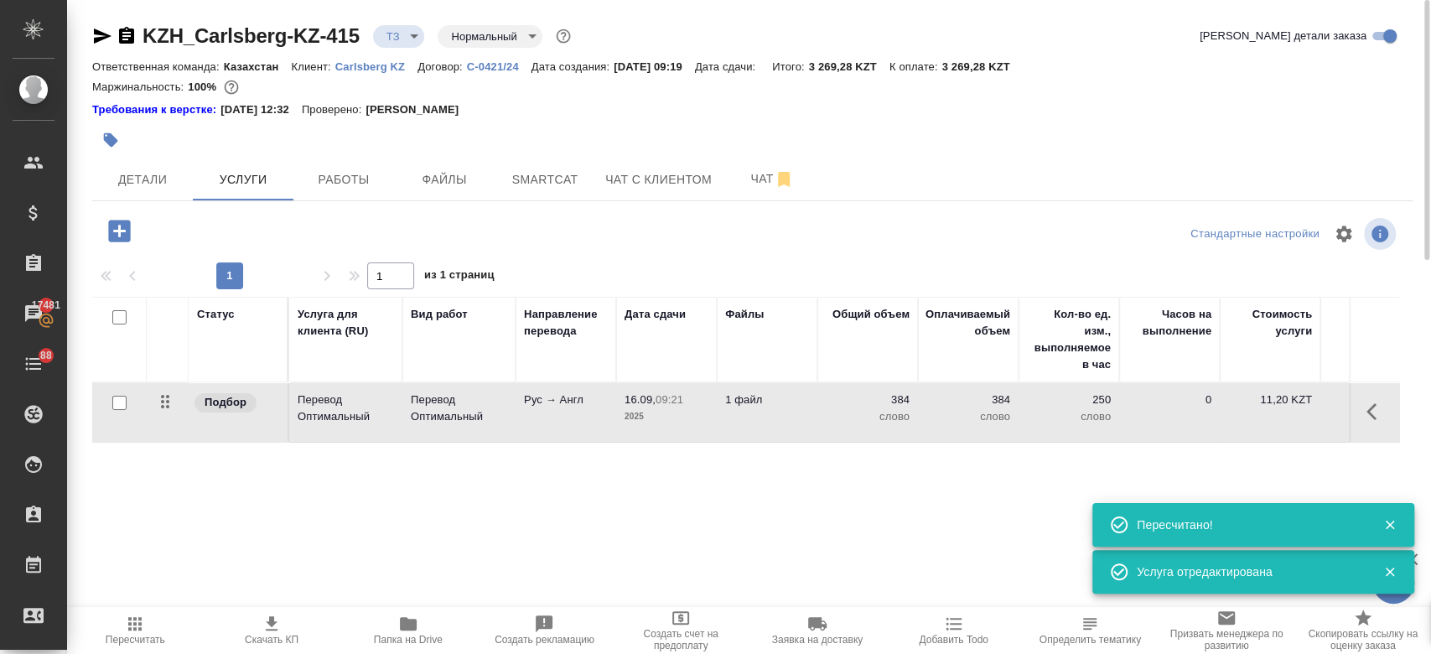
click at [710, 92] on div "Маржинальность: 100%" at bounding box center [752, 87] width 1320 height 22
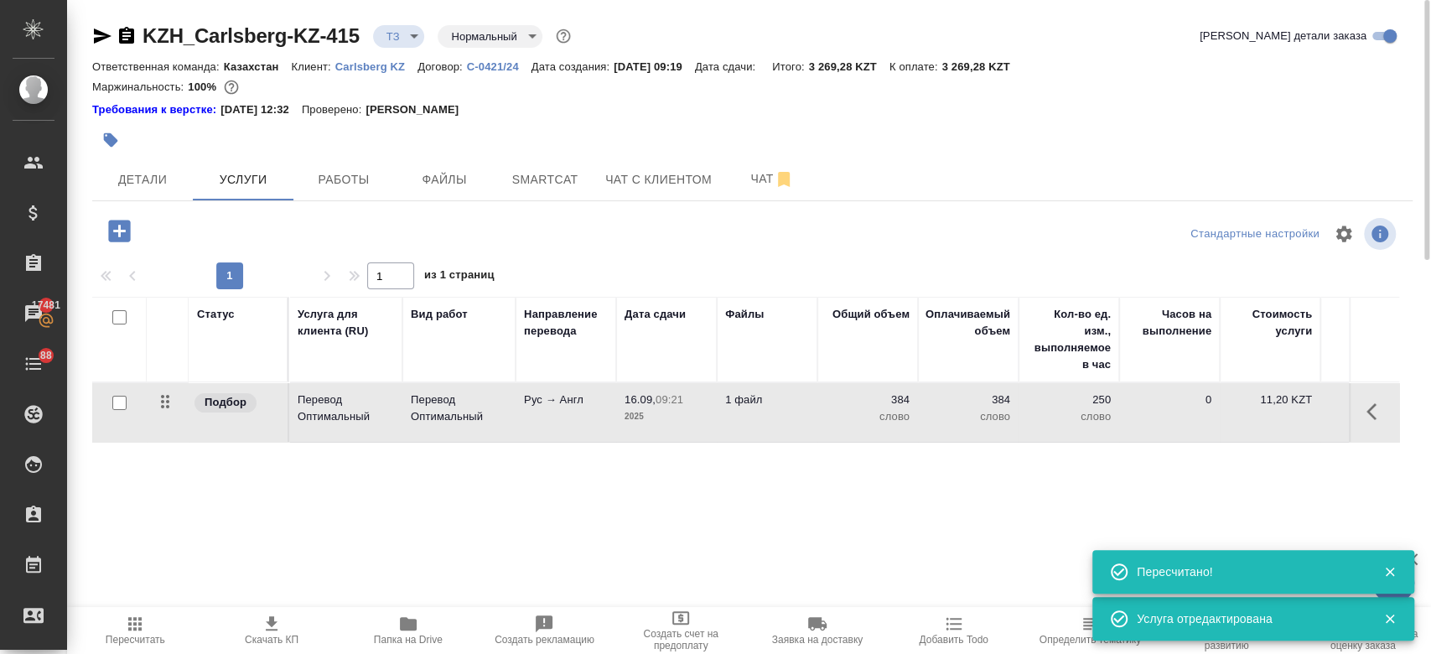
click at [604, 107] on div "Требования к верстке: 01.04.2025 12:32 Проверено: Петрова Валерия" at bounding box center [752, 109] width 1320 height 17
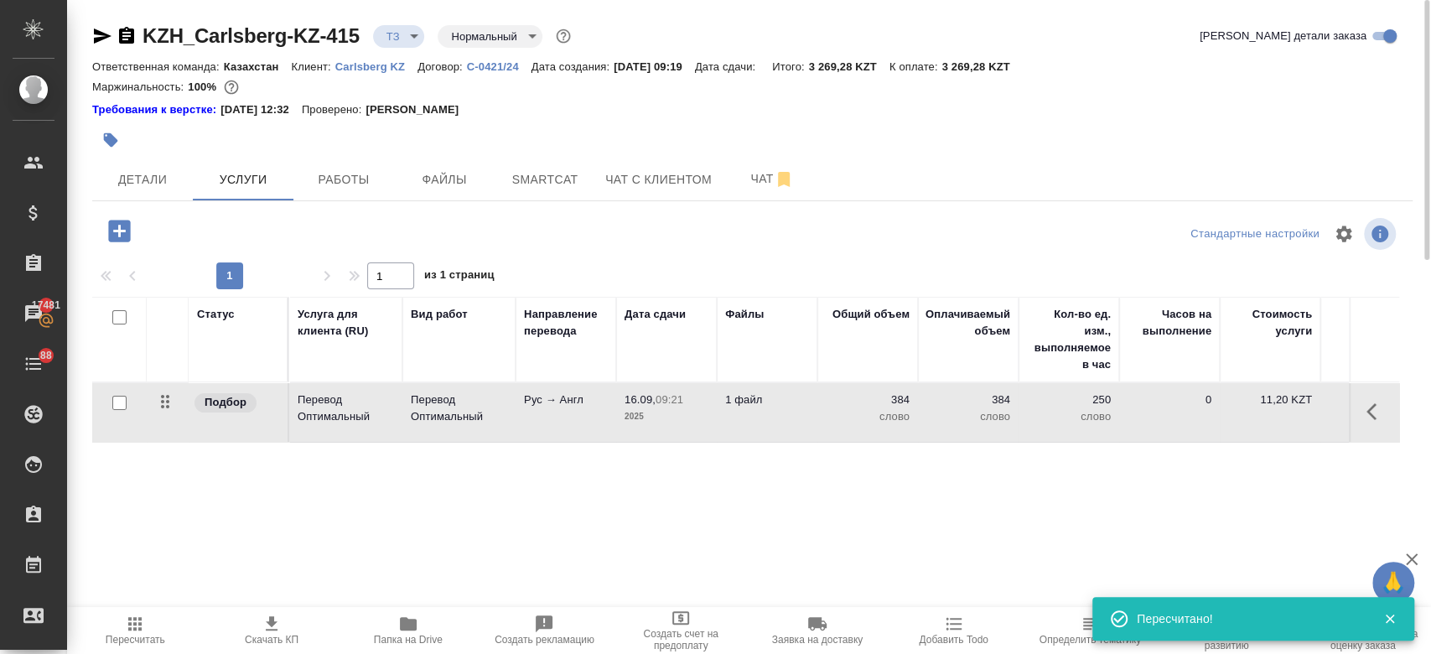
click at [870, 116] on div "Требования к верстке: 01.04.2025 12:32 Проверено: Петрова Валерия" at bounding box center [752, 109] width 1320 height 17
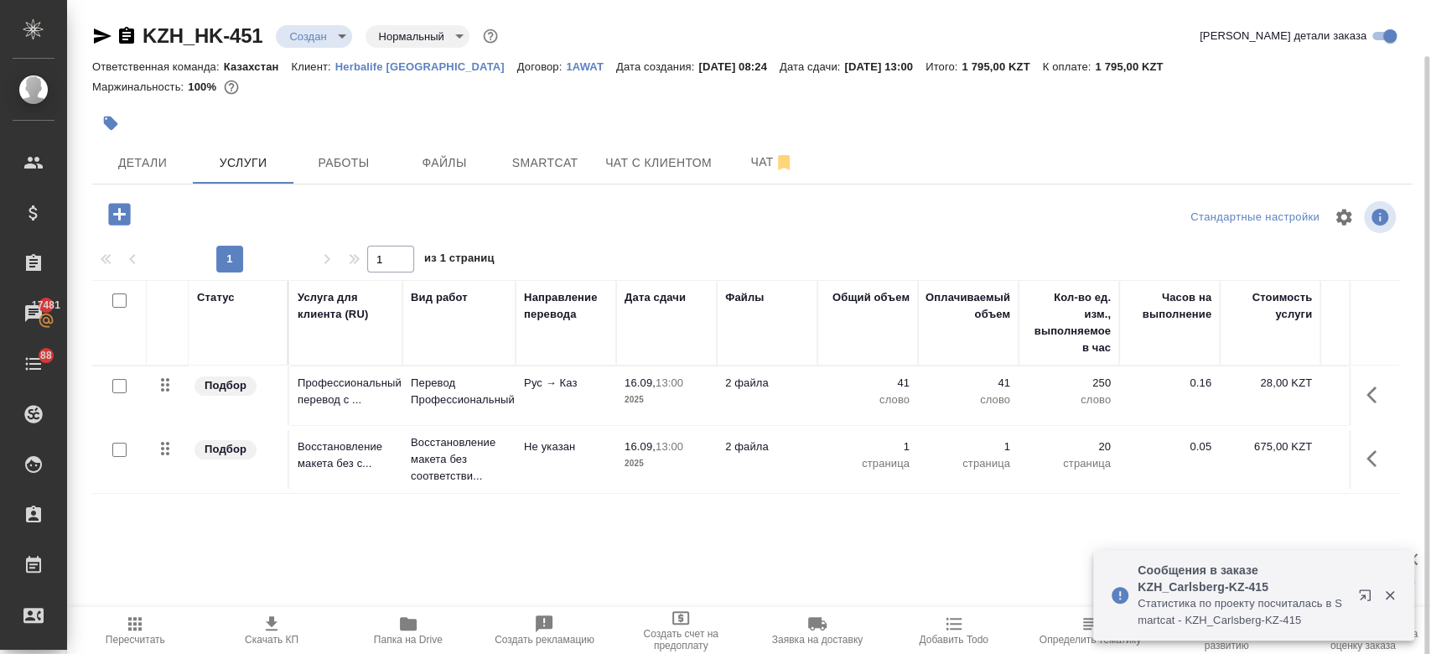
scroll to position [0, 1]
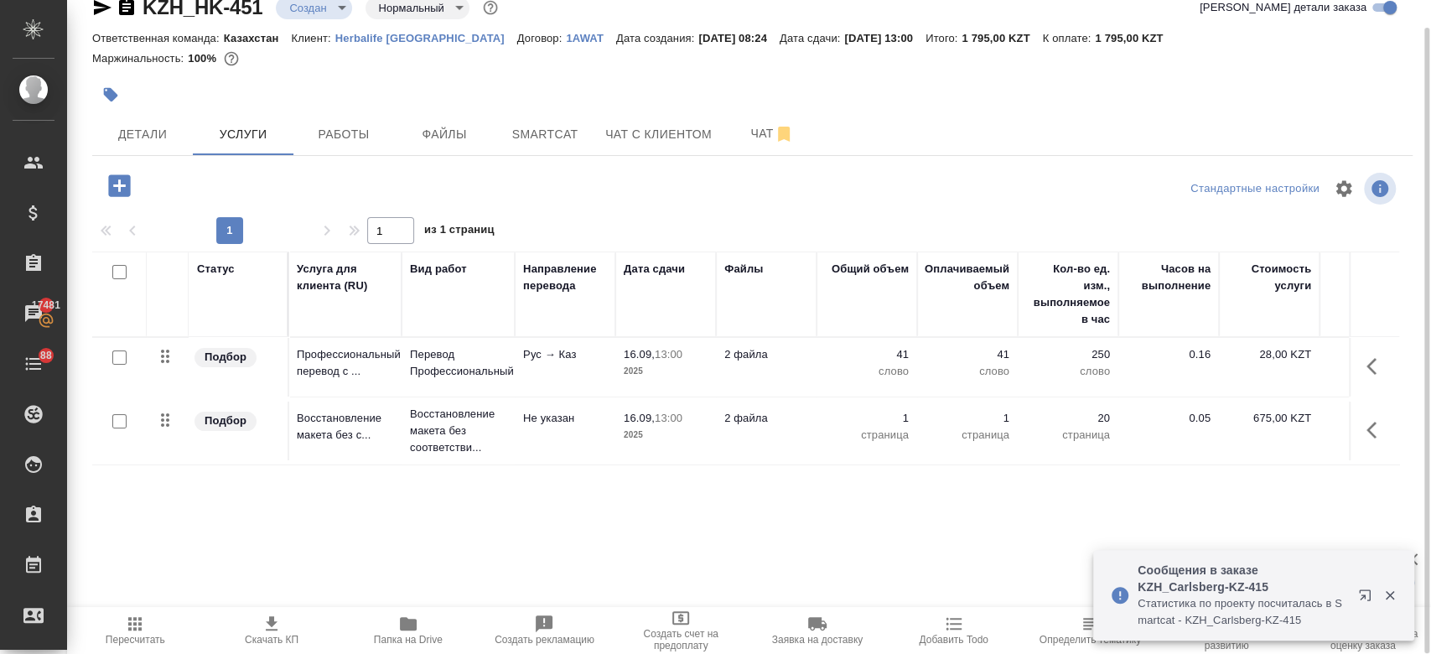
click at [415, 30] on link "Herbalife Kazakhstan" at bounding box center [426, 37] width 182 height 14
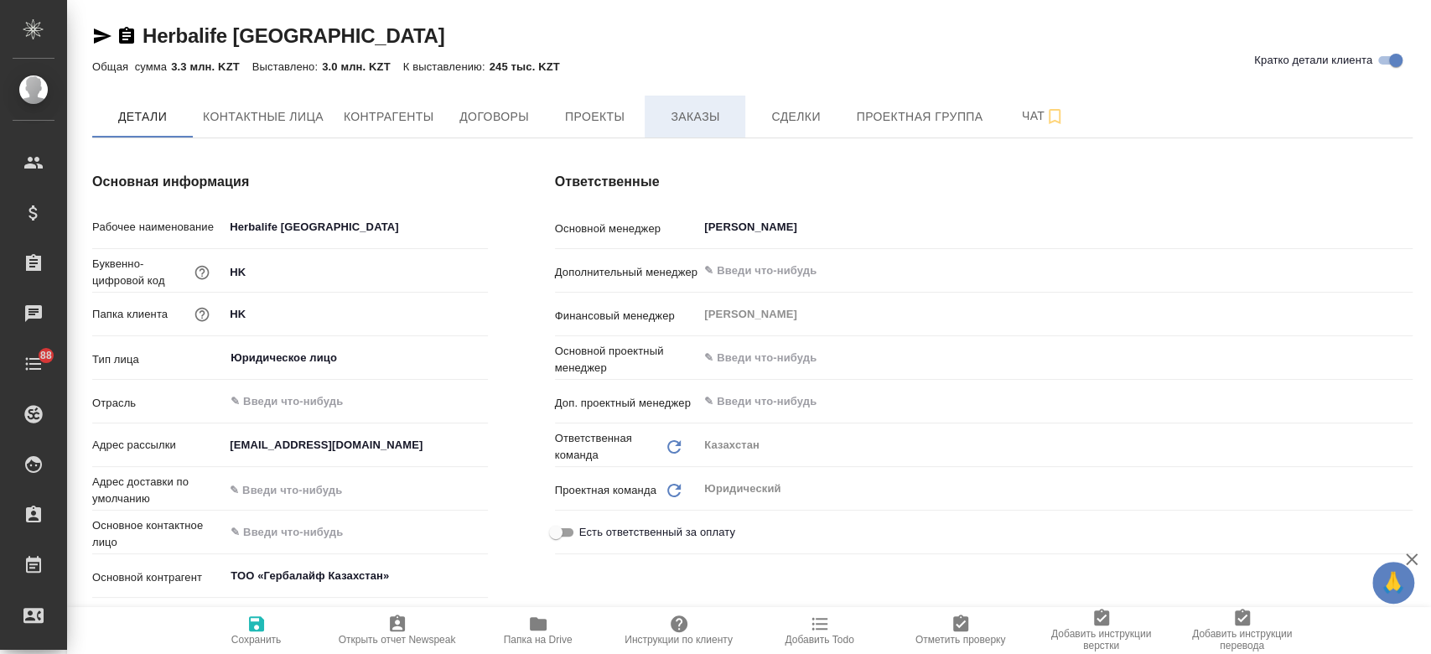
type textarea "x"
click at [667, 119] on span "Заказы" at bounding box center [695, 116] width 80 height 21
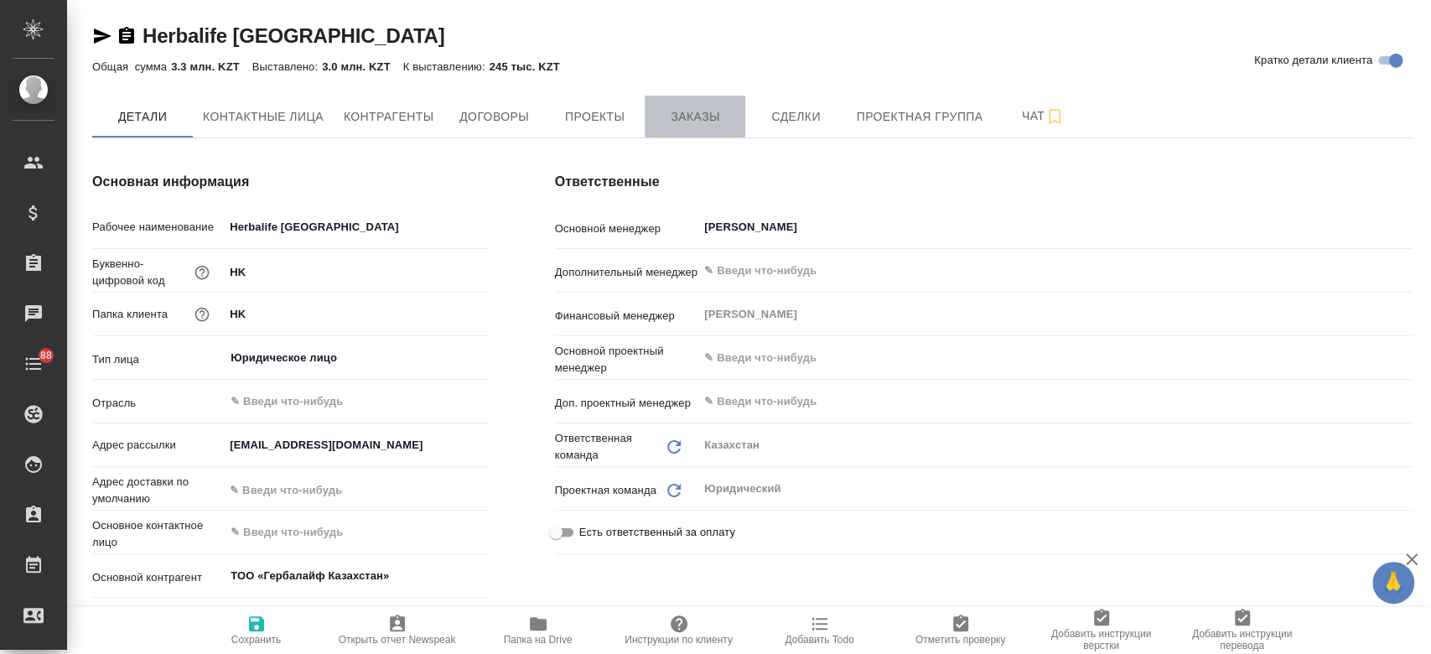
type textarea "x"
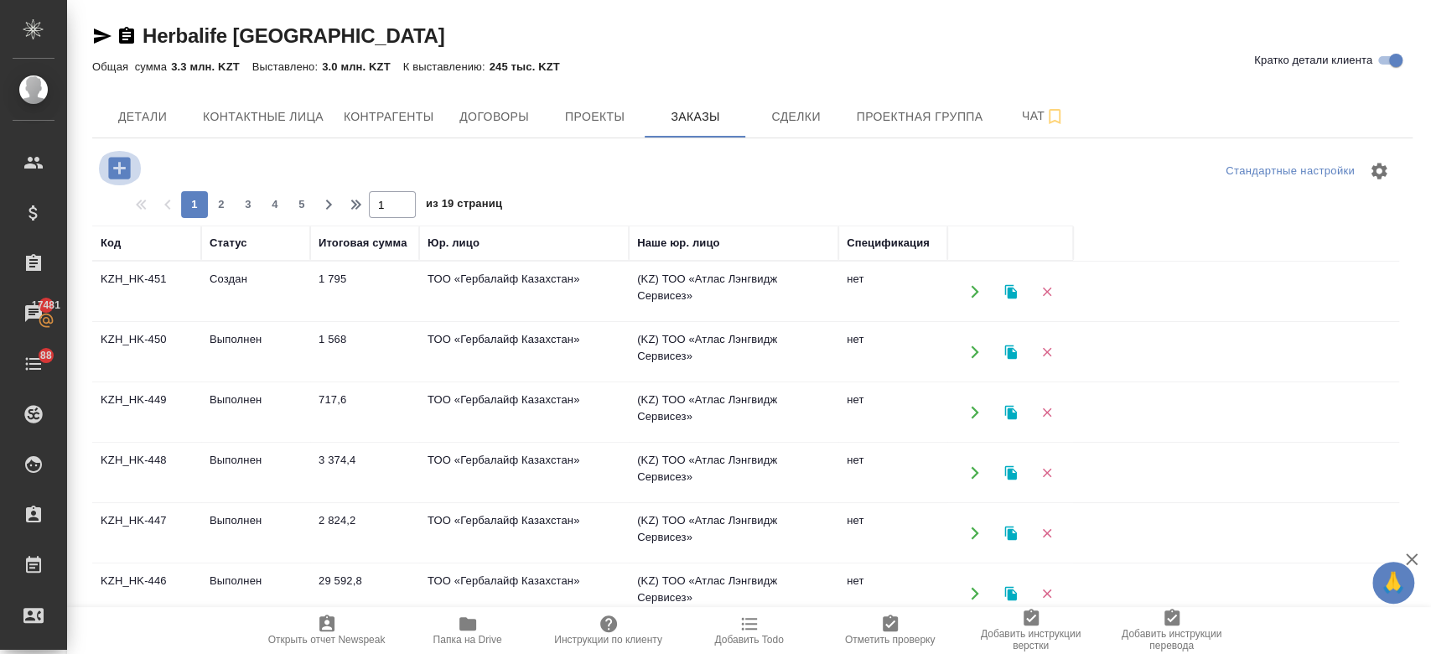
click at [123, 169] on icon "button" at bounding box center [119, 168] width 22 height 22
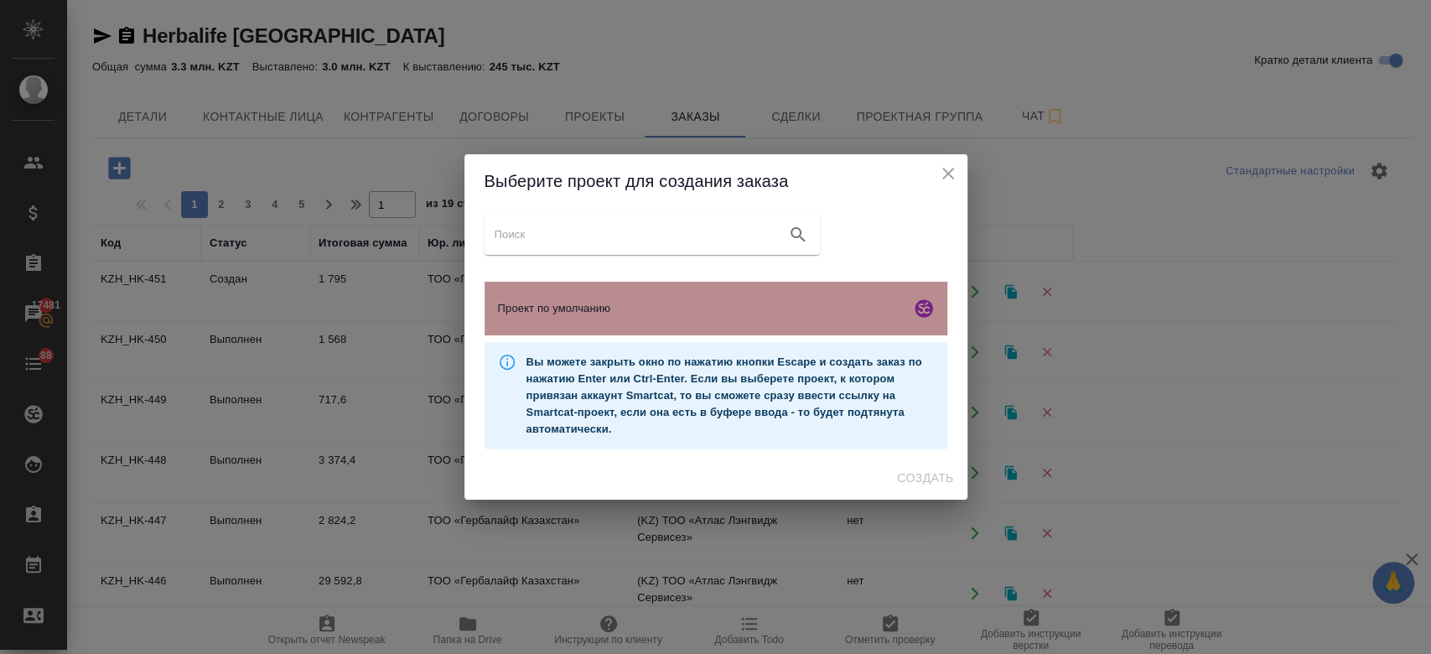
click at [614, 307] on span "Проект по умолчанию" at bounding box center [701, 308] width 406 height 17
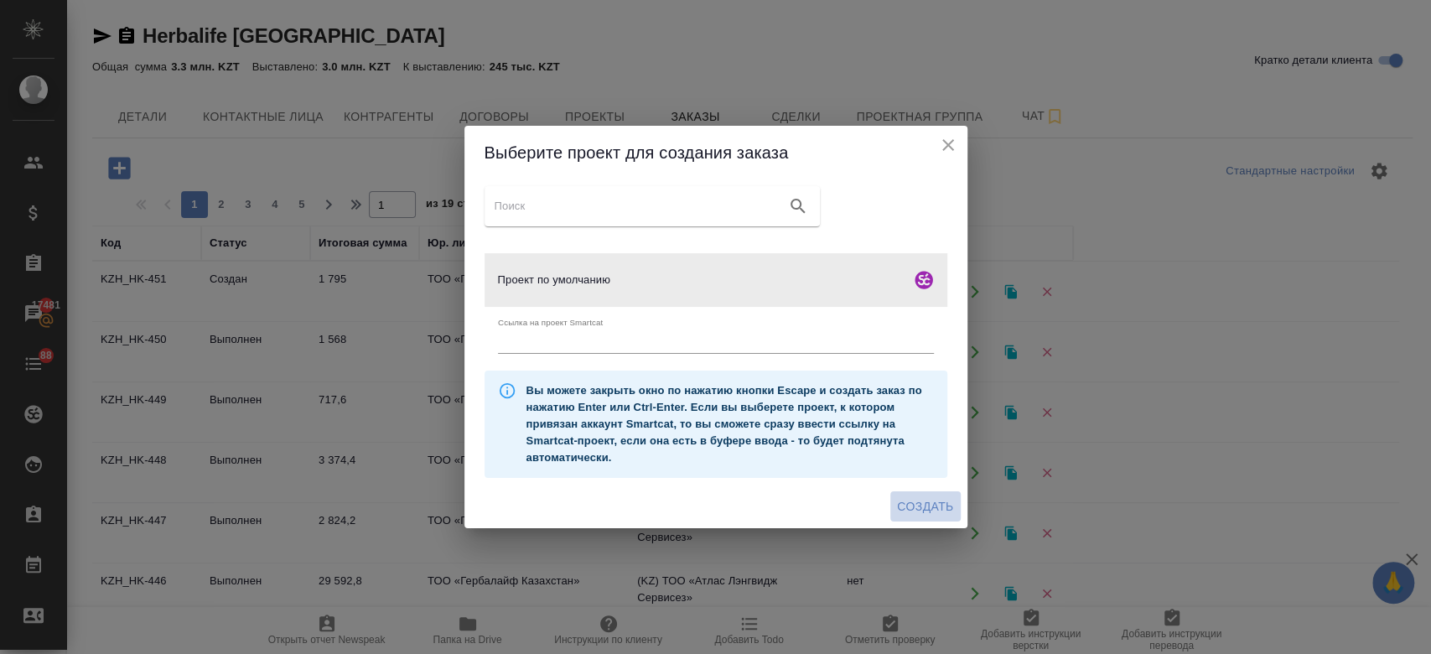
click at [921, 504] on span "Создать" at bounding box center [925, 506] width 56 height 21
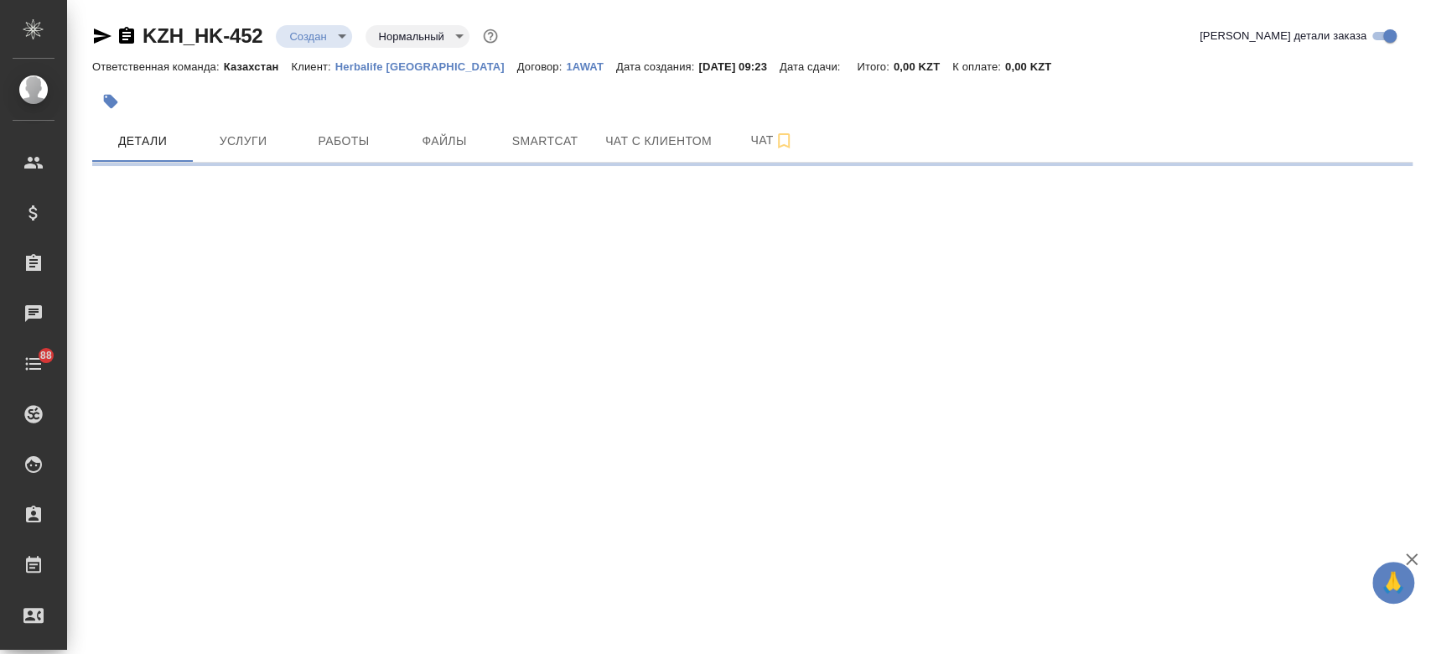
select select "RU"
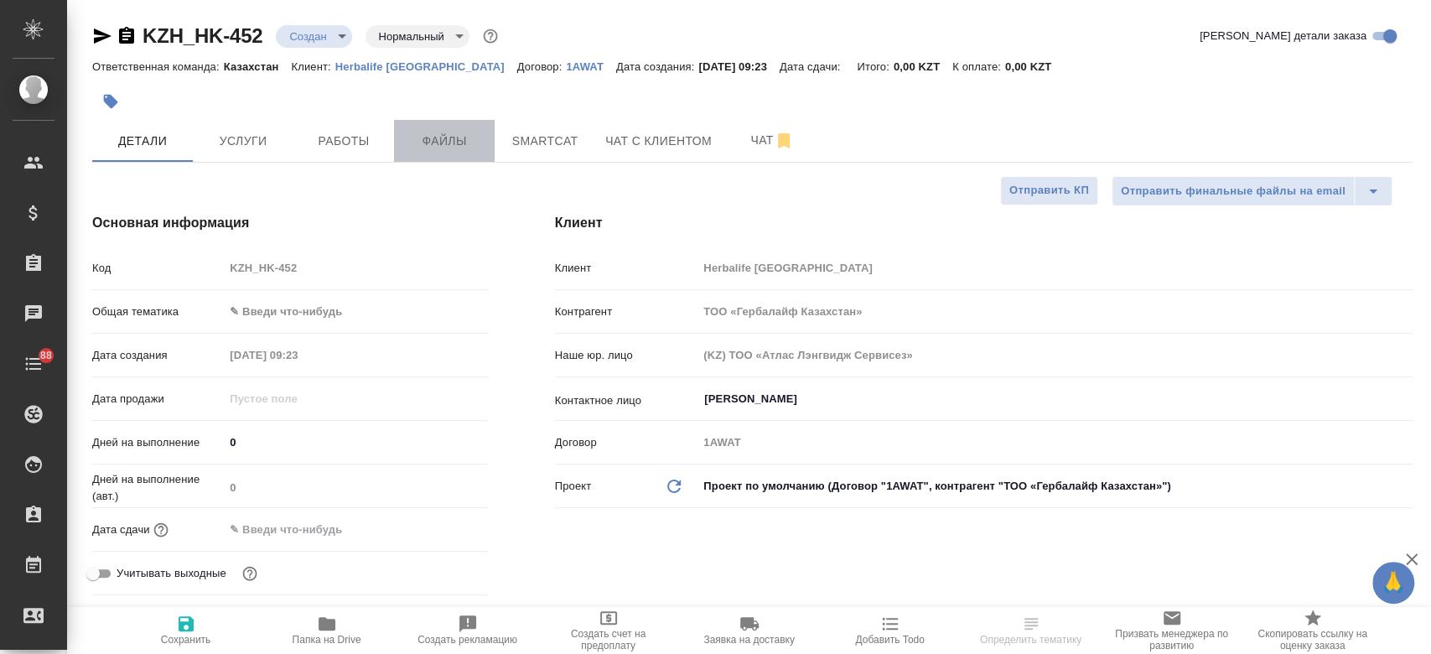
type textarea "x"
click at [456, 150] on span "Файлы" at bounding box center [444, 141] width 80 height 21
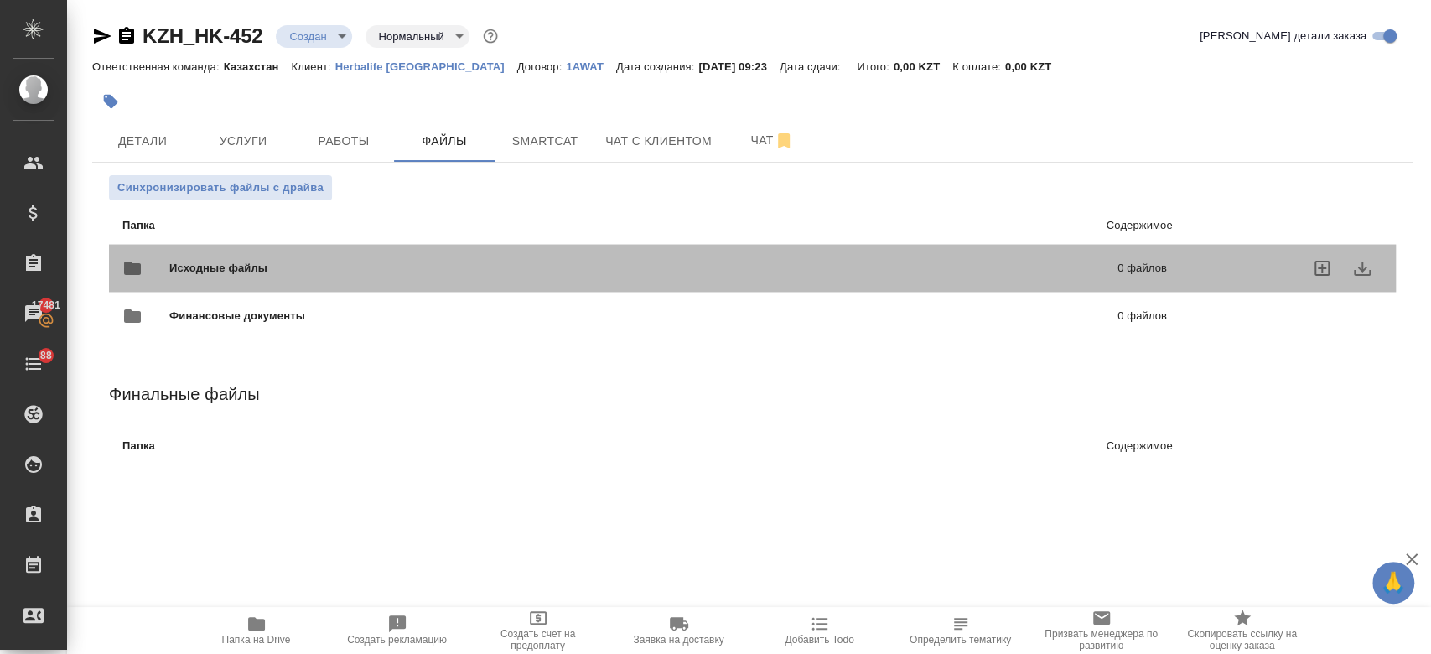
click at [333, 276] on span "Исходные файлы" at bounding box center [430, 268] width 523 height 17
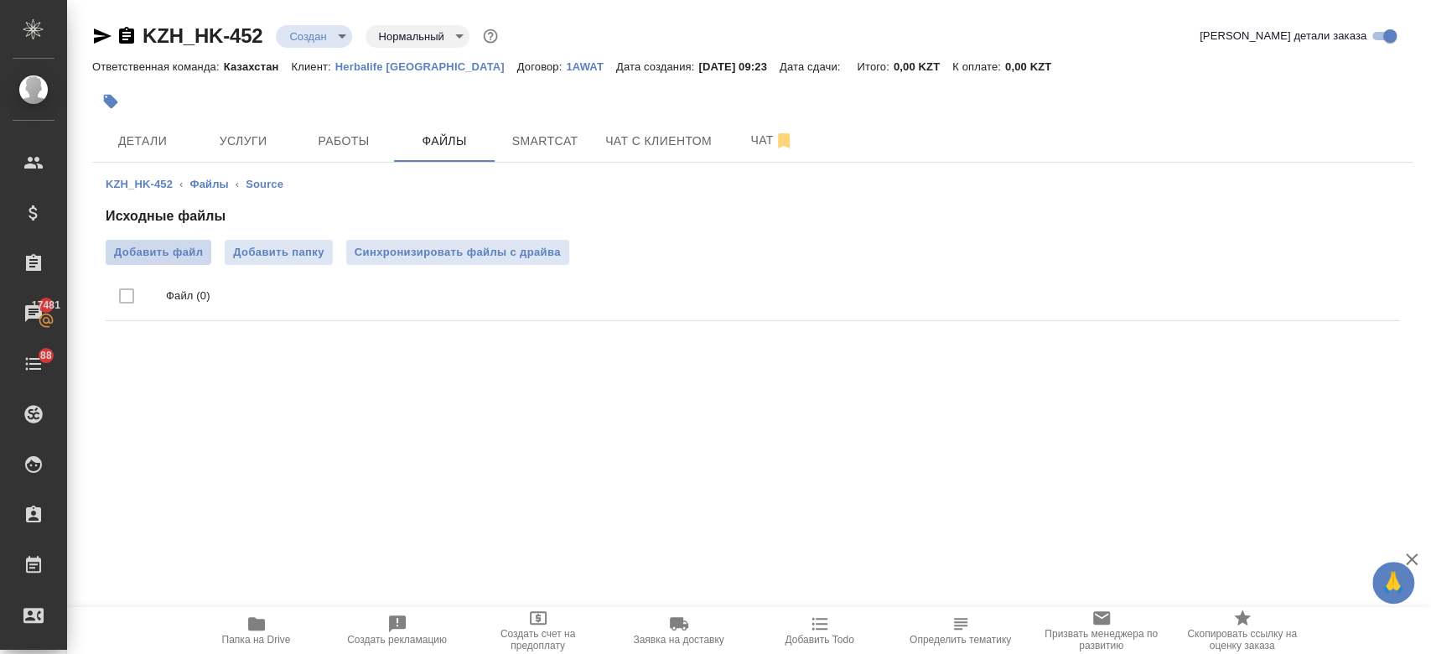
click at [133, 262] on label "Добавить файл" at bounding box center [159, 252] width 106 height 25
click at [0, 0] on input "Добавить файл" at bounding box center [0, 0] width 0 height 0
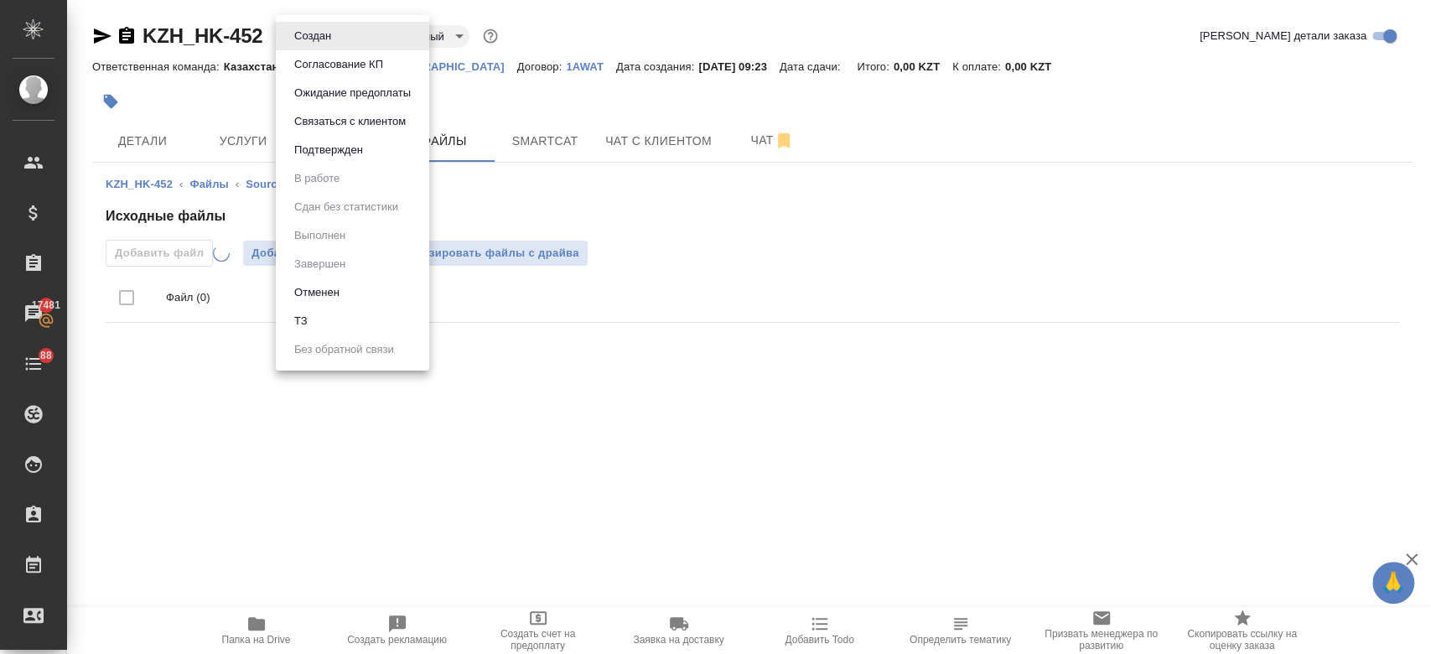
click at [322, 25] on body "🙏 .cls-1 fill:#fff; AWATERA Kosherbayeva Nazerke Клиенты Спецификации Заказы 17…" at bounding box center [715, 327] width 1431 height 654
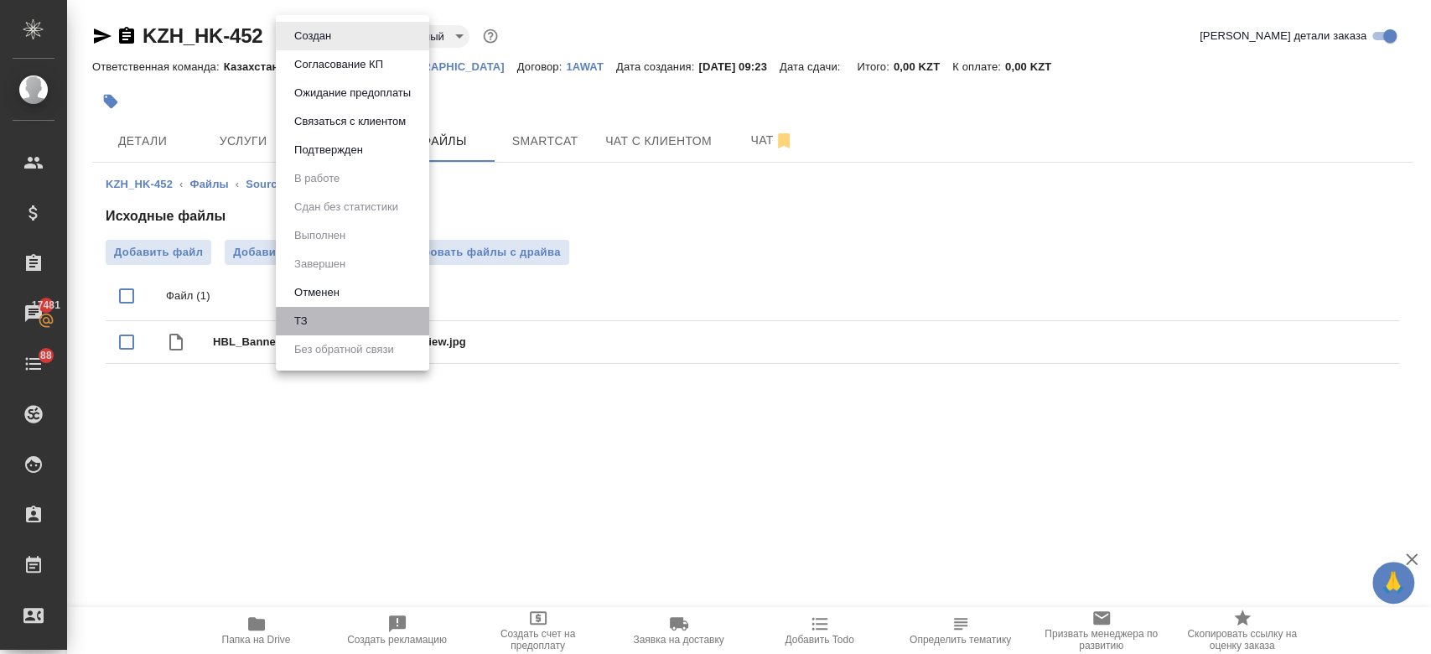
click at [335, 322] on li "ТЗ" at bounding box center [352, 321] width 153 height 29
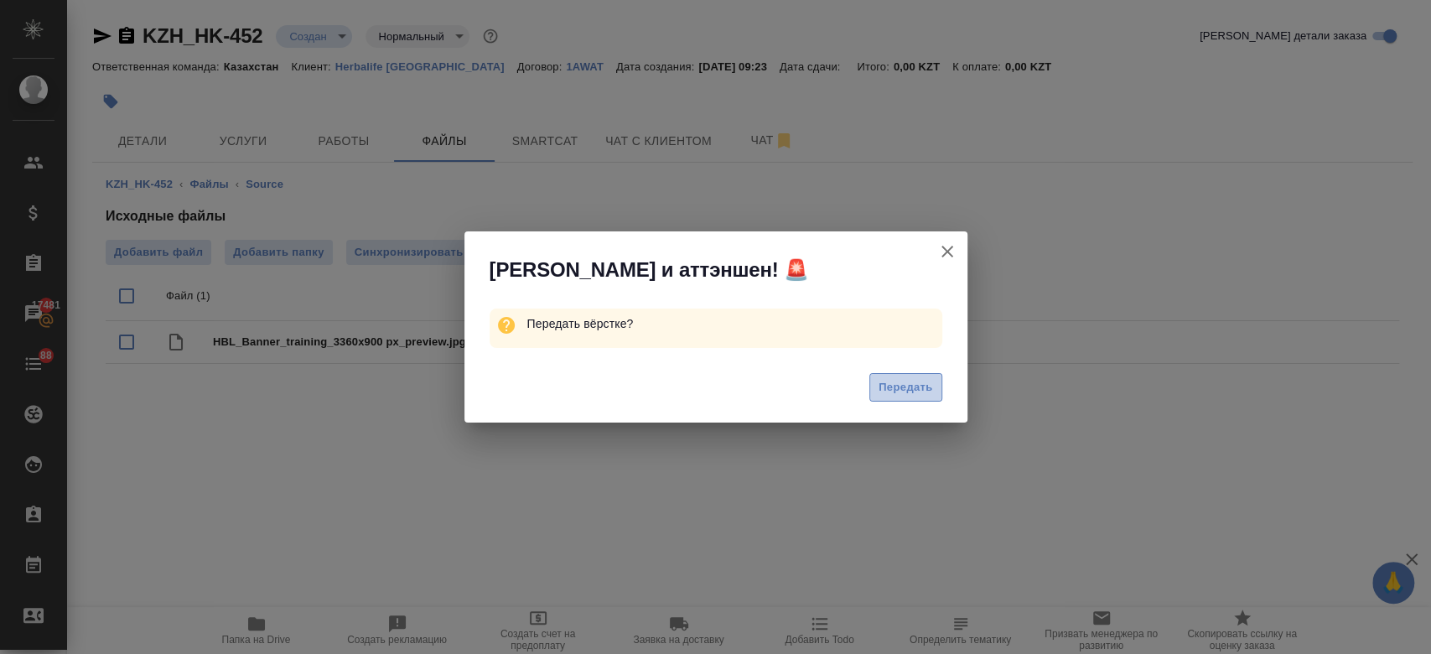
click at [919, 397] on span "Передать" at bounding box center [906, 387] width 54 height 19
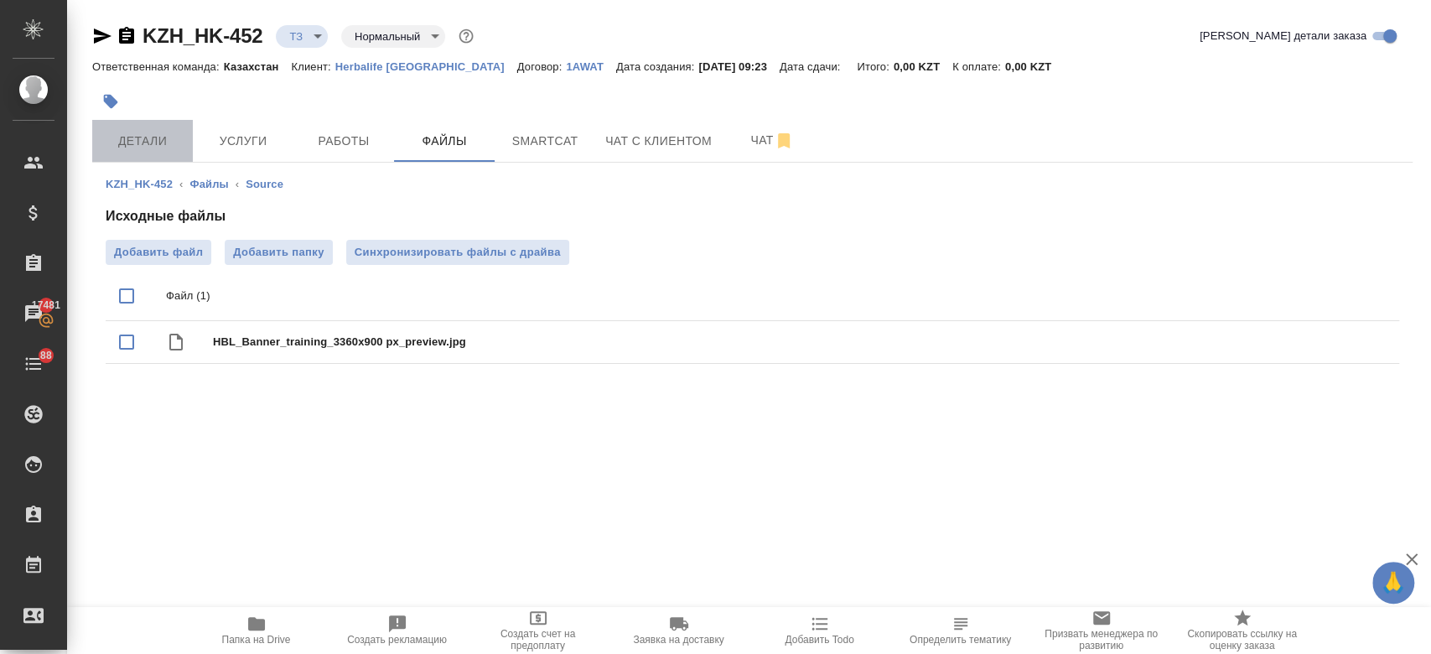
click at [158, 133] on span "Детали" at bounding box center [142, 141] width 80 height 21
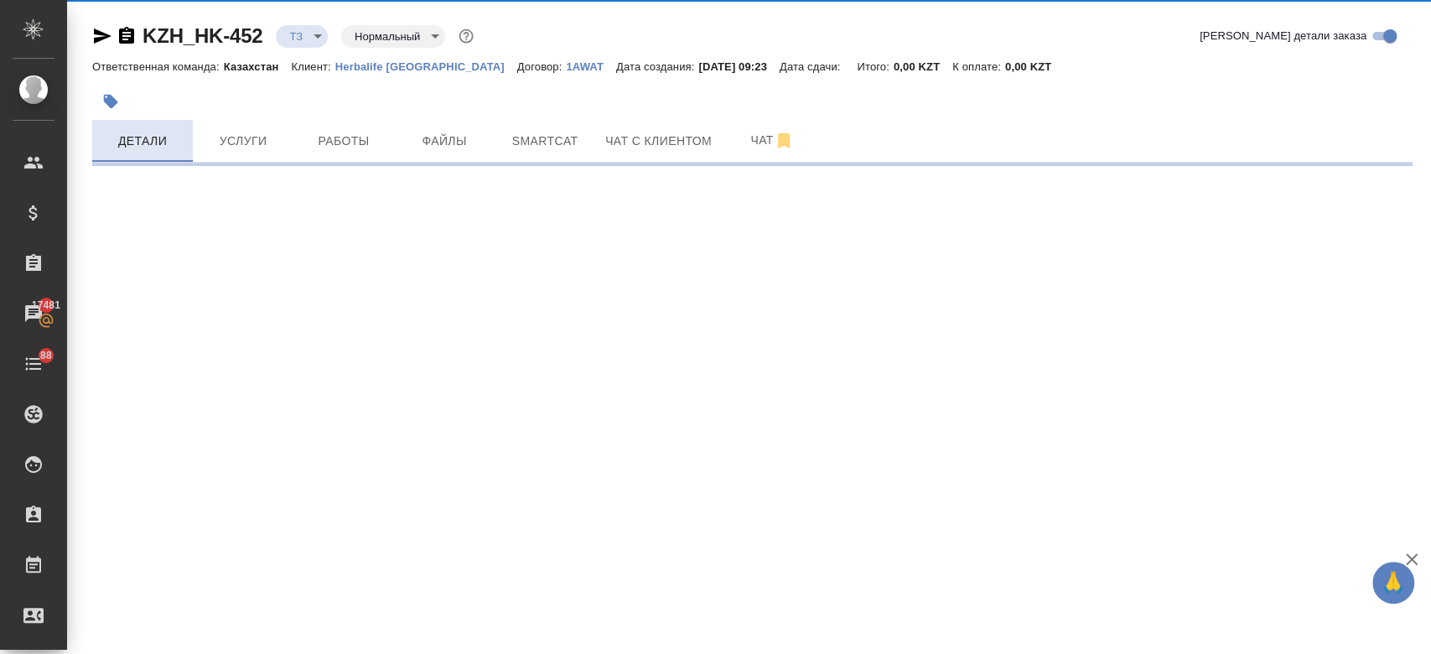
select select "RU"
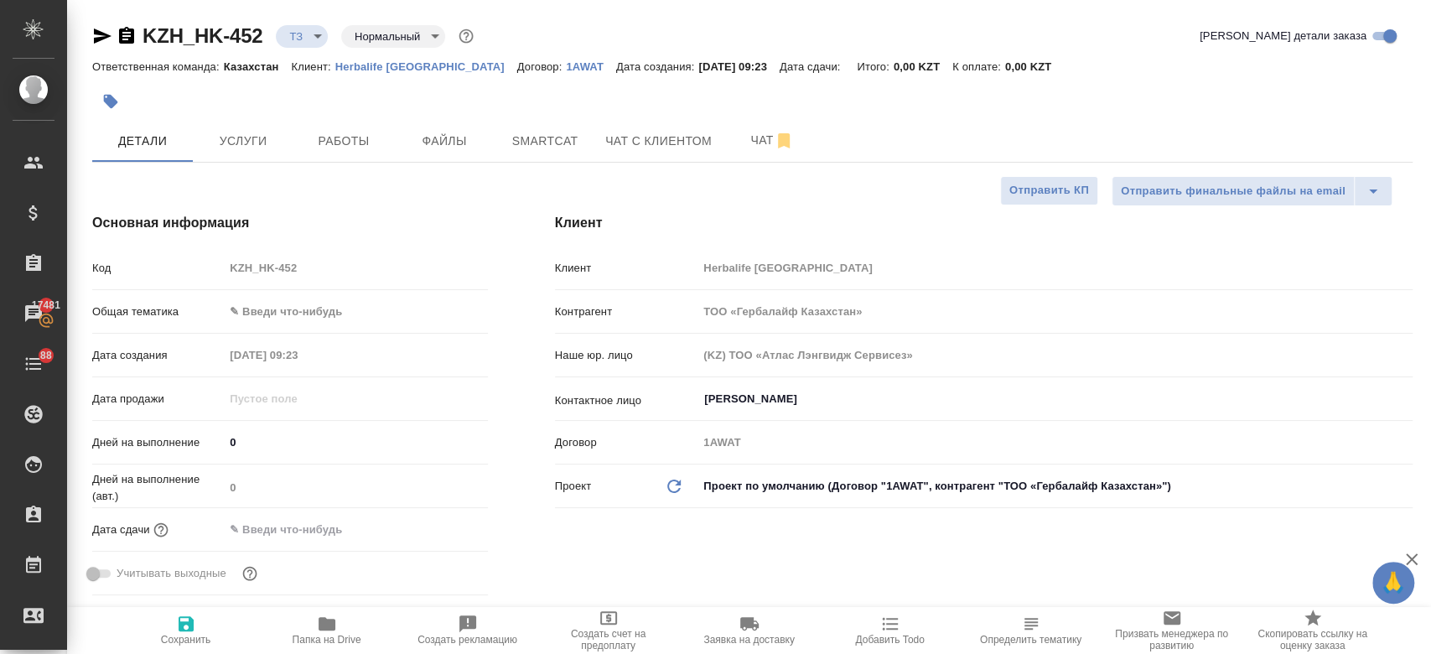
type textarea "x"
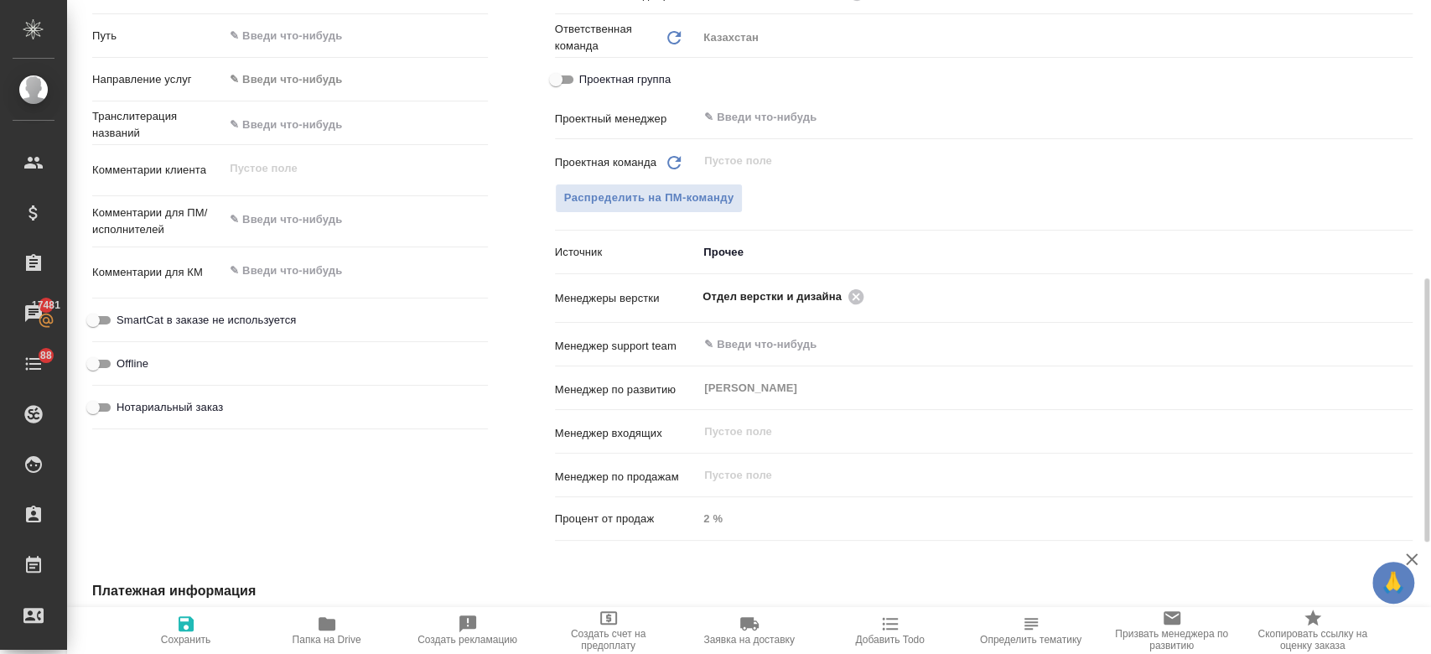
scroll to position [700, 0]
type textarea "x"
click at [295, 220] on textarea at bounding box center [355, 218] width 263 height 29
type textarea "п"
type textarea "x"
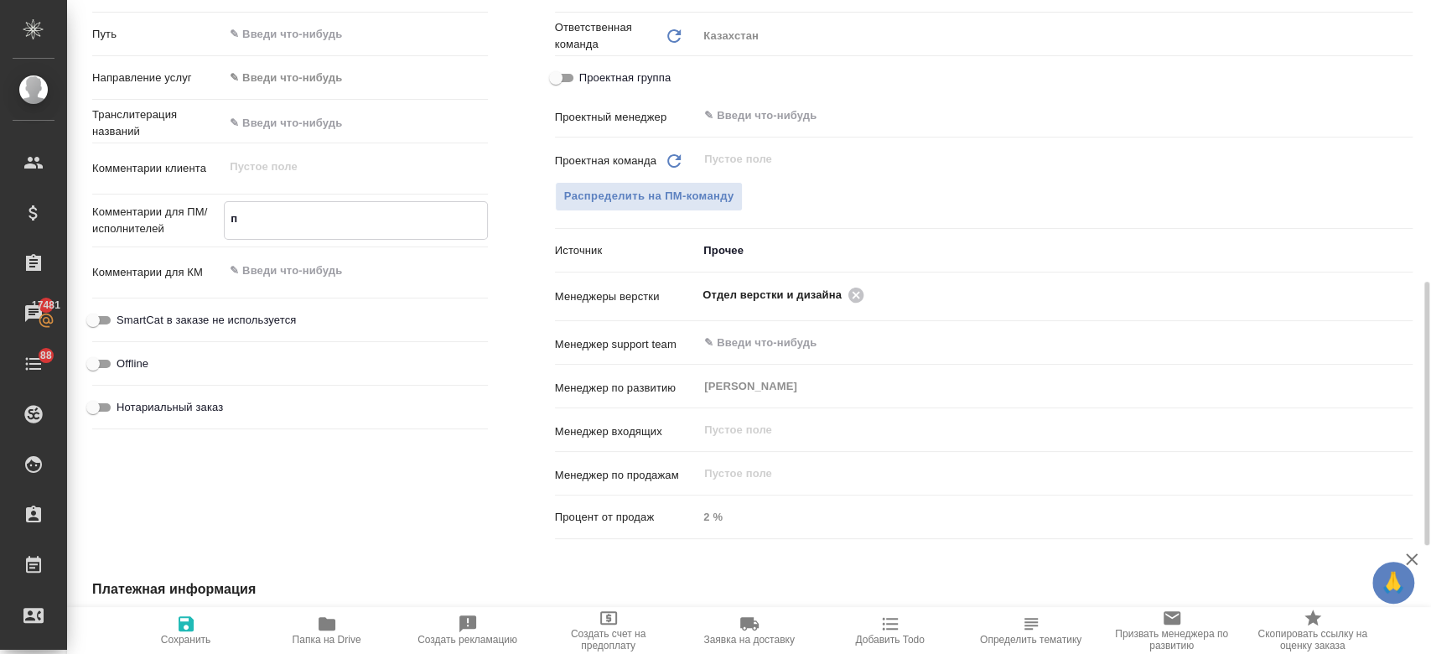
type textarea "x"
type textarea "пе"
type textarea "x"
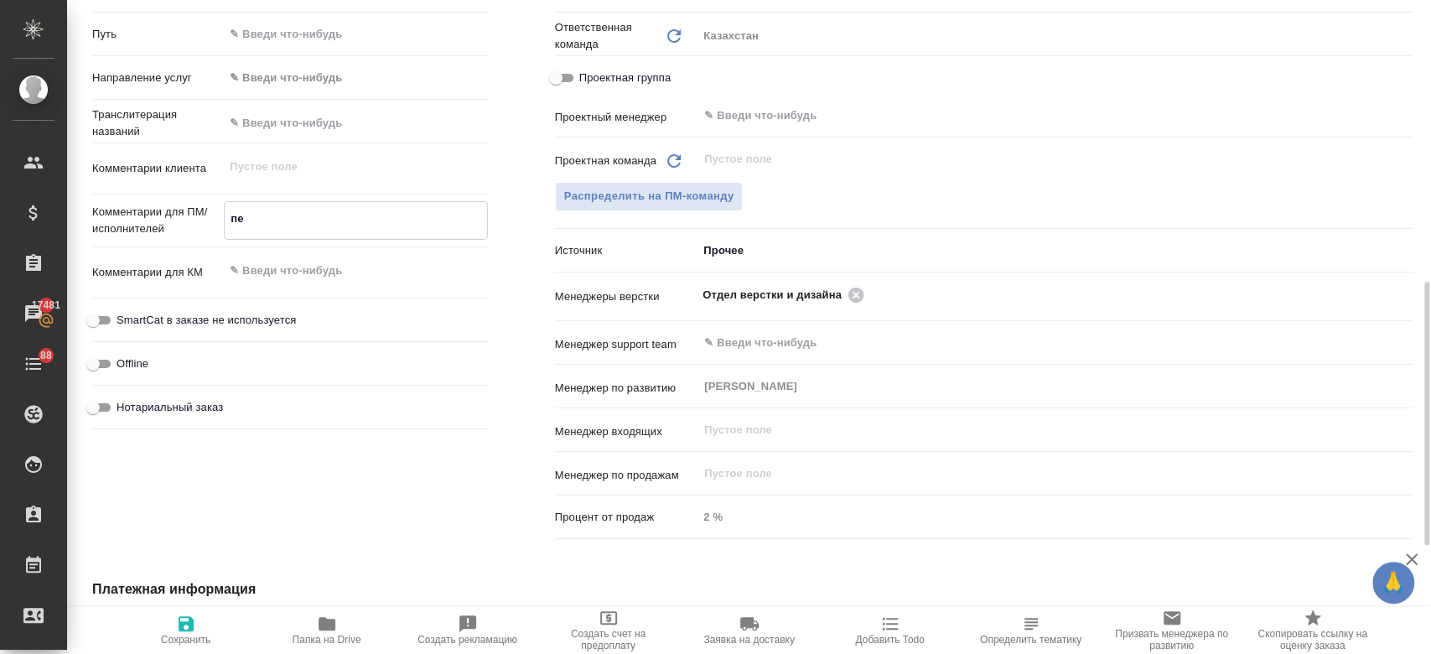
type textarea "x"
type textarea "пер"
type textarea "x"
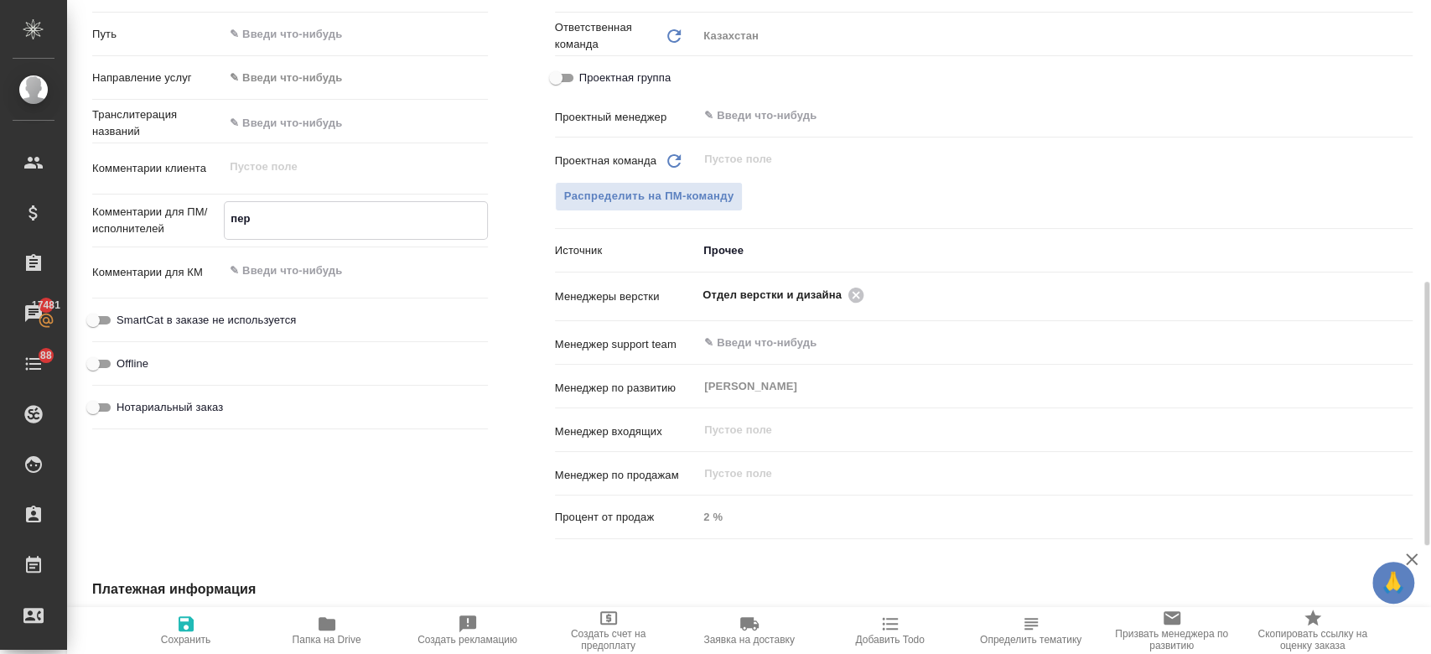
type textarea "пере"
type textarea "x"
type textarea "перев"
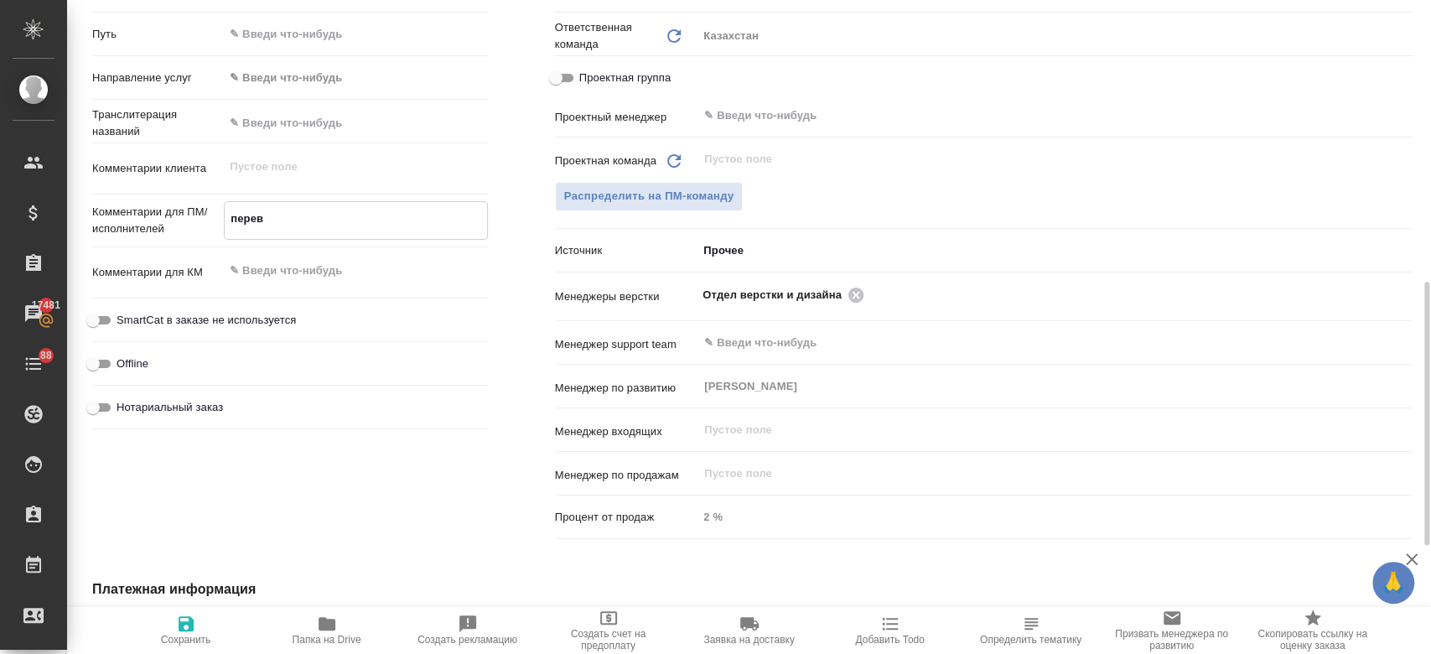
type textarea "x"
type textarea "перево"
type textarea "x"
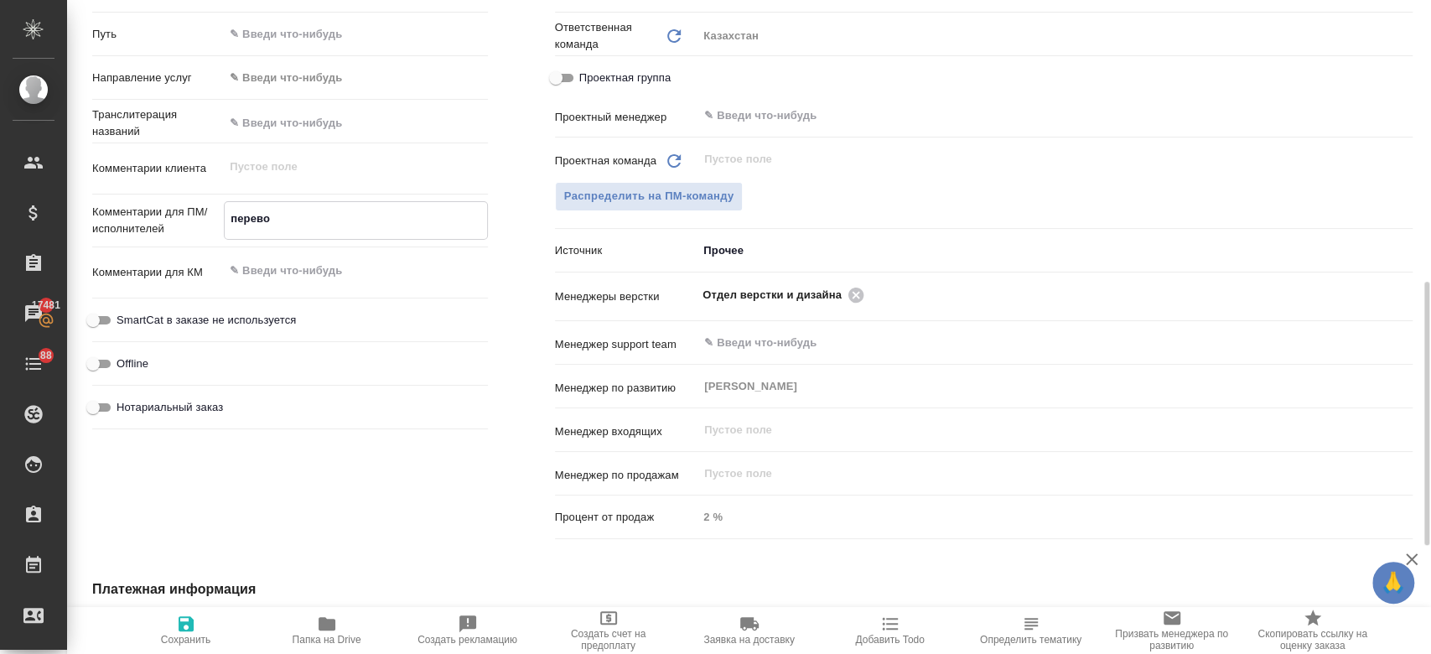
type textarea "x"
type textarea "переводд"
type textarea "x"
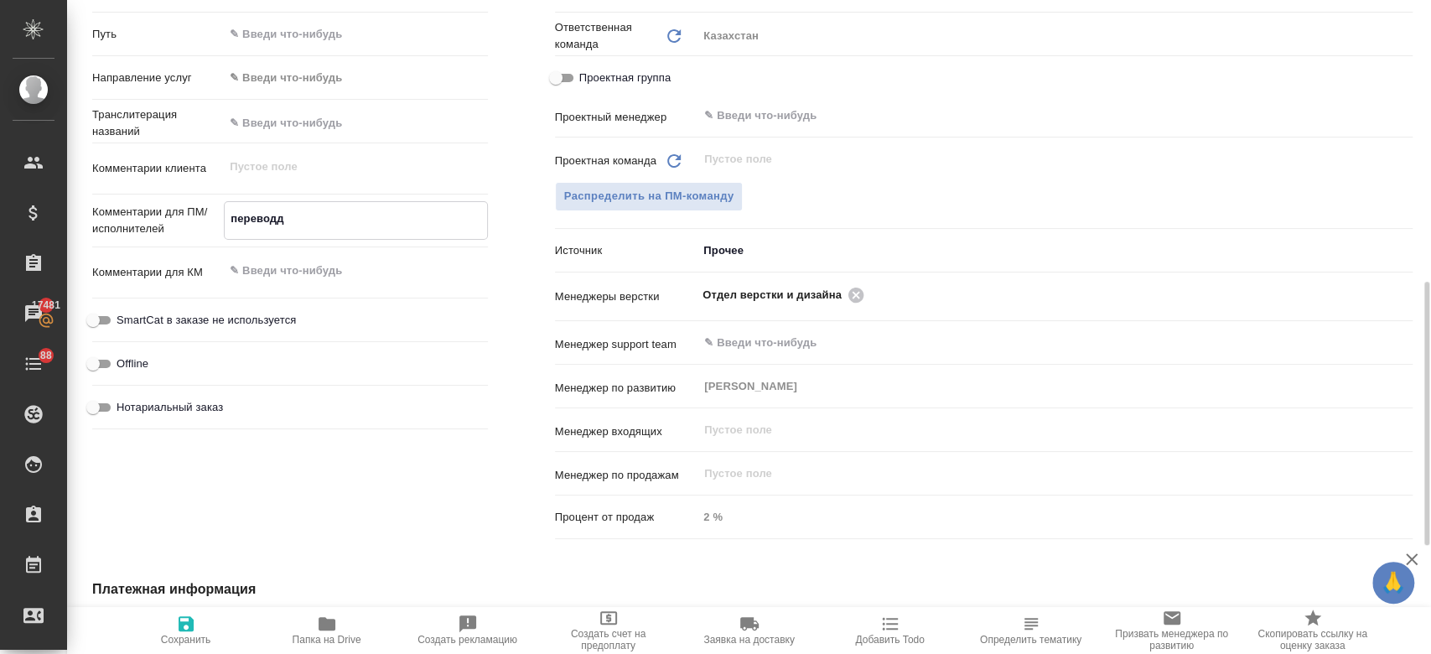
type textarea "x"
type textarea "переводд"
type textarea "x"
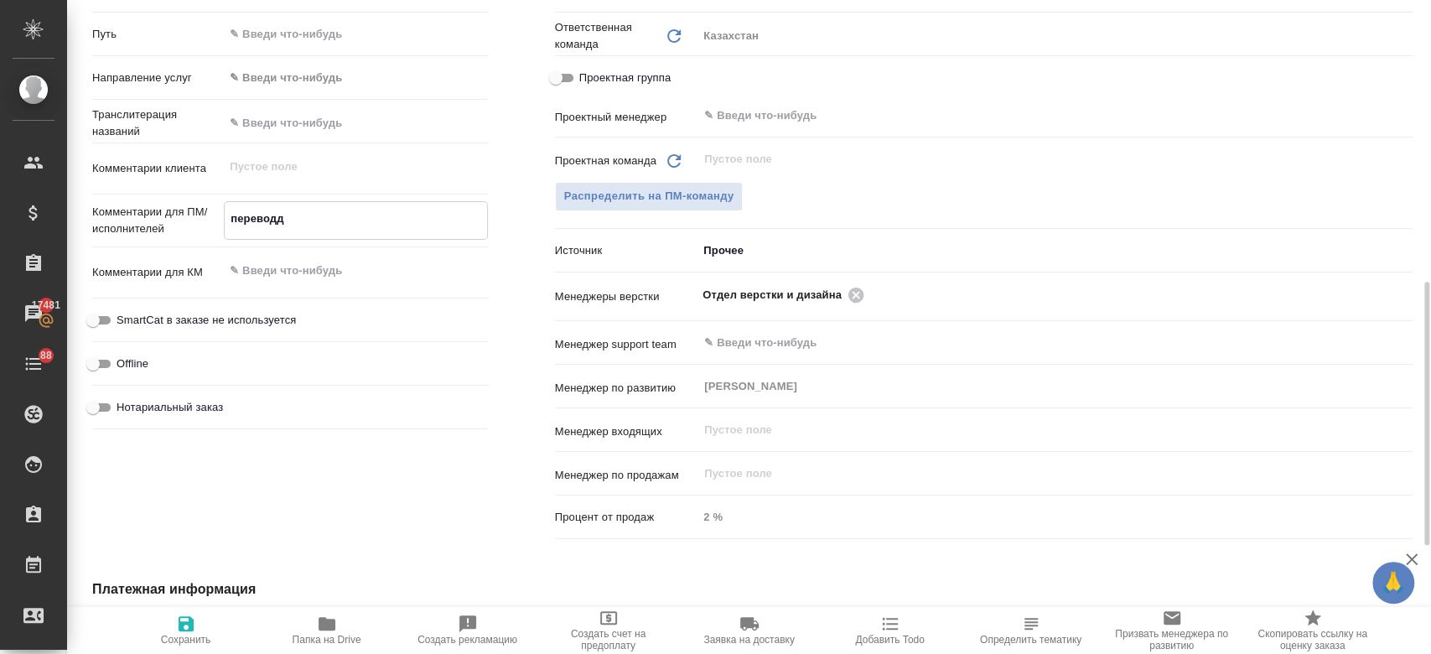
type textarea "переводд [PERSON_NAME]"
type textarea "x"
type textarea "переводд на"
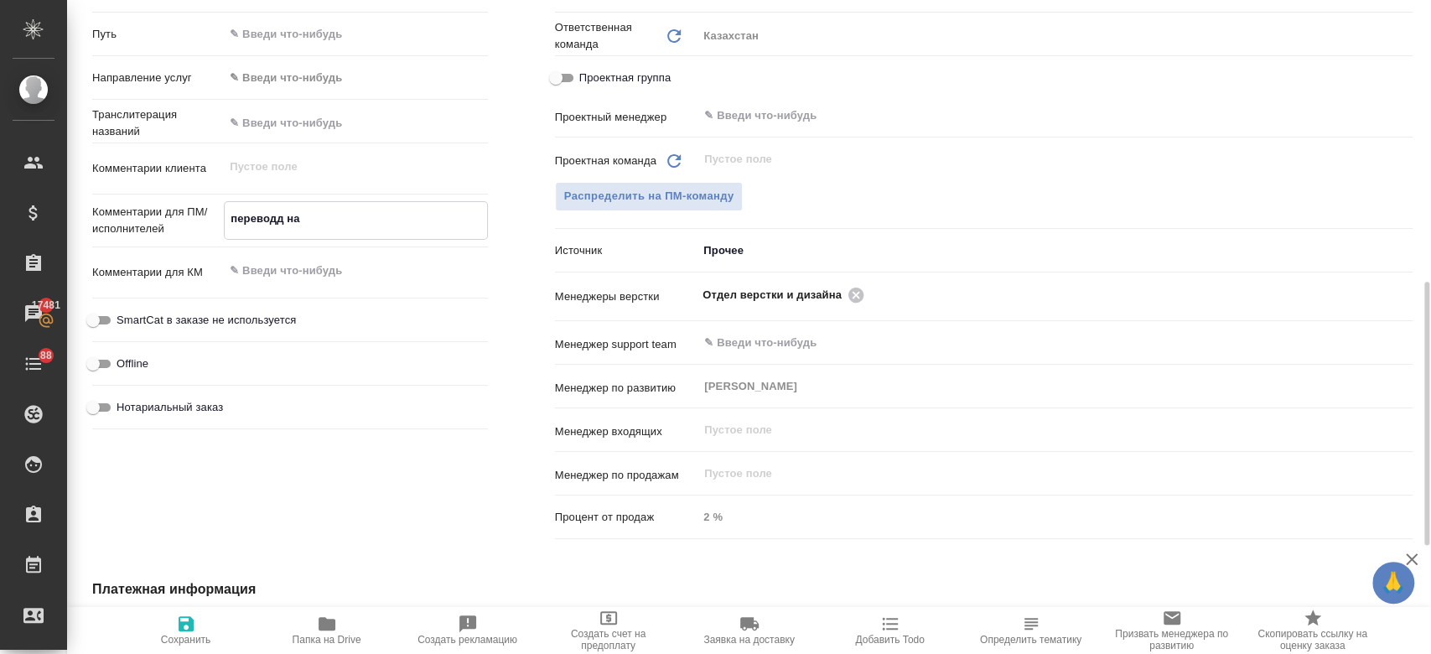
type textarea "x"
type textarea "переводд на"
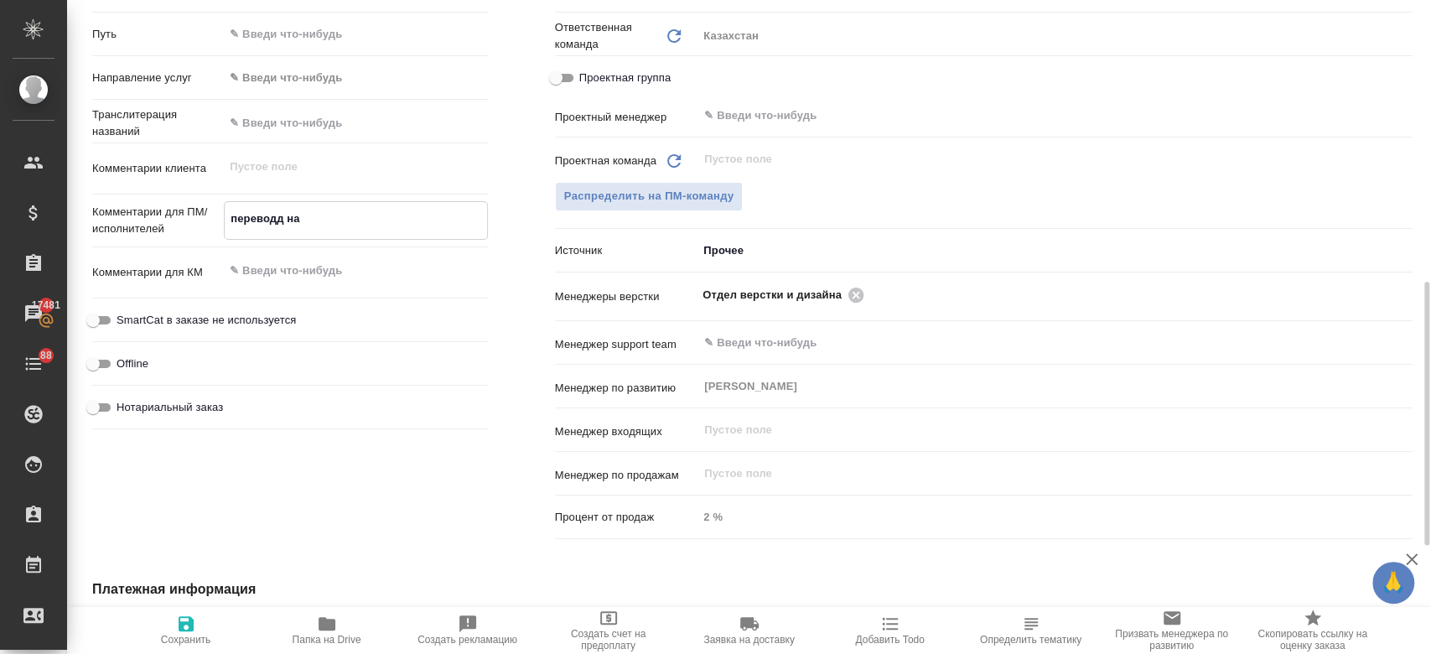
type textarea "x"
type textarea "переводд на [PERSON_NAME]"
type textarea "x"
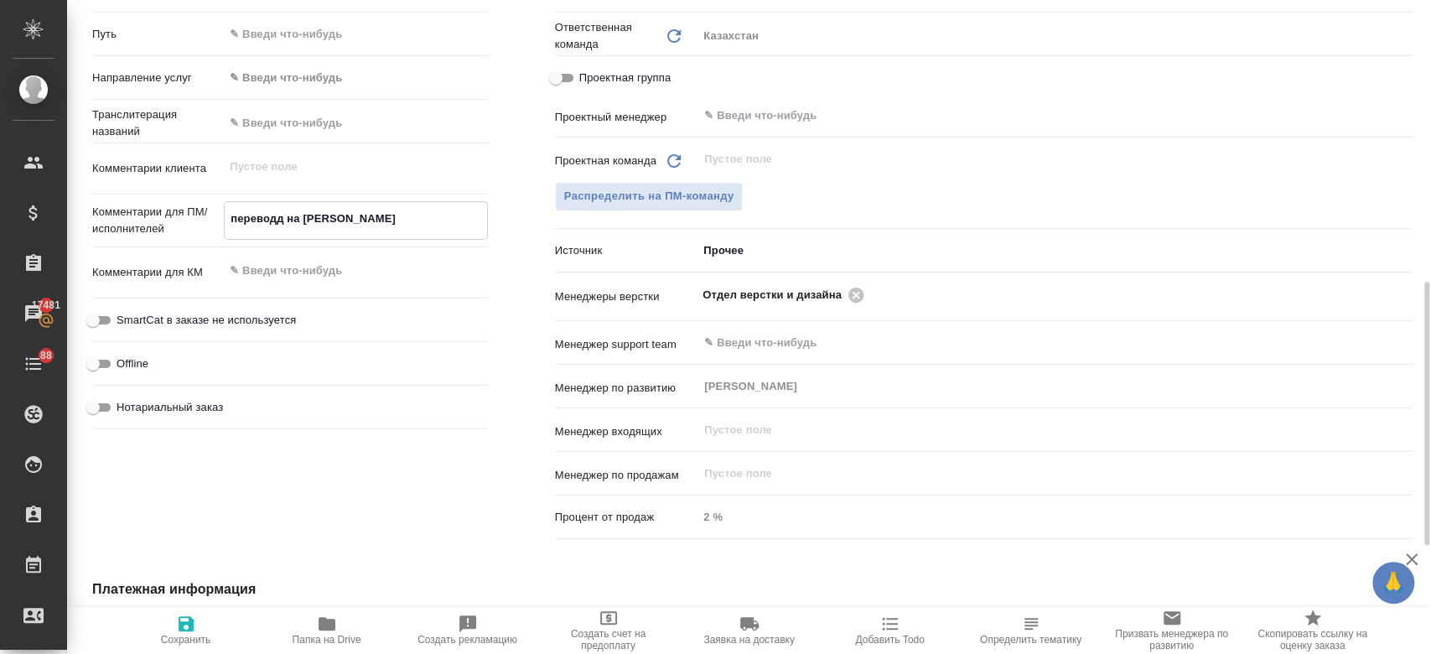
type textarea "x"
type textarea "переводд на ка"
type textarea "x"
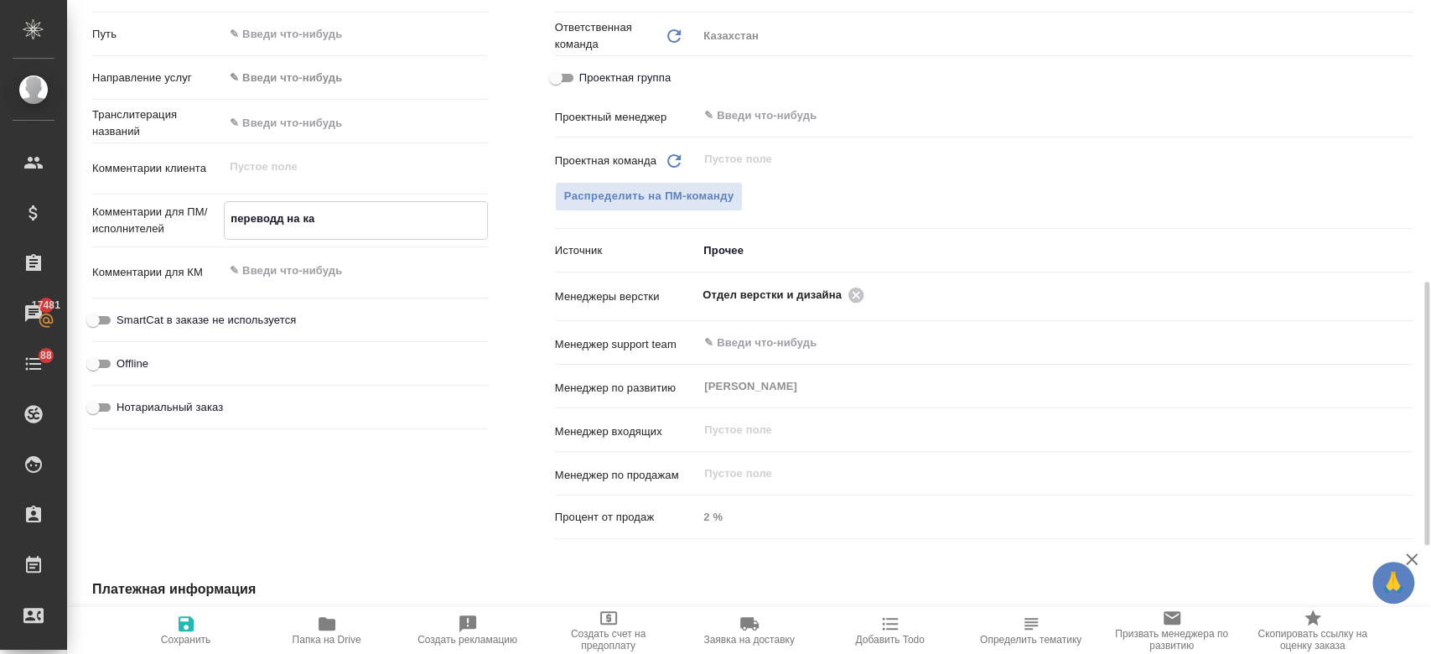
type textarea "переводд на каз"
type textarea "x"
type textarea "переводд на каз."
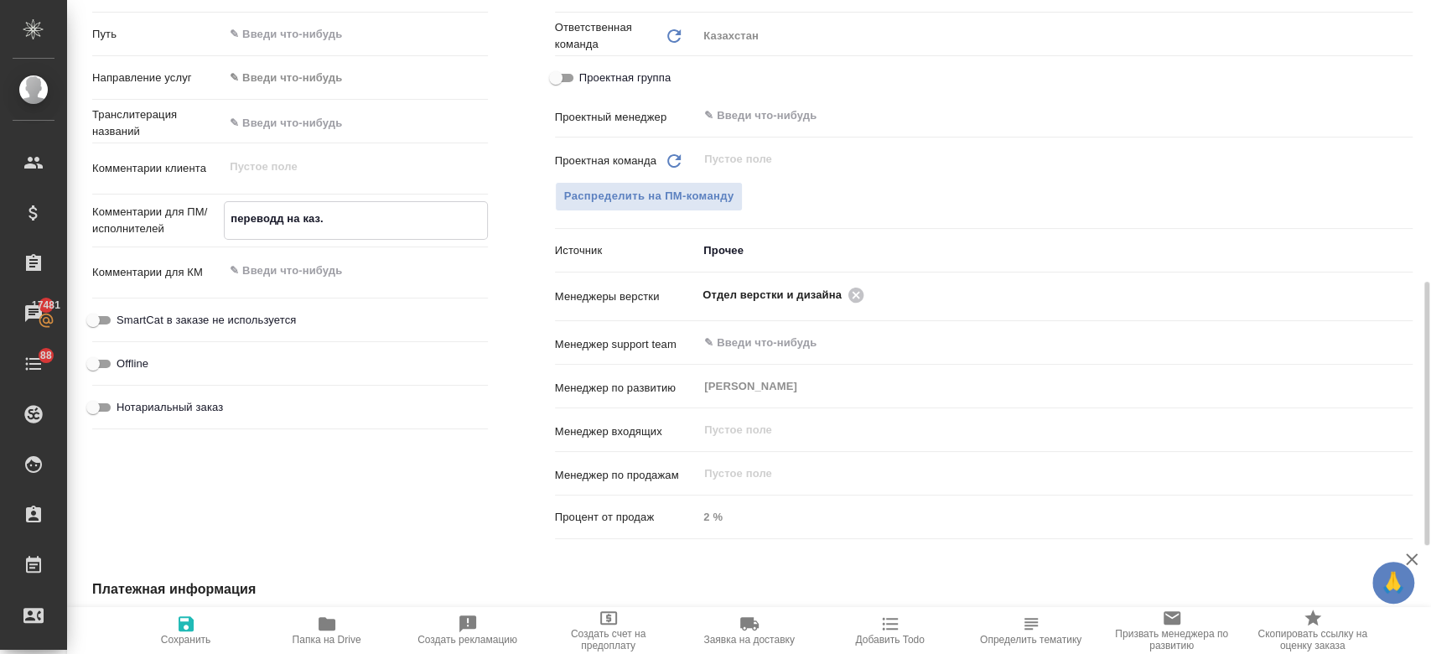
type textarea "x"
type textarea "переводд на каз."
type textarea "x"
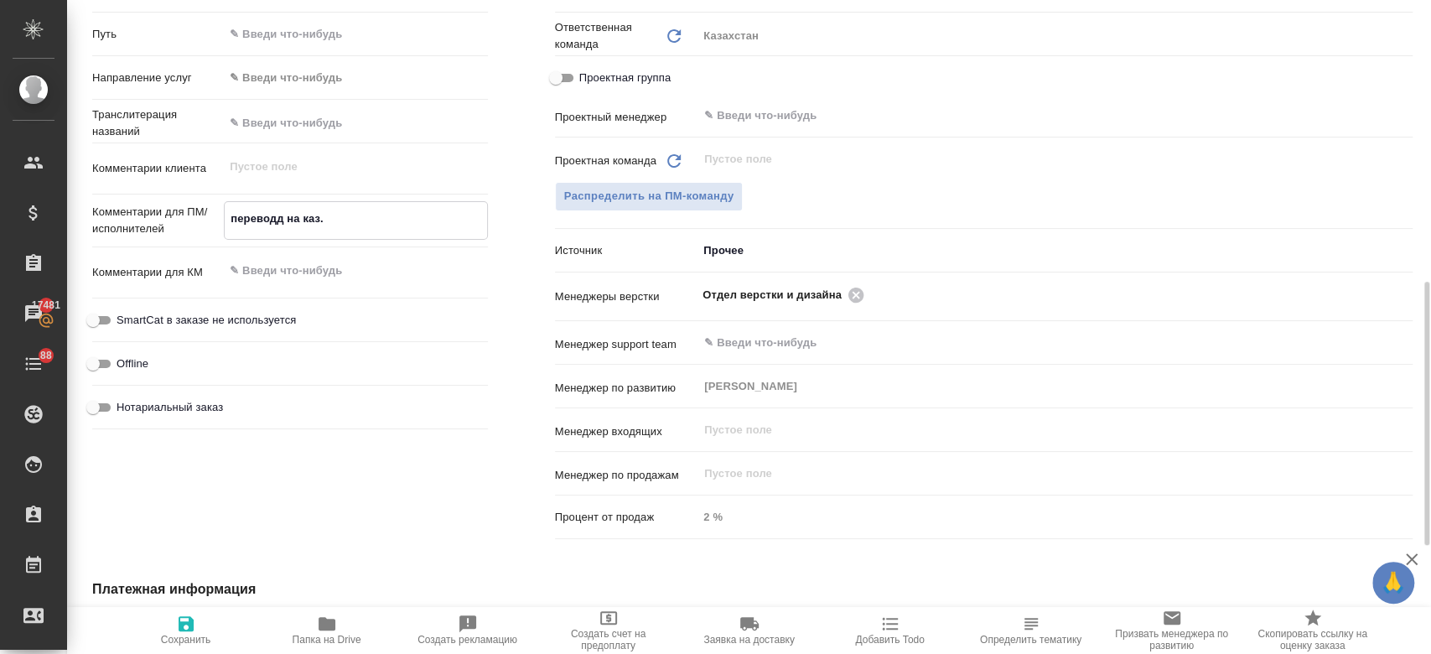
type textarea "x"
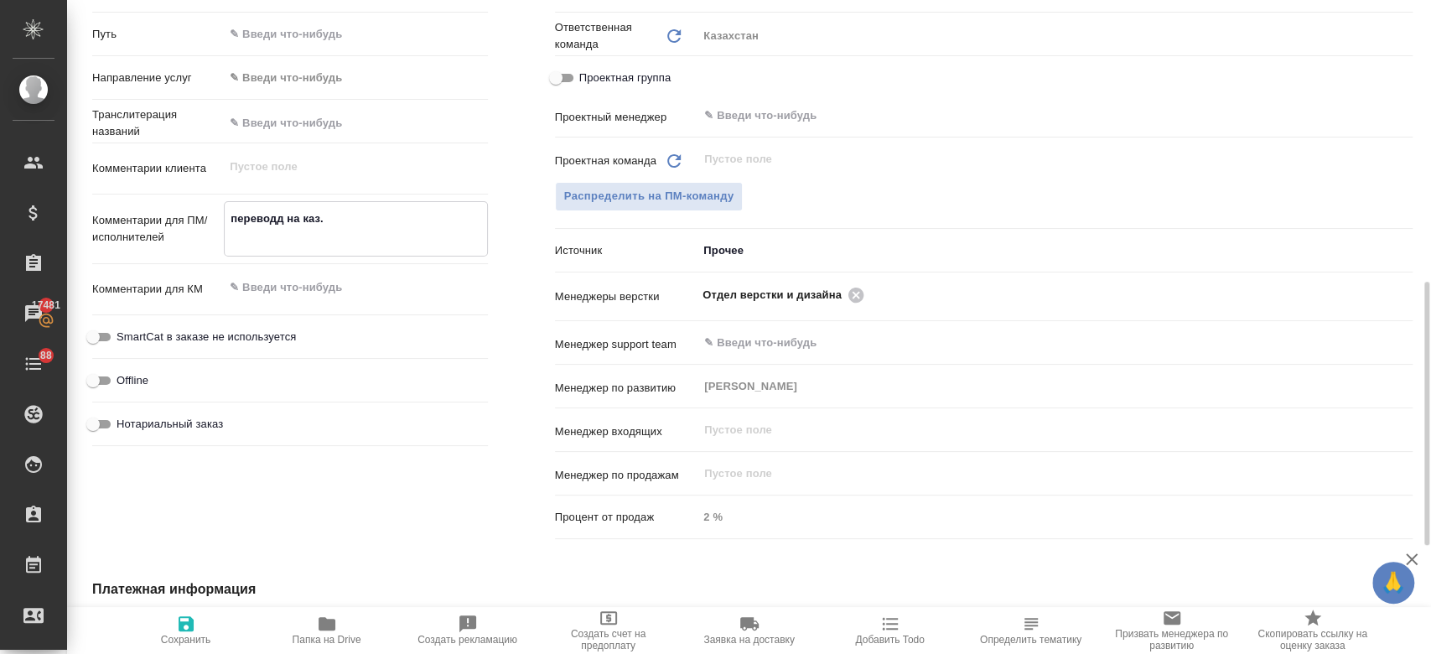
type textarea "переводд на каз."
type textarea "x"
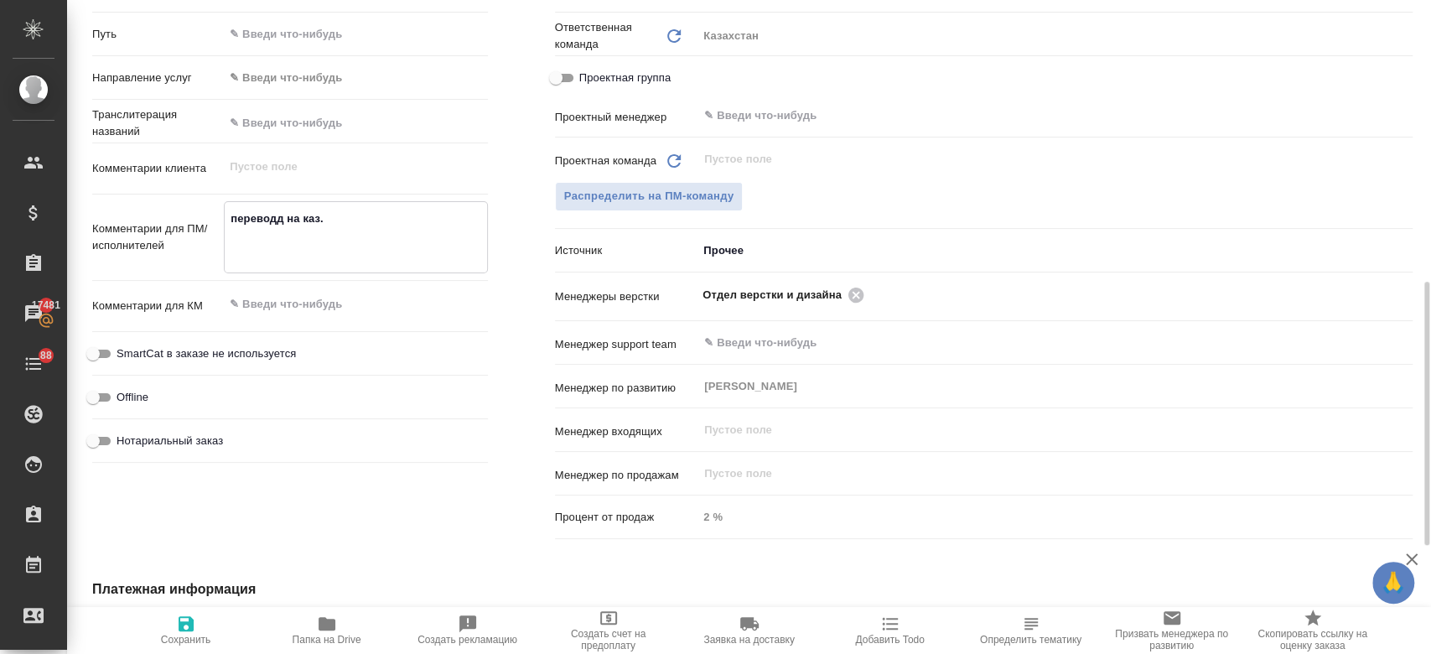
click at [281, 217] on textarea "переводд на каз." at bounding box center [356, 236] width 262 height 62
type textarea "перевод на каз."
type textarea "x"
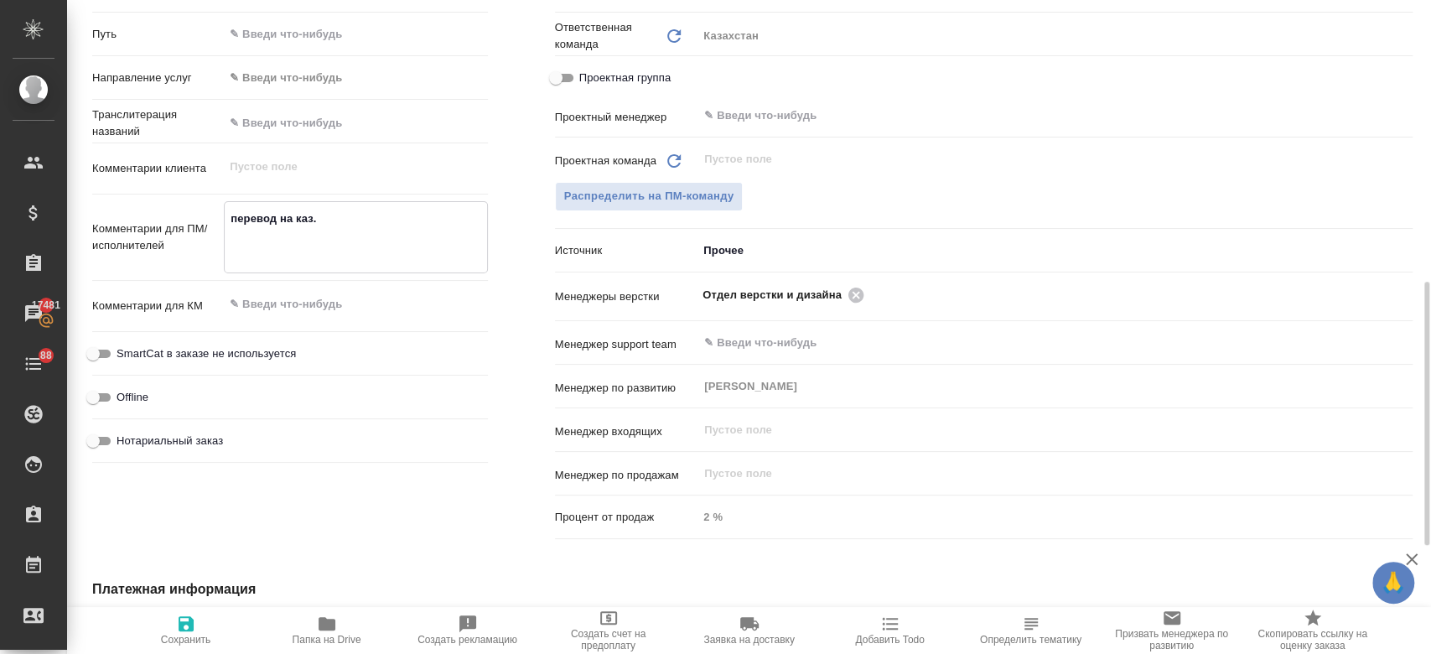
click at [246, 254] on textarea "перевод на каз." at bounding box center [356, 236] width 262 height 62
type textarea "x"
type textarea "перевод на каз. б"
type textarea "x"
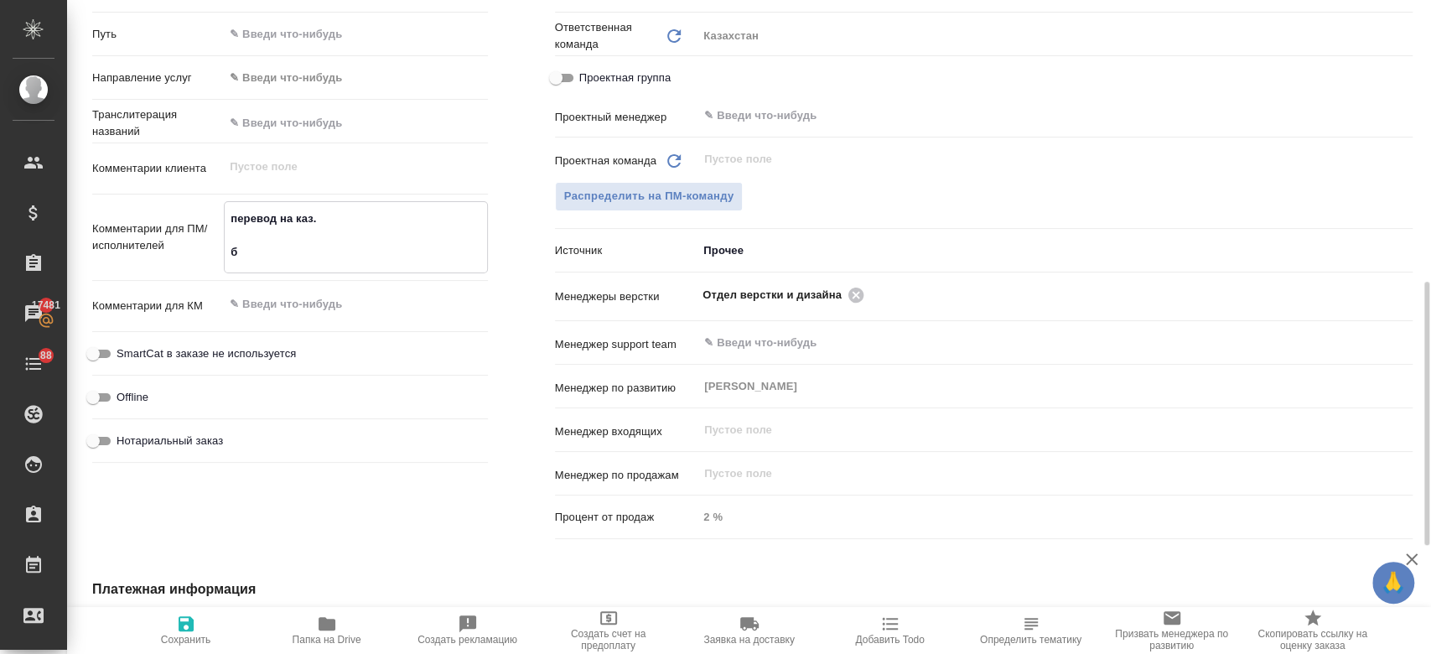
type textarea "перевод на каз."
type textarea "x"
type textarea "перевод на каз. в"
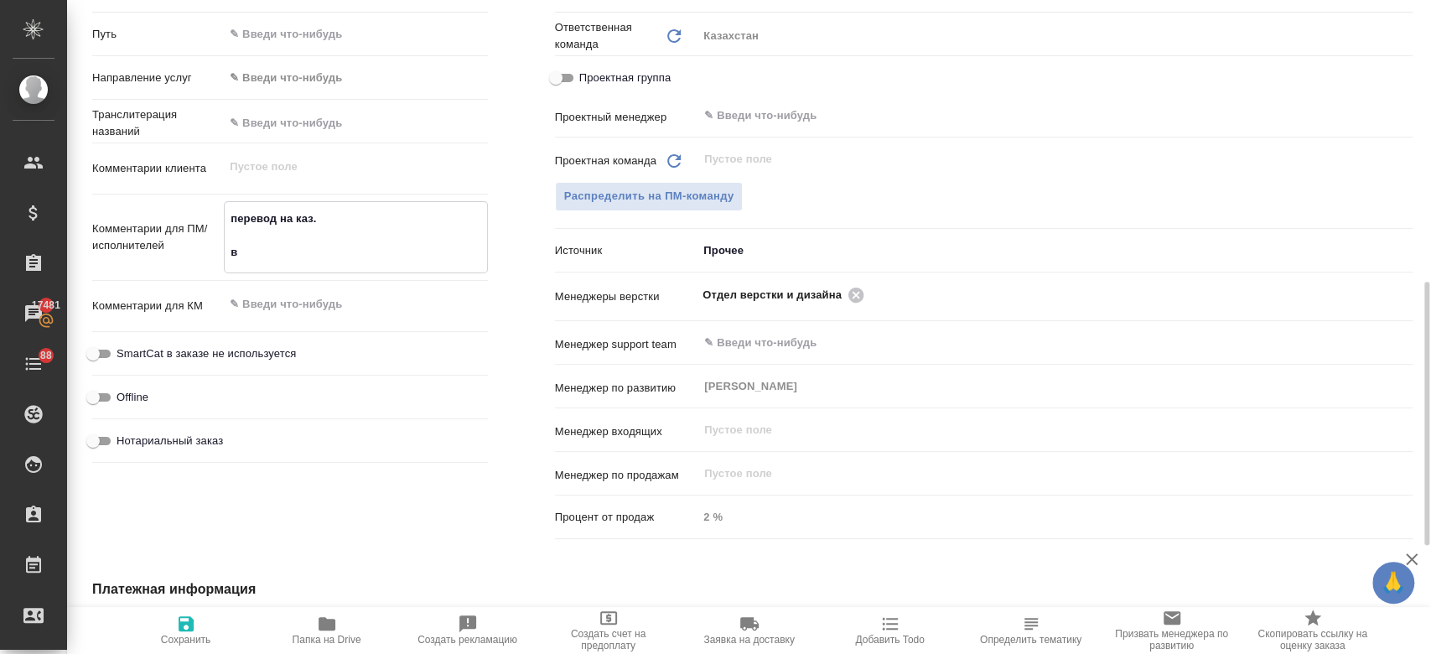
type textarea "x"
type textarea "перевод на каз. в"
type textarea "x"
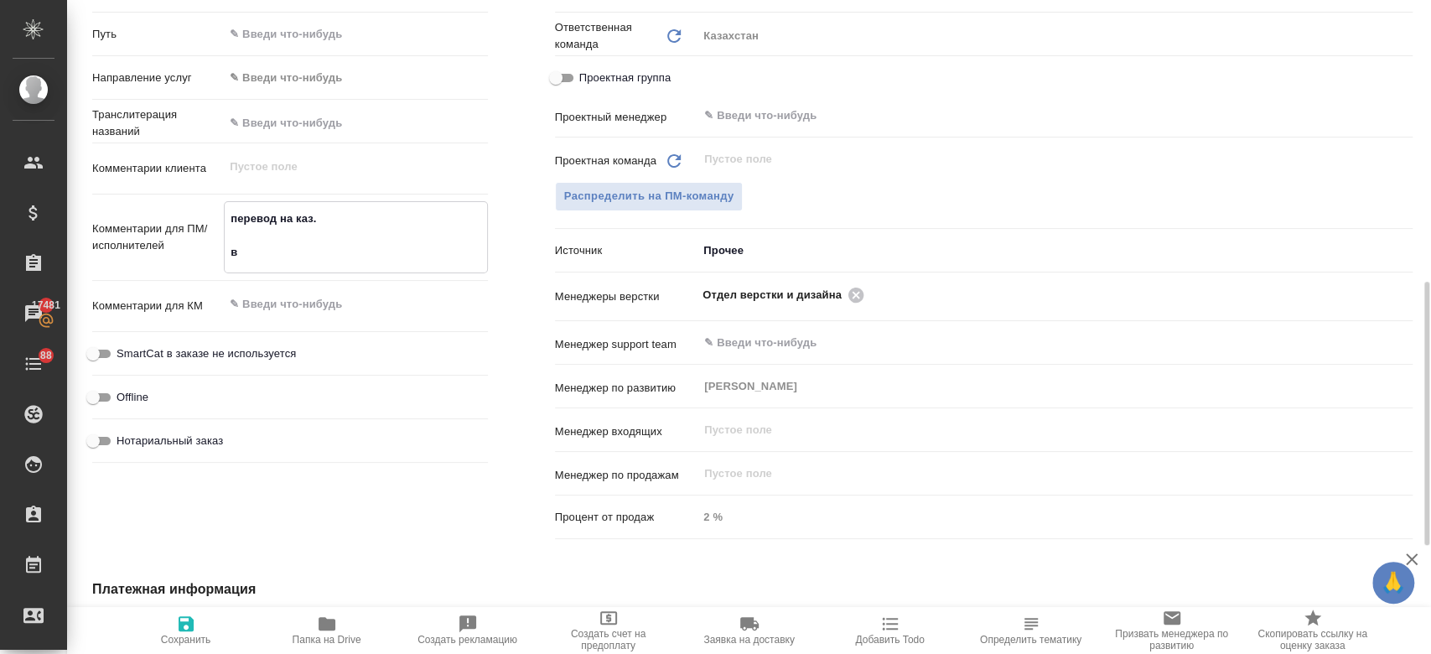
type textarea "перевод на каз. в в"
type textarea "x"
type textarea "перевод на каз. в во"
type textarea "x"
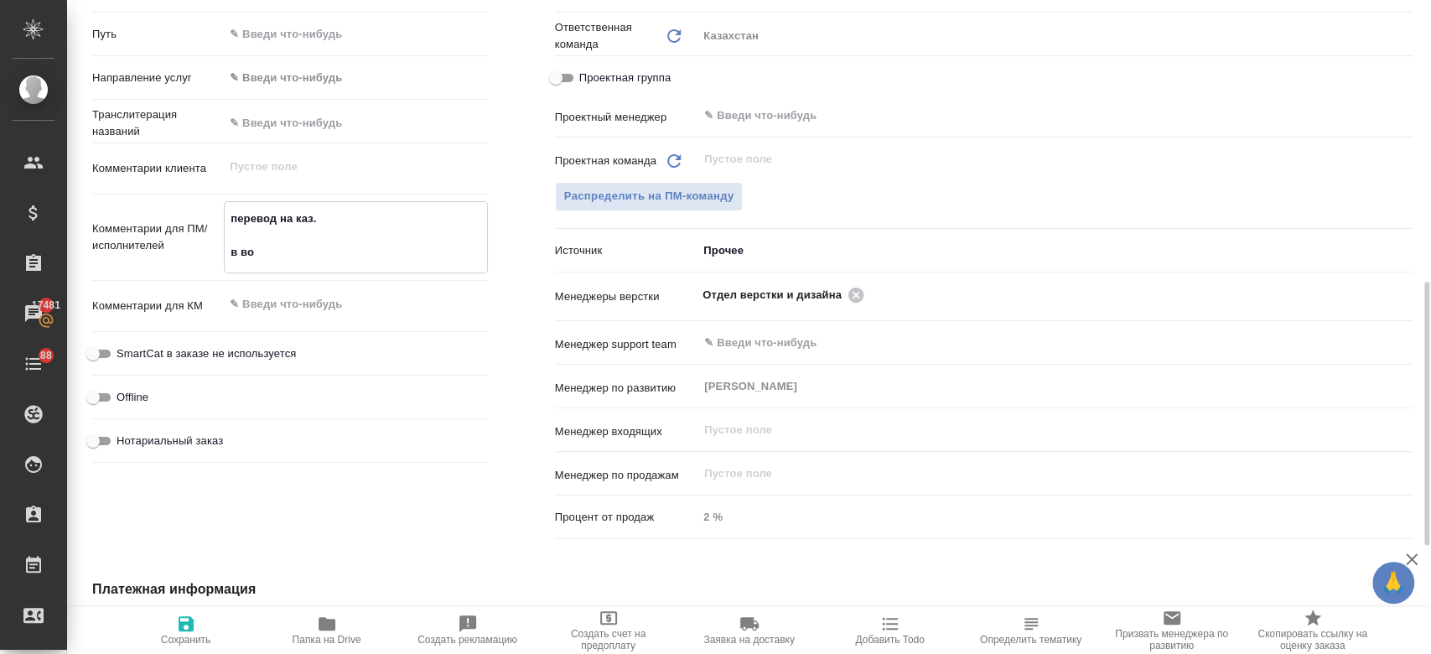
type textarea "x"
type textarea "перевод на каз. в [GEOGRAPHIC_DATA]"
type textarea "x"
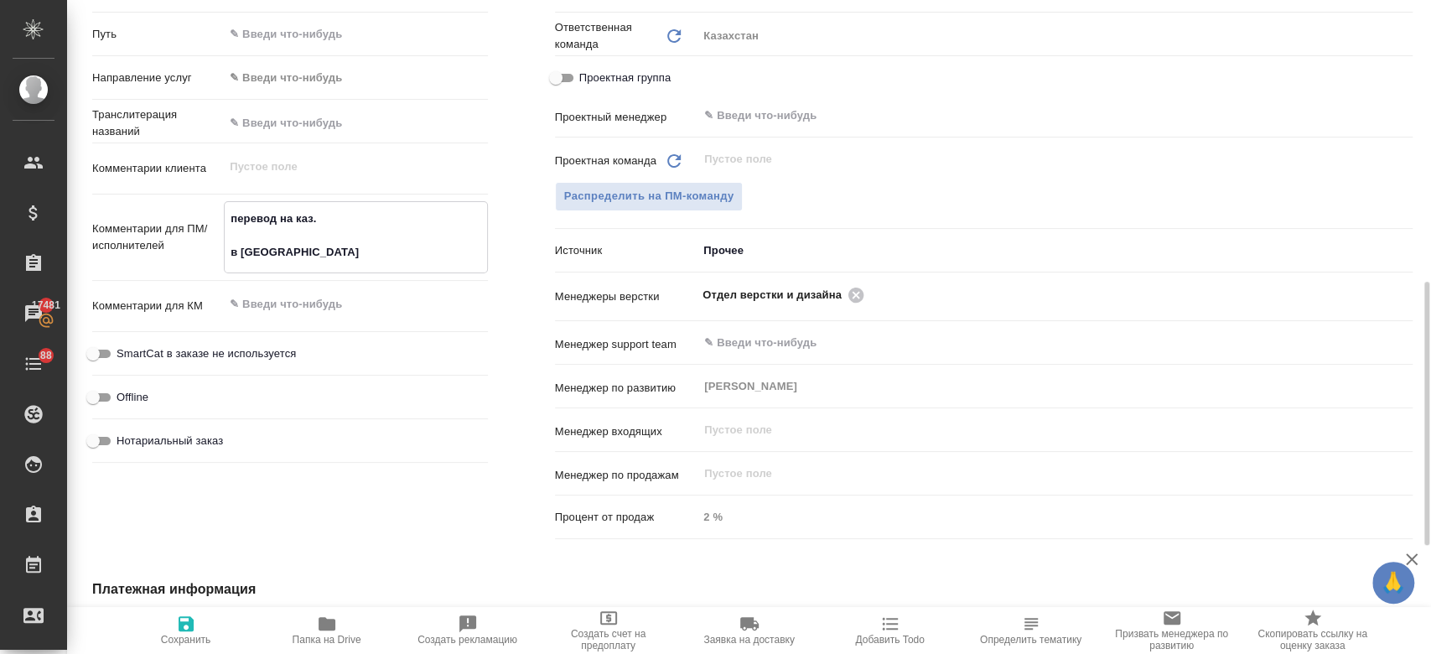
type textarea "x"
type textarea "перевод на каз. в [GEOGRAPHIC_DATA]"
type textarea "x"
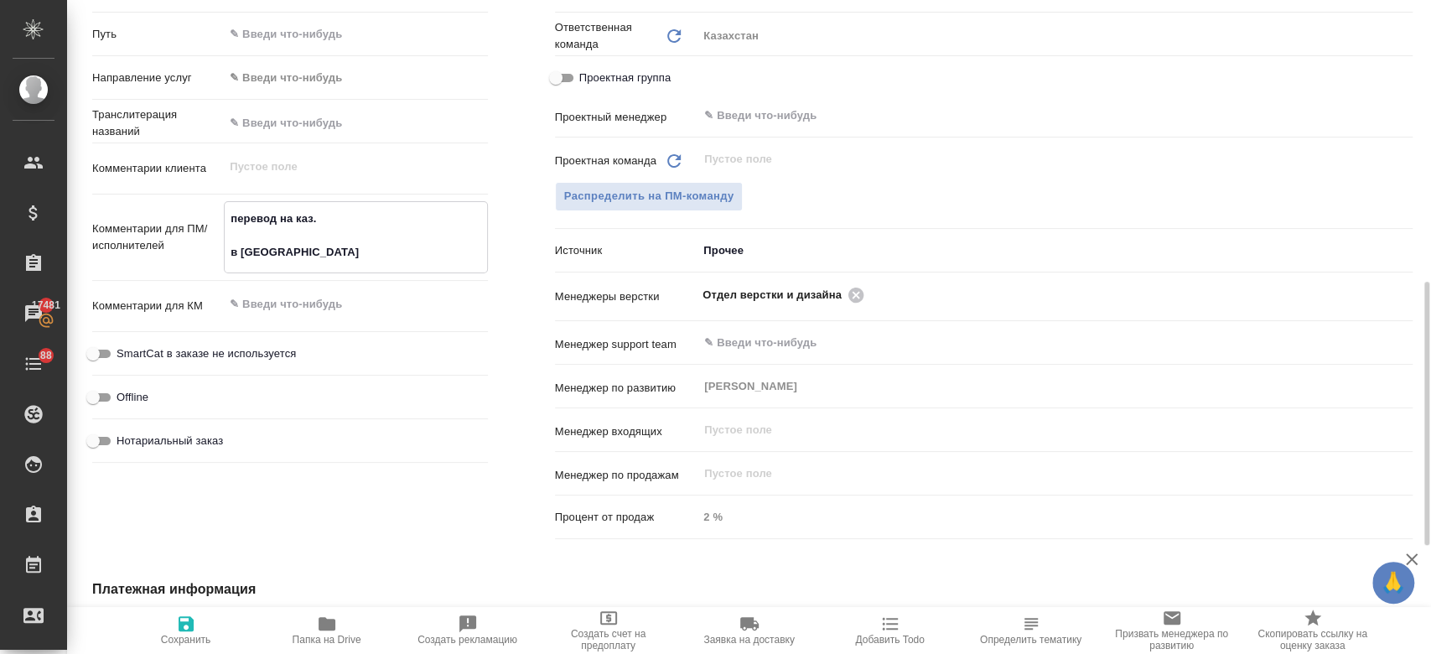
type textarea "перевод на каз. в [GEOGRAPHIC_DATA]"
type textarea "x"
type textarea "перевод на каз. в [GEOGRAPHIC_DATA] а"
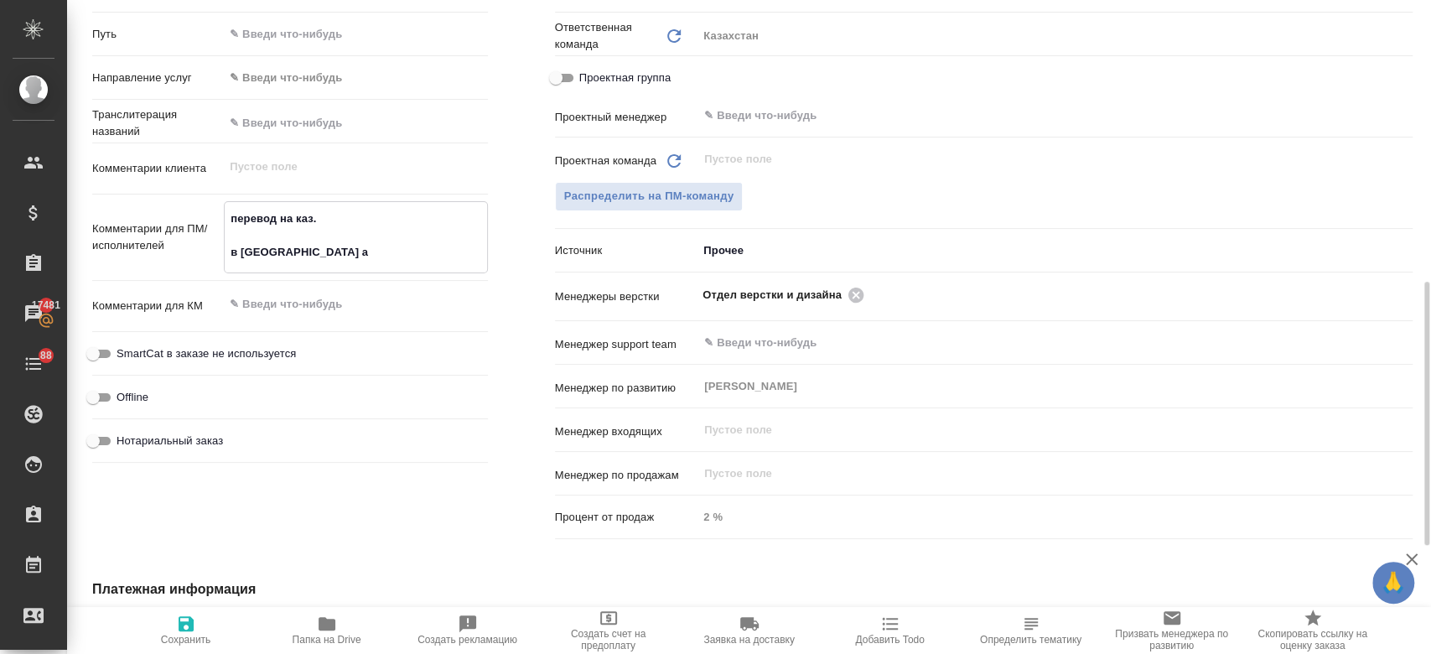
type textarea "x"
type textarea "перевод на каз. в [GEOGRAPHIC_DATA] ар"
type textarea "x"
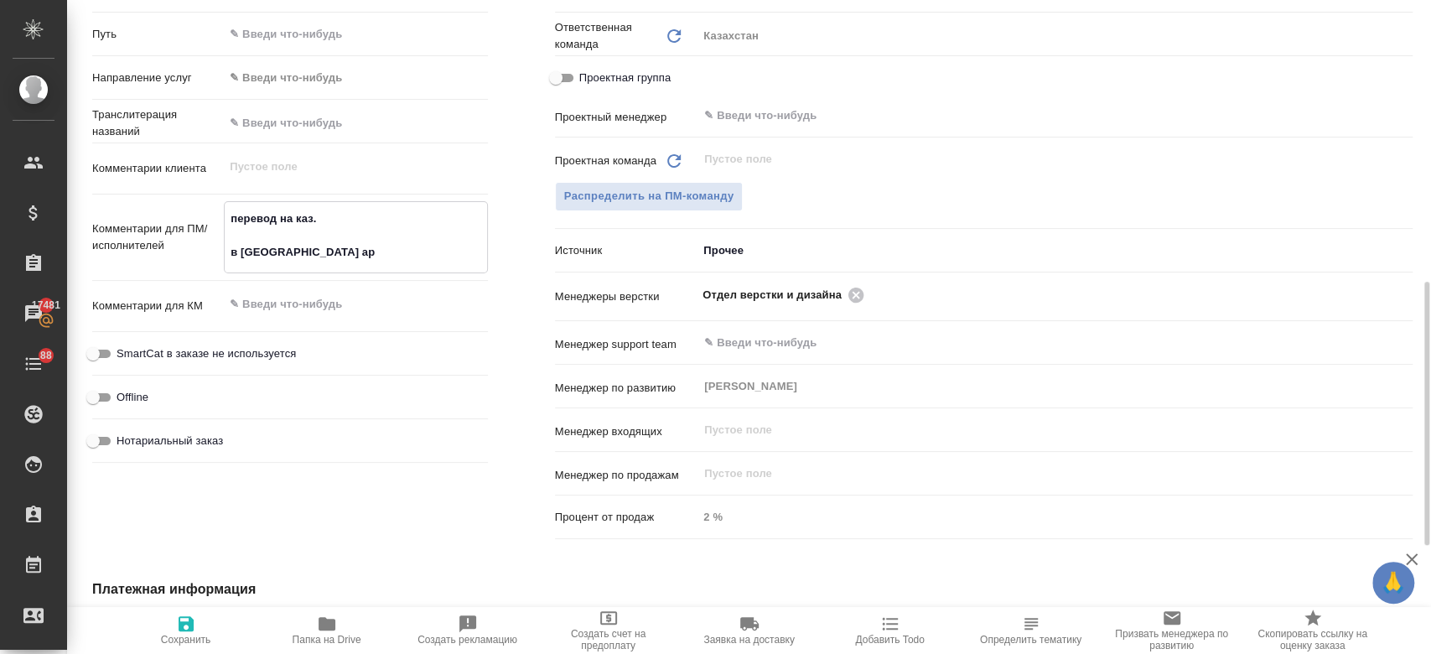
type textarea "x"
type textarea "перевод на каз. в [GEOGRAPHIC_DATA] а"
type textarea "x"
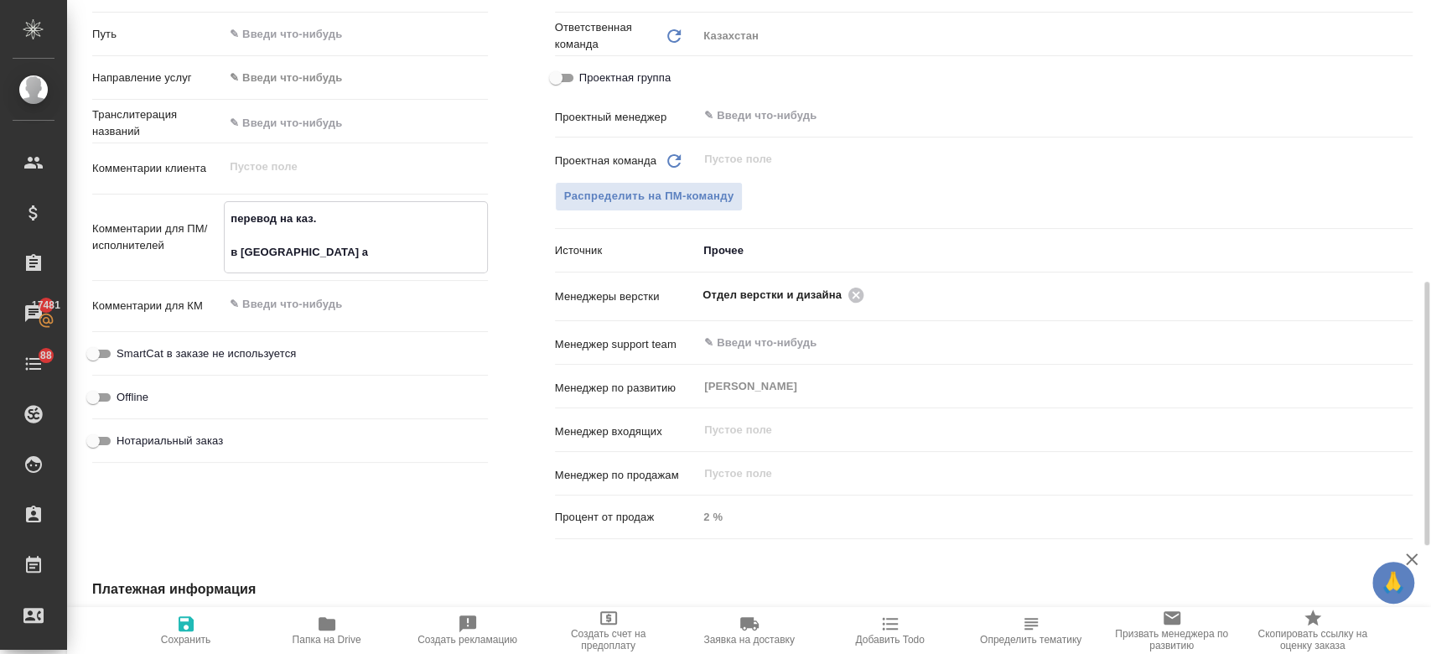
type textarea "x"
type textarea "перевод на каз. в [GEOGRAPHIC_DATA]"
type textarea "x"
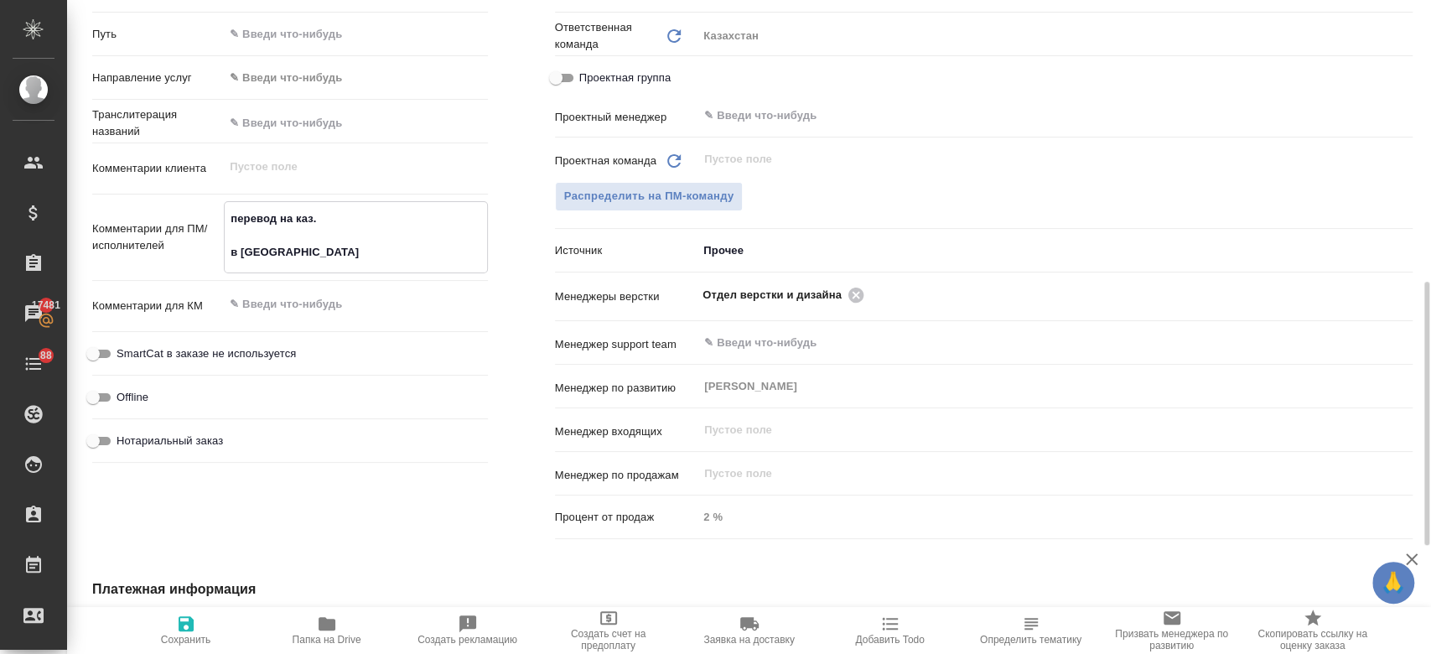
type textarea "перевод на каз. в [GEOGRAPHIC_DATA] в"
type textarea "x"
type textarea "перевод на каз. в [GEOGRAPHIC_DATA] ва"
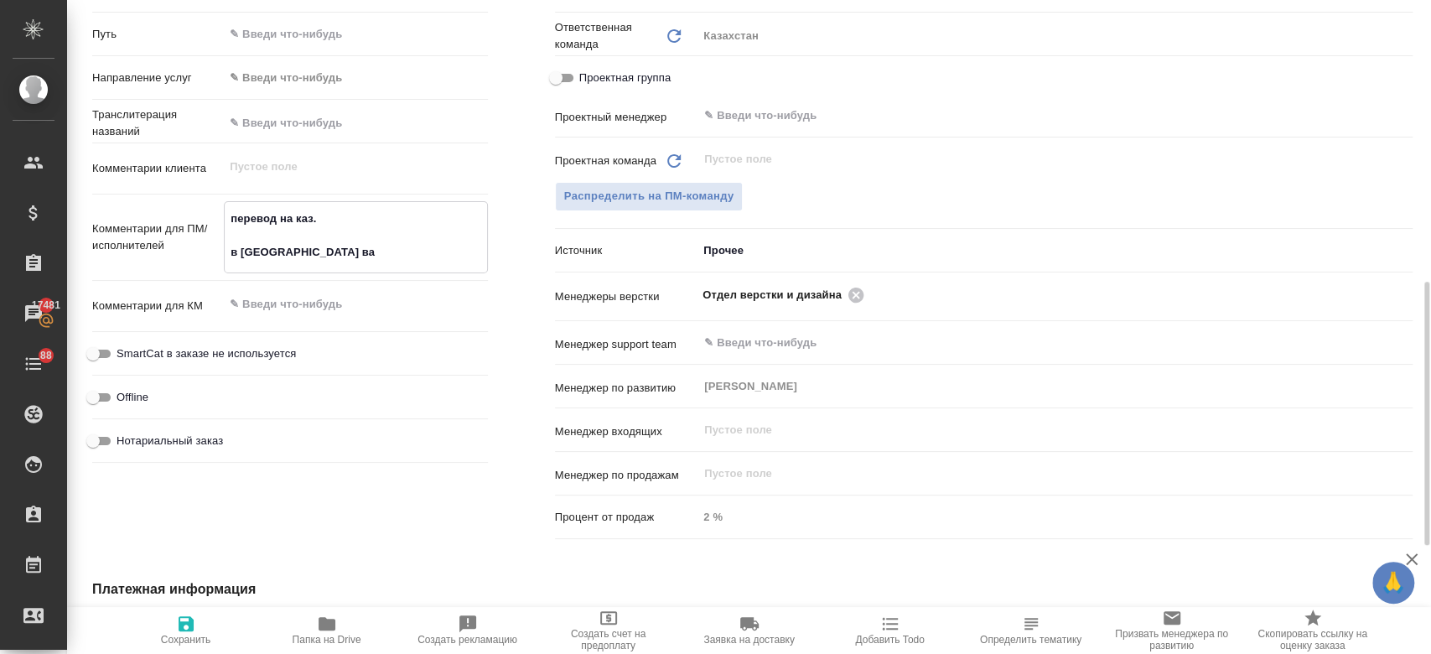
type textarea "x"
type textarea "перевод на каз. в [GEOGRAPHIC_DATA] вар"
type textarea "x"
type textarea "перевод на каз. в [GEOGRAPHIC_DATA] вариа"
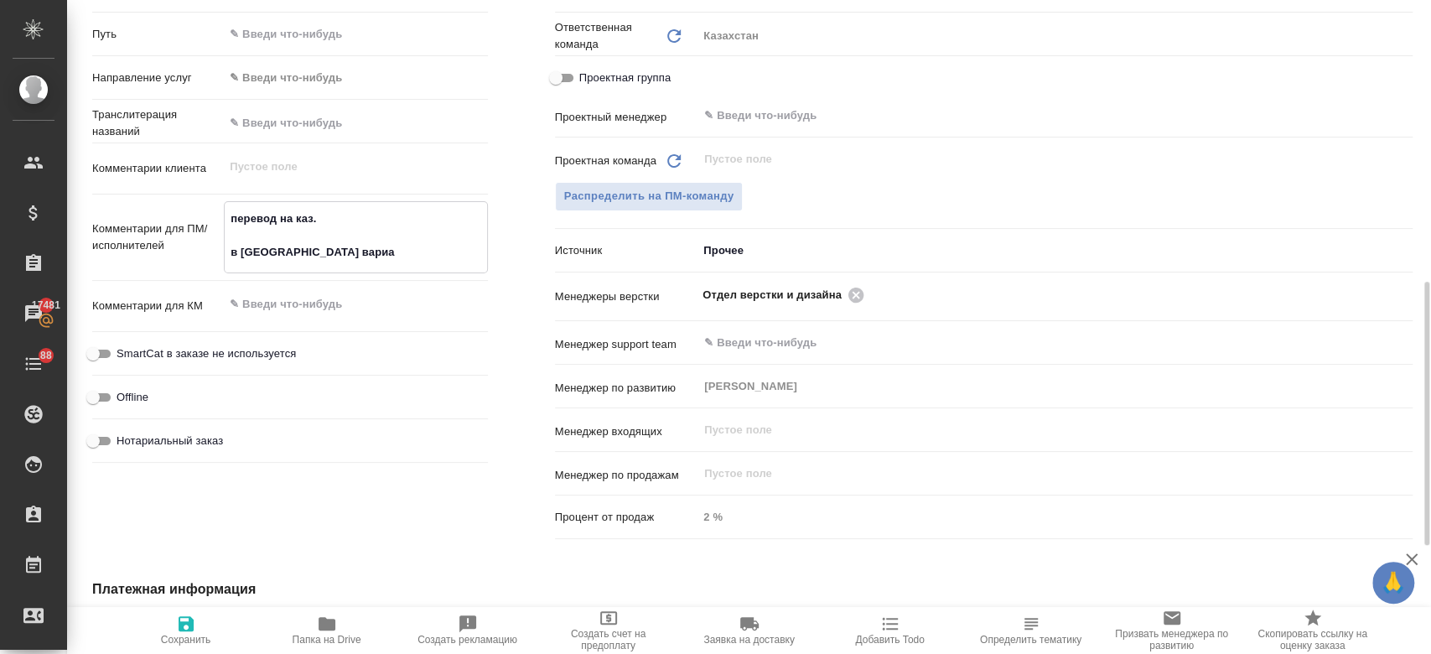
type textarea "x"
type textarea "перевод на каз. в [GEOGRAPHIC_DATA] вариан"
type textarea "x"
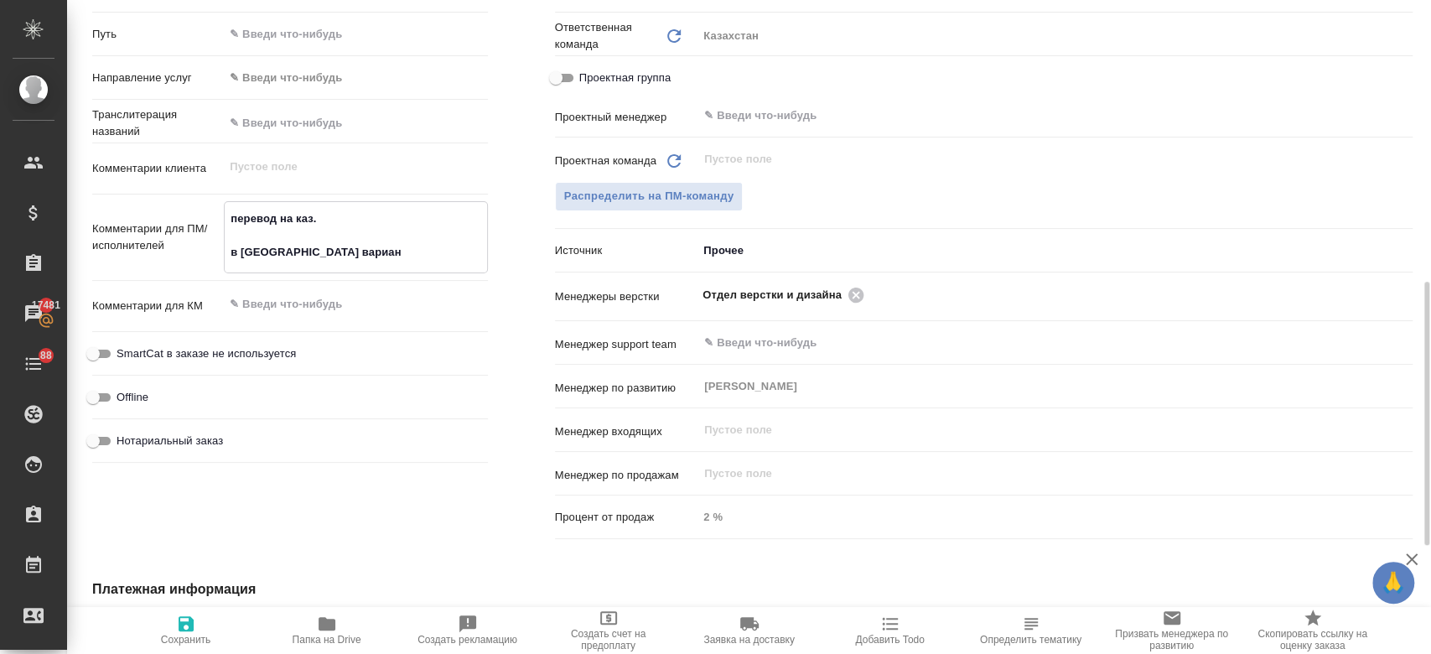
type textarea "x"
type textarea "перевод на каз. в [GEOGRAPHIC_DATA] вариант"
type textarea "x"
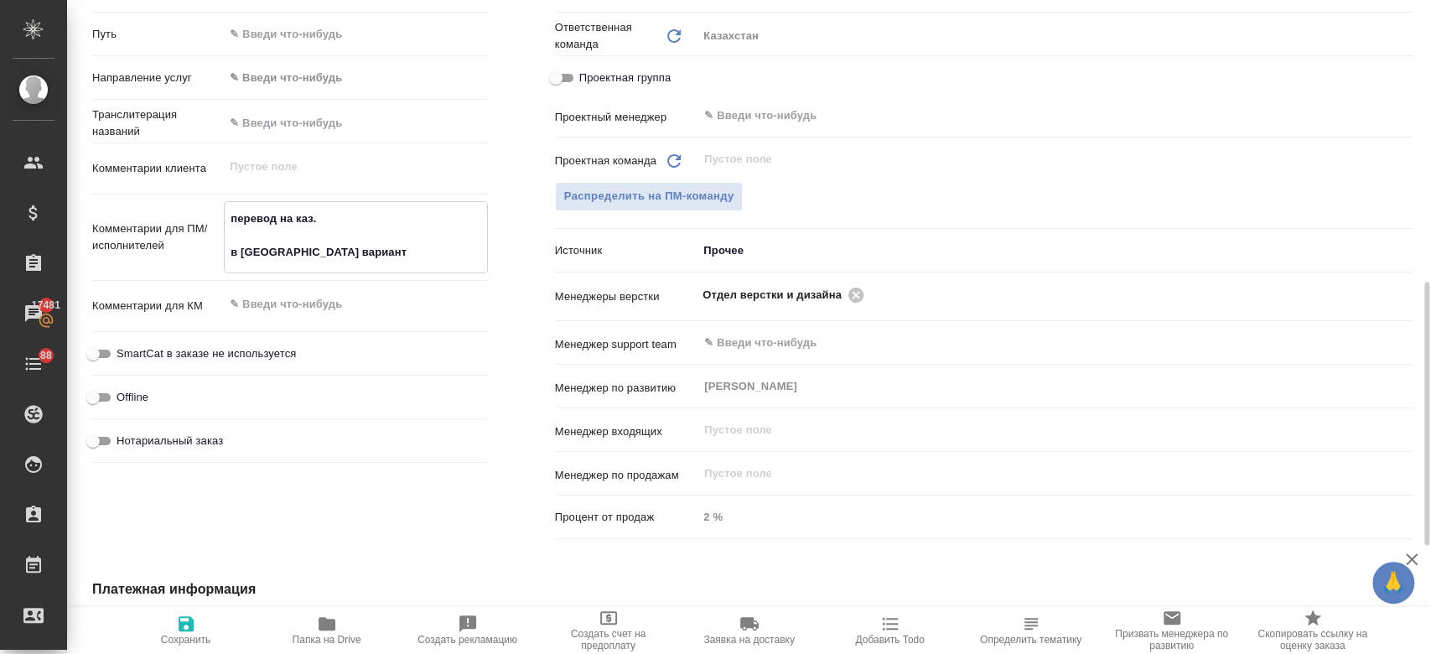
type textarea "x"
type textarea "перевод на каз. в [GEOGRAPHIC_DATA] варианте"
type textarea "x"
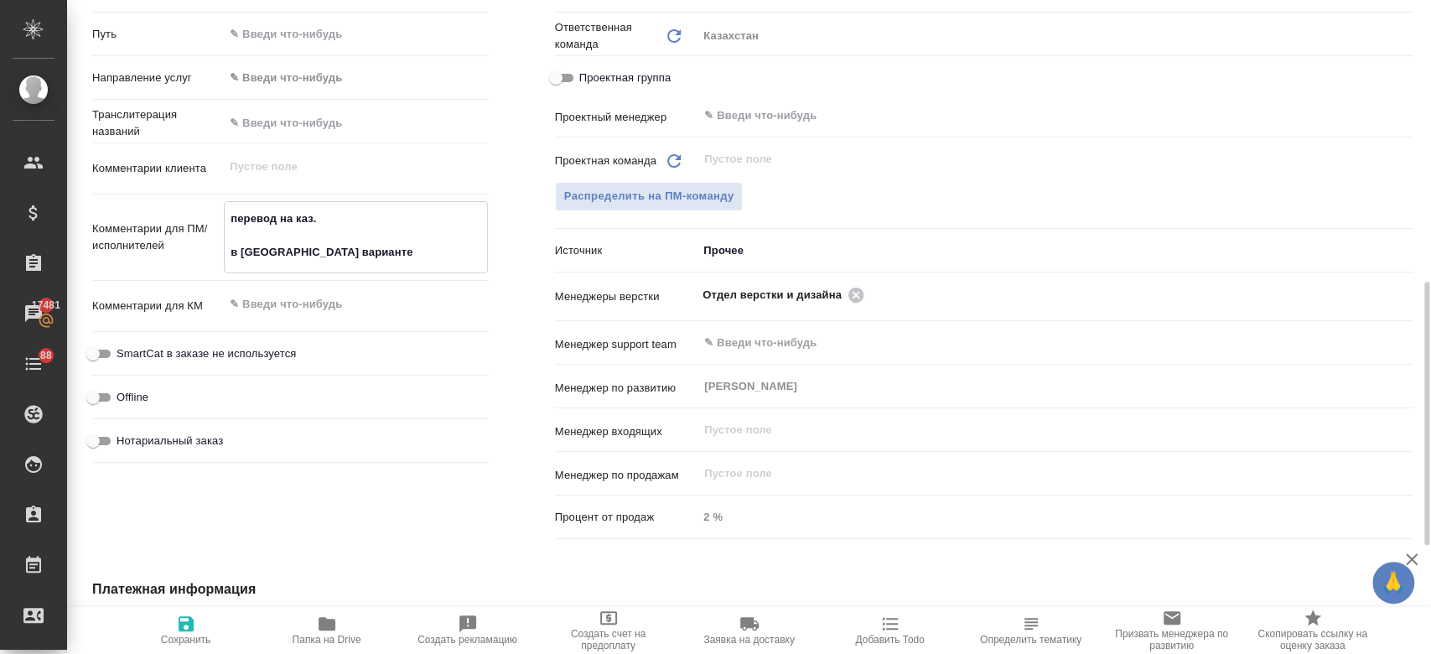
type textarea "перевод на каз. в [GEOGRAPHIC_DATA] варианте,"
type textarea "x"
type textarea "перевод на каз. в [GEOGRAPHIC_DATA] варианте,"
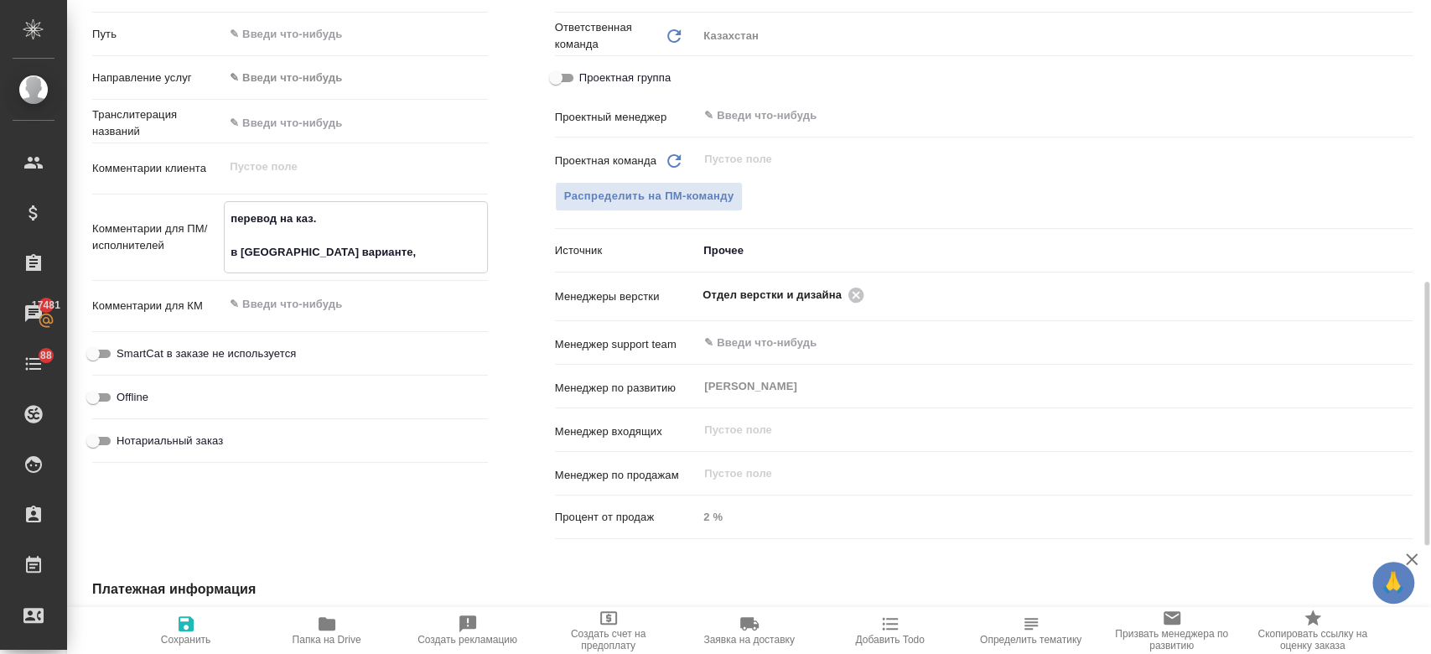
type textarea "x"
type textarea "перевод на каз. в [GEOGRAPHIC_DATA] варианте, б"
type textarea "x"
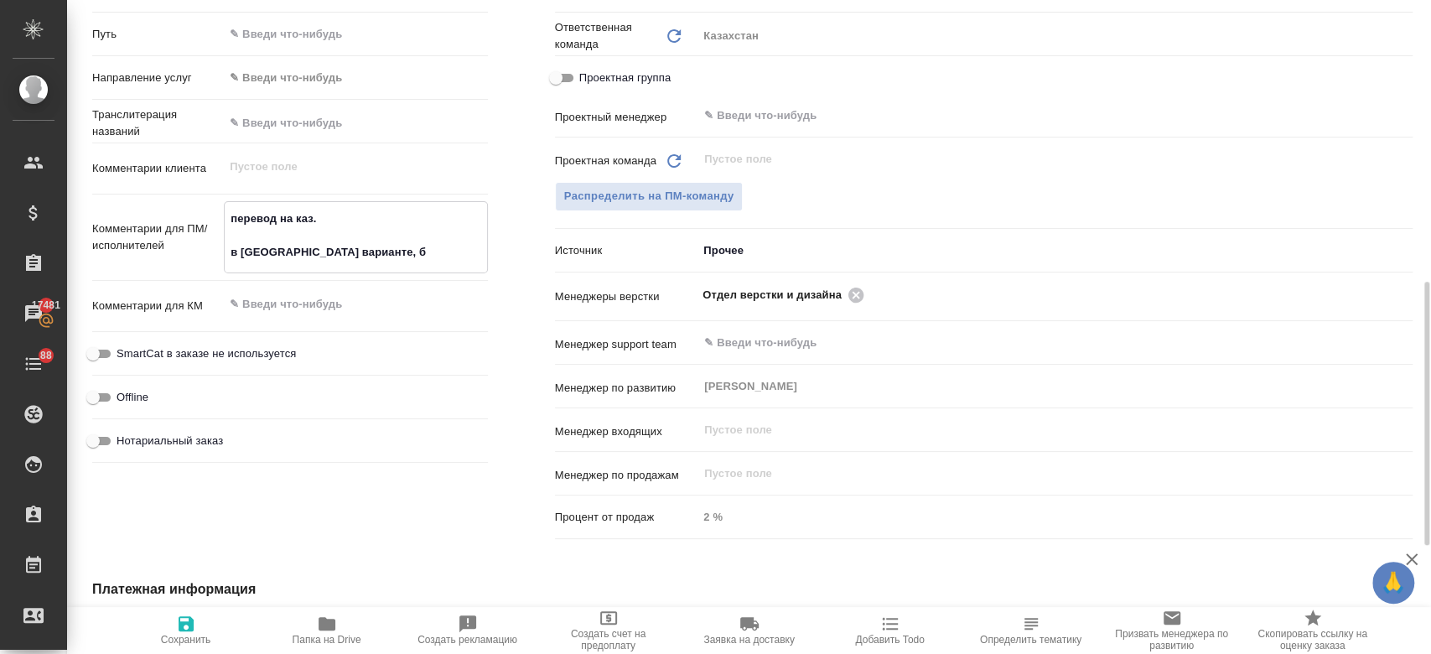
type textarea "x"
type textarea "перевод на каз. в [GEOGRAPHIC_DATA] варианте, бе"
type textarea "x"
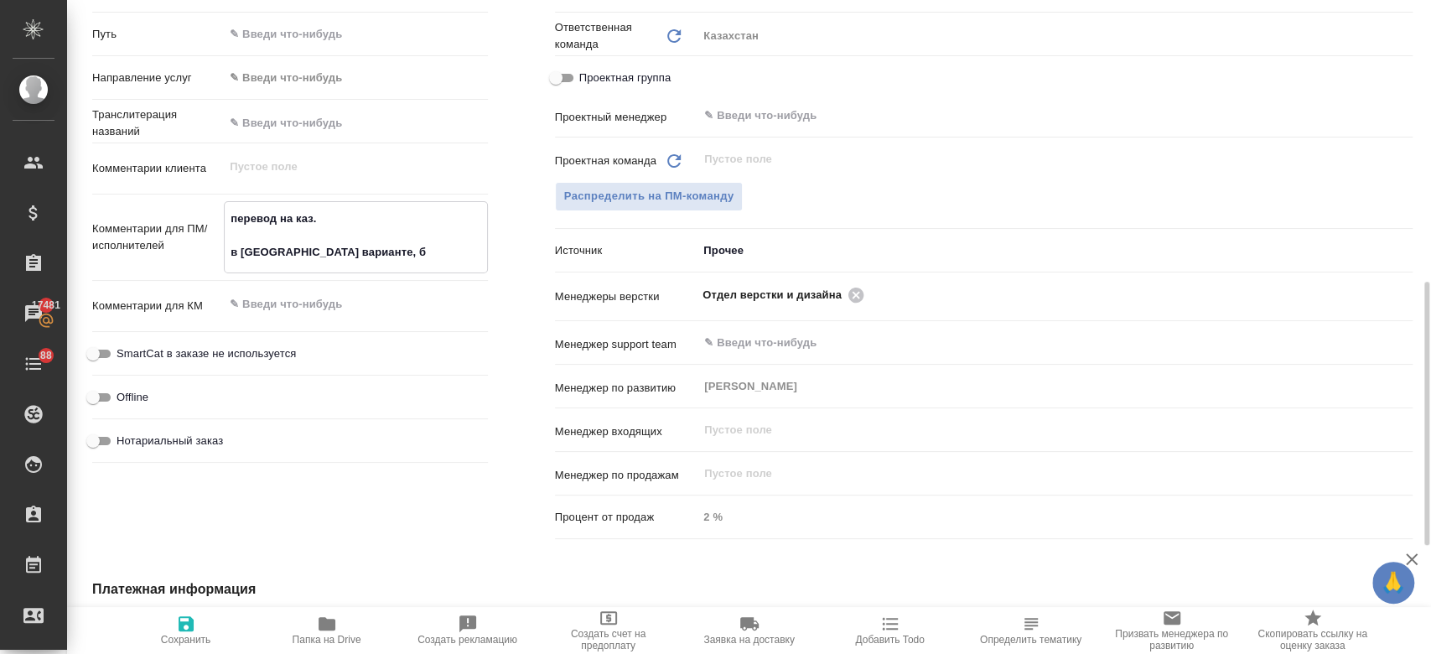
type textarea "x"
type textarea "перевод на каз. в [GEOGRAPHIC_DATA] варианте, без"
type textarea "x"
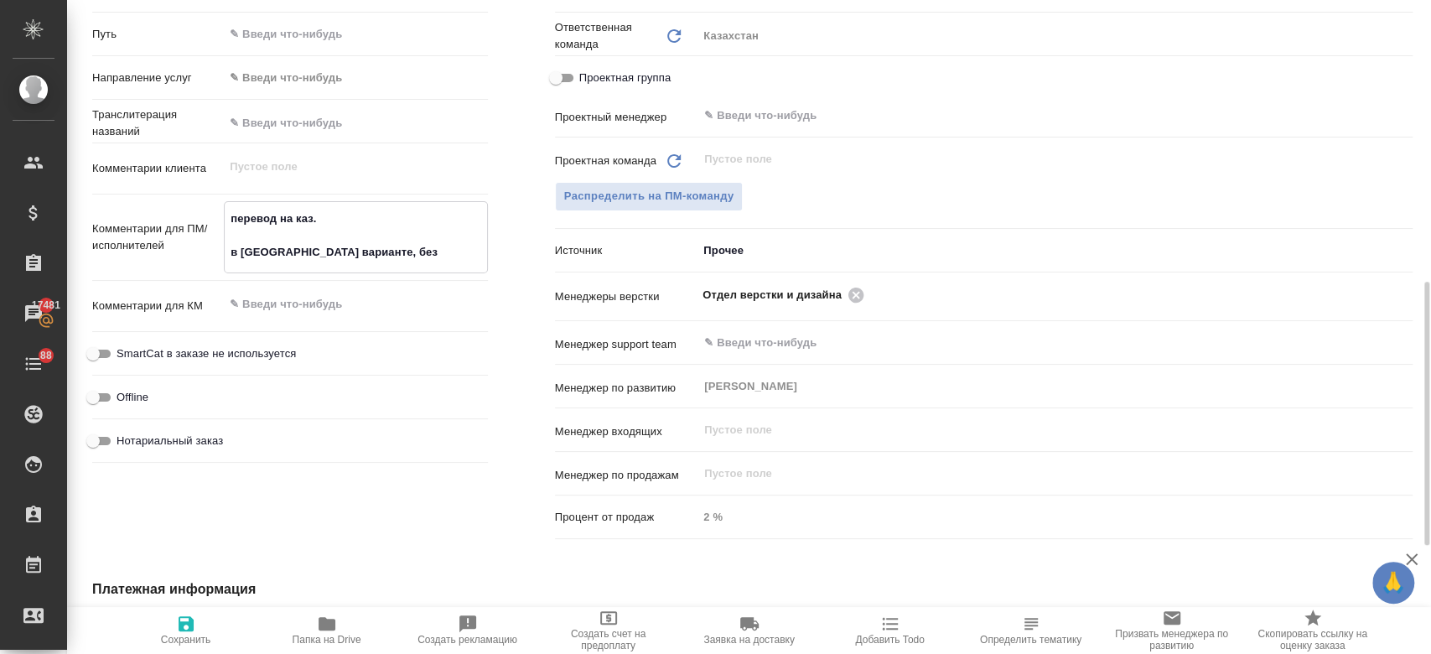
type textarea "перевод на каз. в [GEOGRAPHIC_DATA] варианте, без"
type textarea "x"
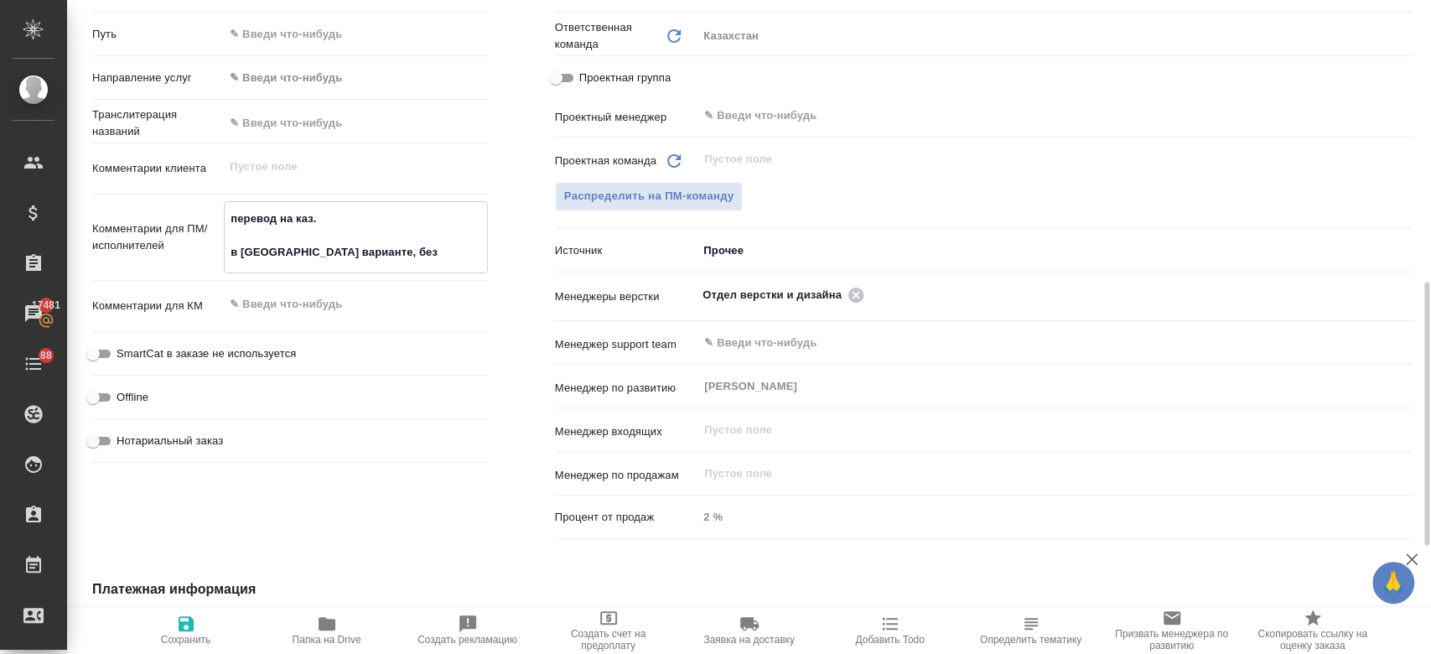
type textarea "перевод на каз. в [GEOGRAPHIC_DATA] варианте, без с"
type textarea "x"
type textarea "перевод на каз. в [GEOGRAPHIC_DATA] варианте, без со"
type textarea "x"
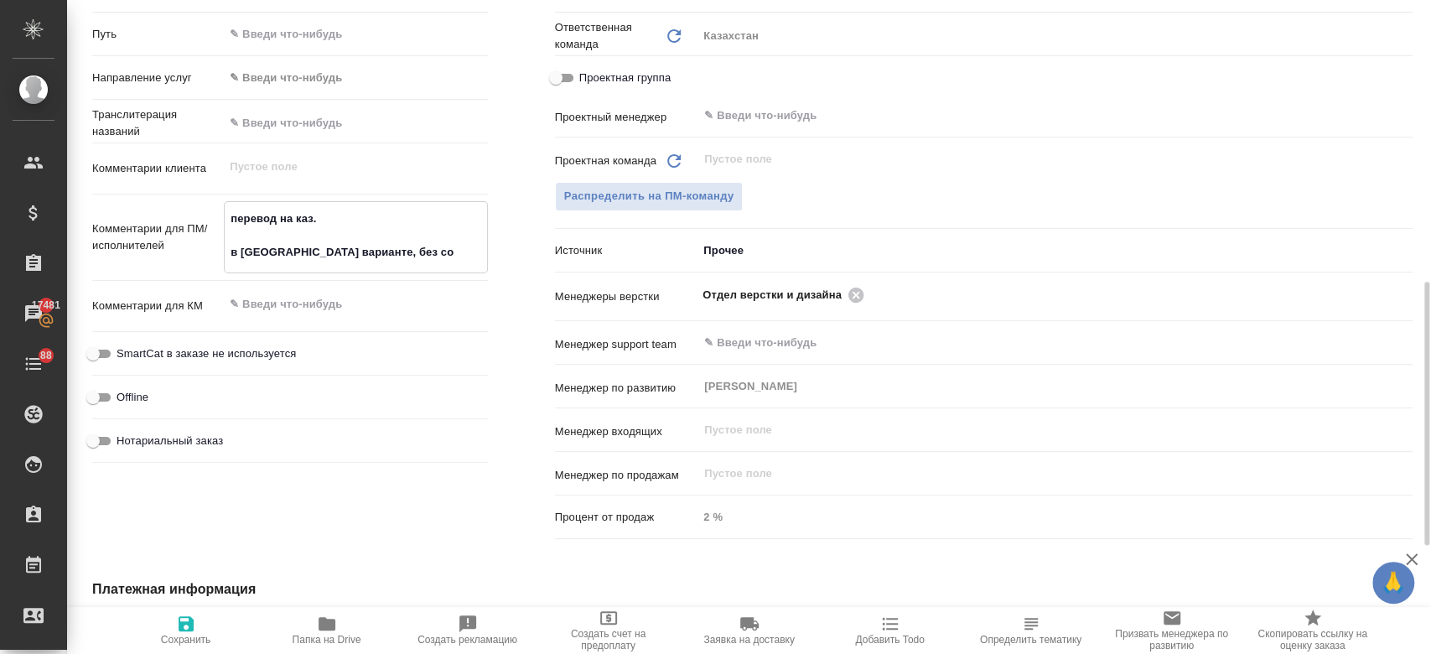
type textarea "x"
type textarea "перевод на каз. в [GEOGRAPHIC_DATA] варианте, без сох"
type textarea "x"
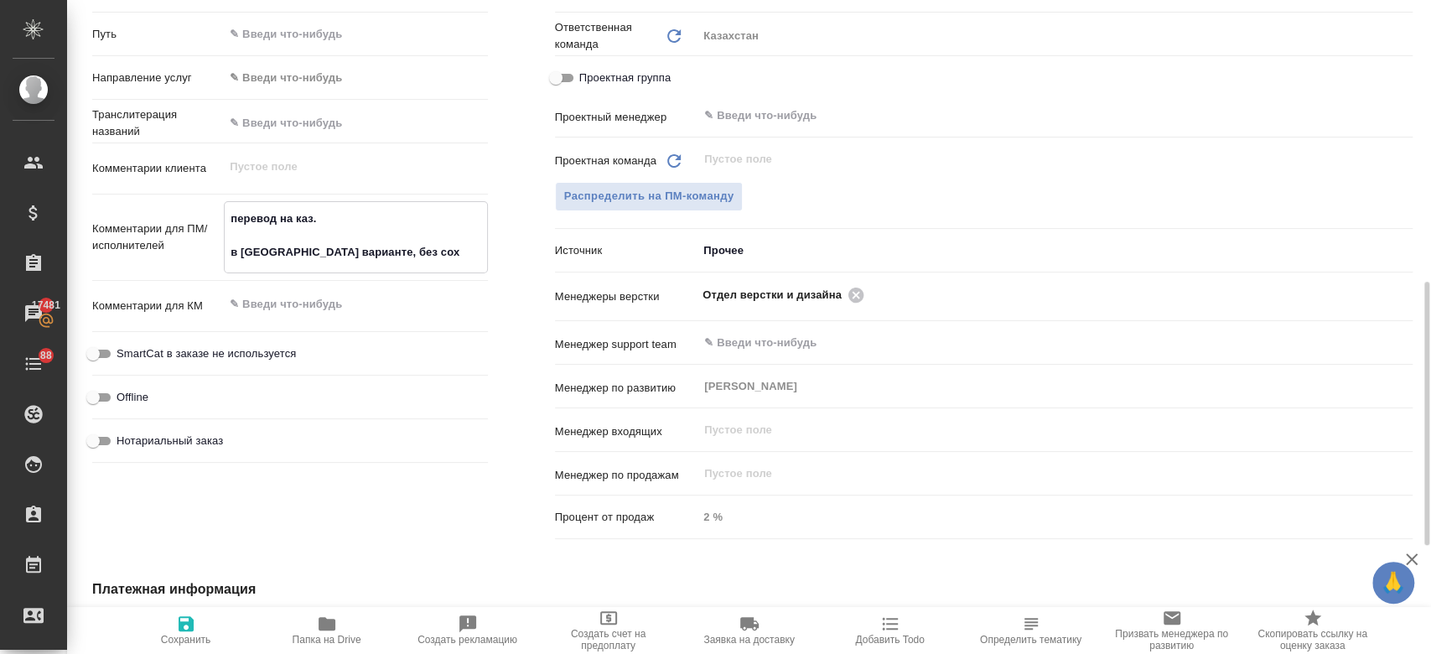
type textarea "x"
type textarea "перевод на каз. в [GEOGRAPHIC_DATA] варианте, без сохр"
type textarea "x"
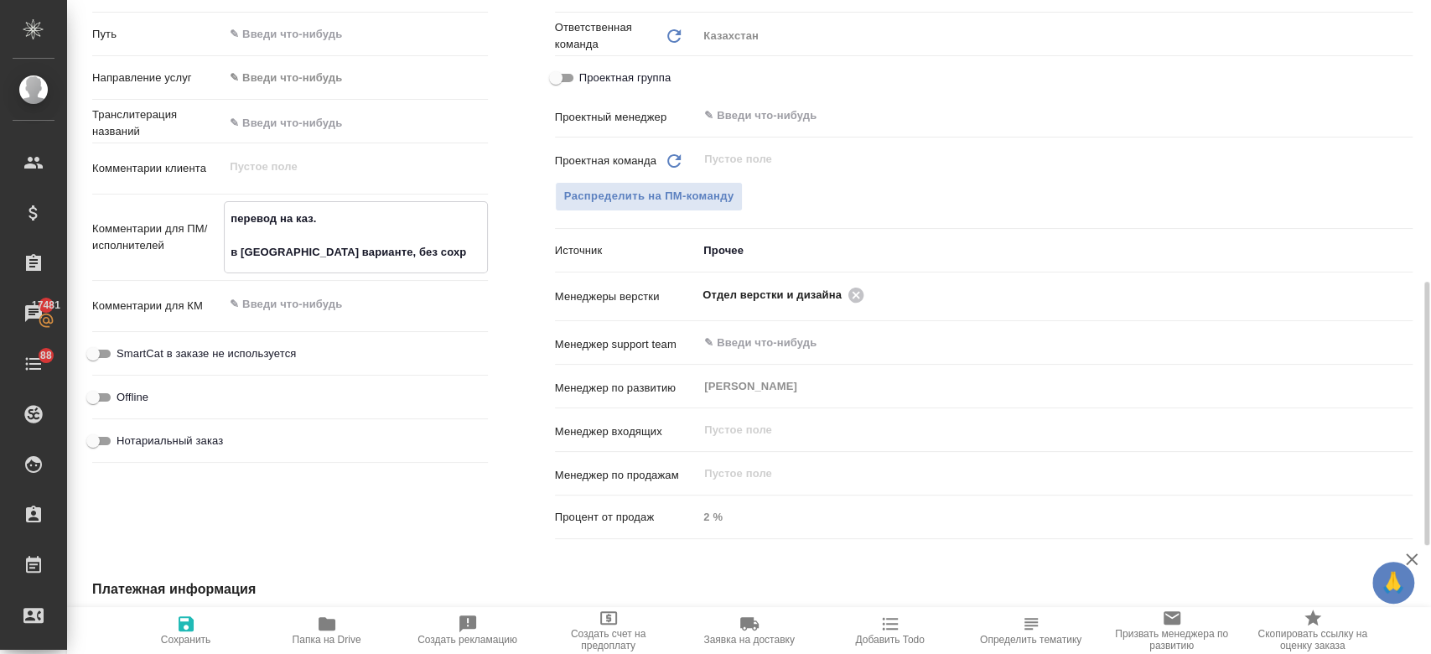
type textarea "x"
type textarea "перевод на каз. в [GEOGRAPHIC_DATA] варианте, без сохр"
type textarea "x"
type textarea "перевод на каз. в ворд варианте, без сохр о"
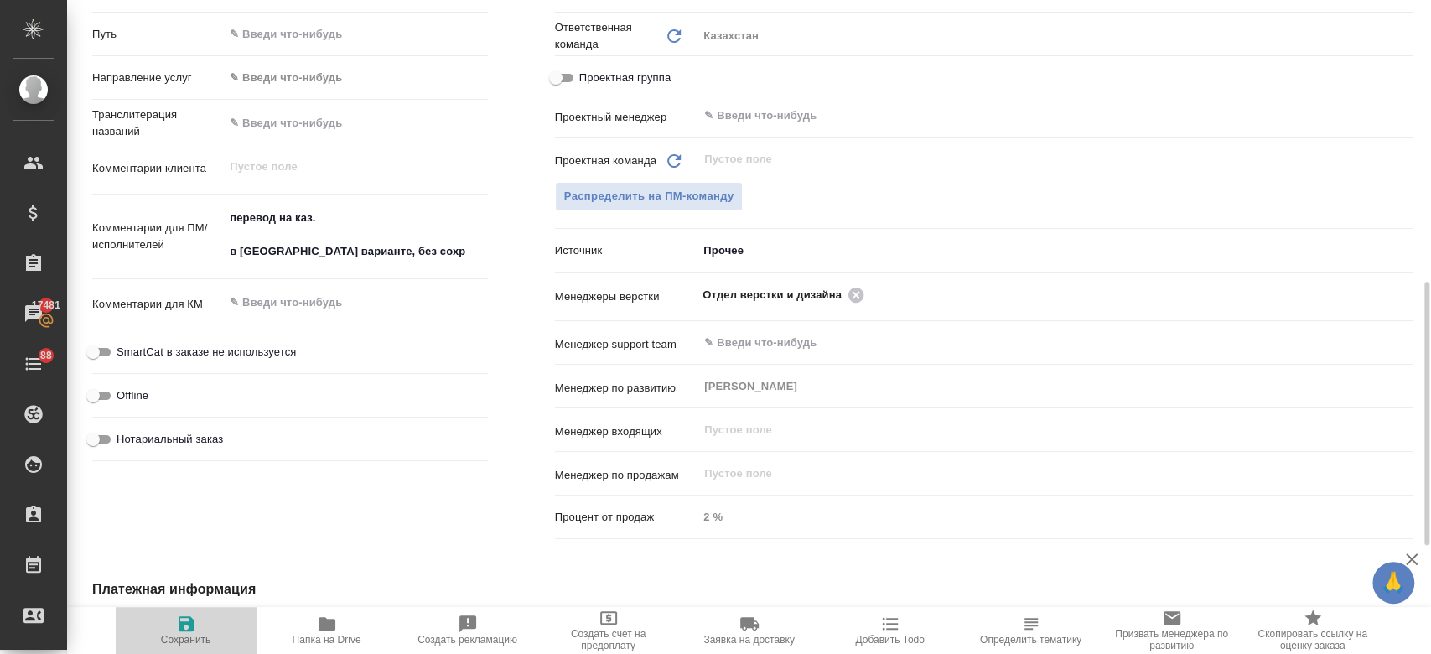
click at [192, 619] on icon "button" at bounding box center [186, 624] width 20 height 20
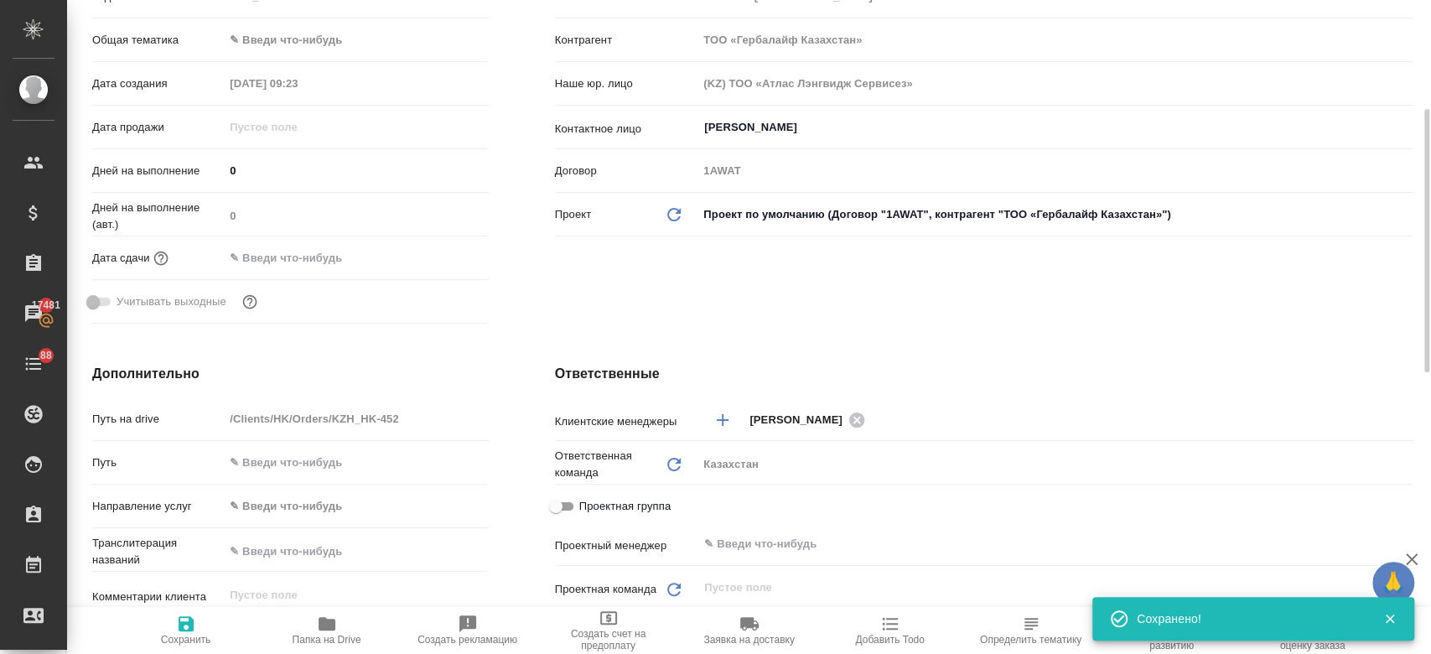
scroll to position [0, 0]
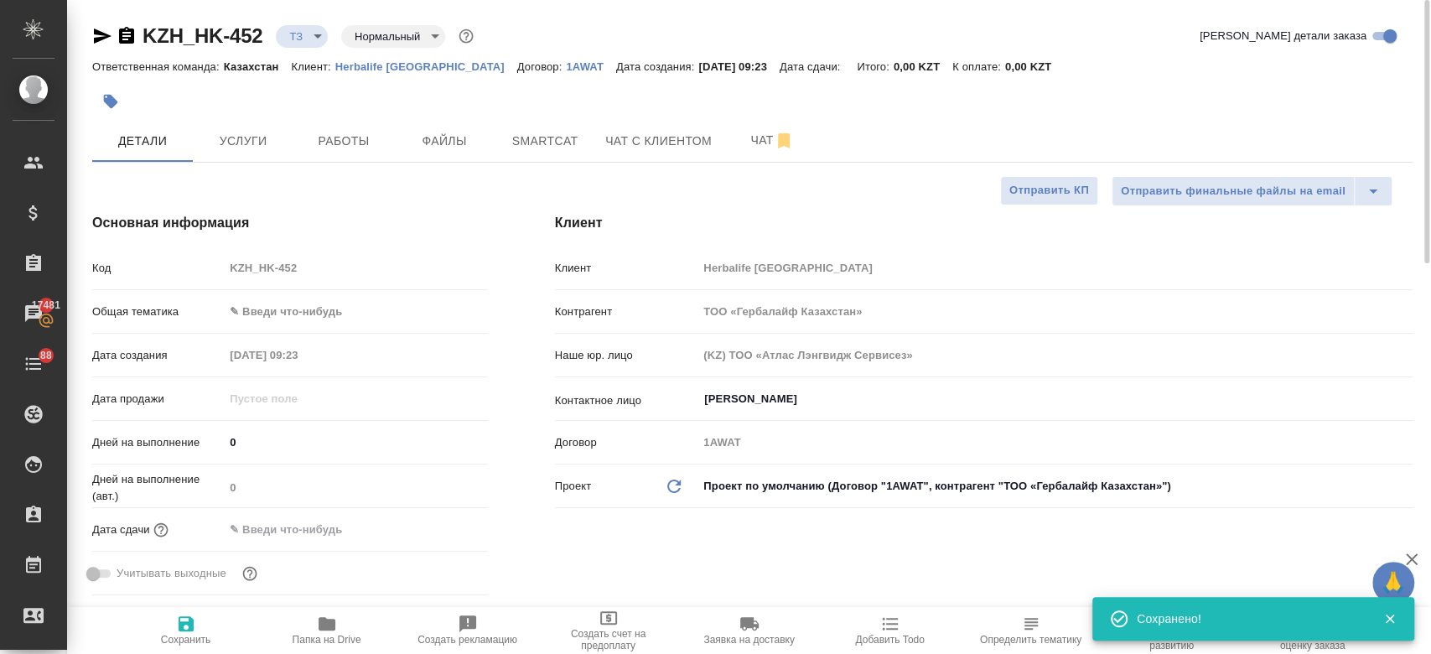
click at [622, 36] on div "KZH_HK-452 ТЗ tz Нормальный normal Кратко детали заказа" at bounding box center [752, 36] width 1320 height 27
